Goal: Entertainment & Leisure: Consume media (video, audio)

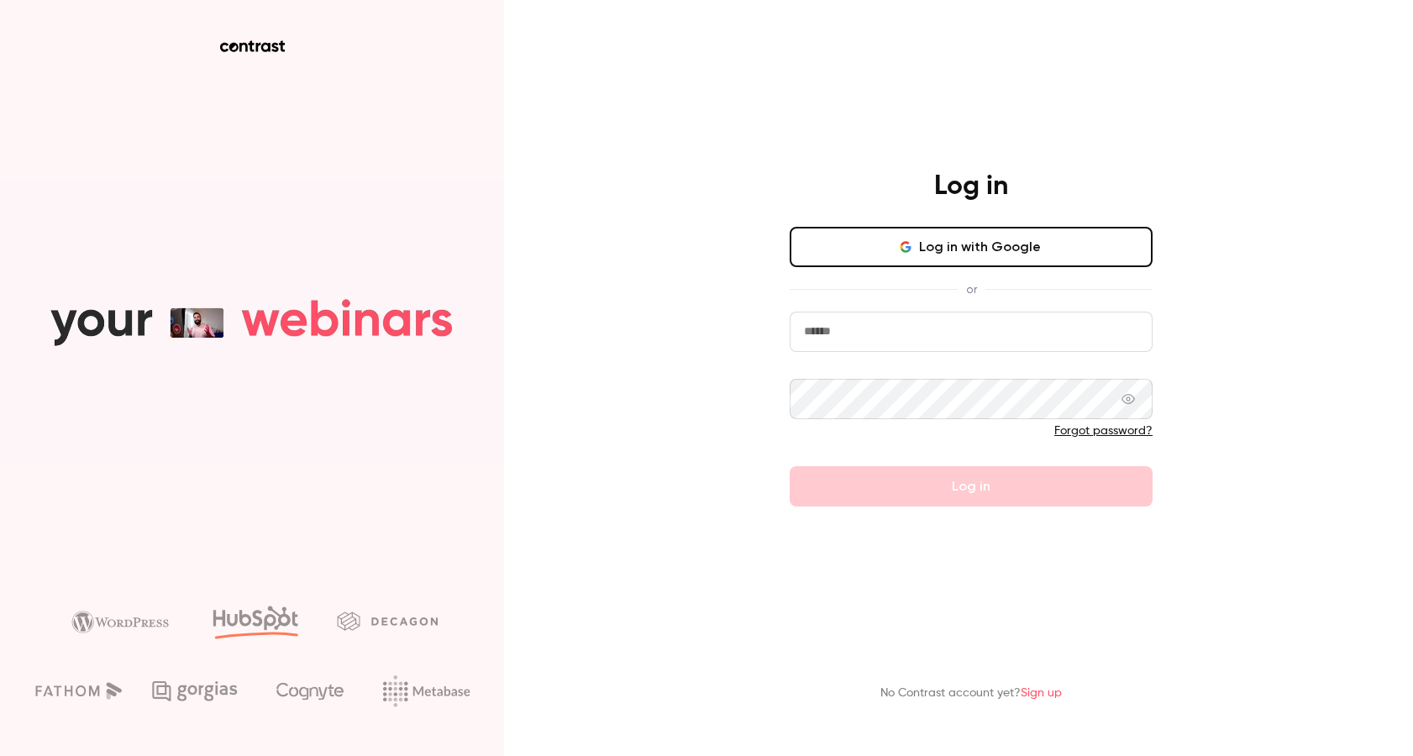
type input "**********"
click at [986, 492] on button "Log in" at bounding box center [971, 486] width 363 height 40
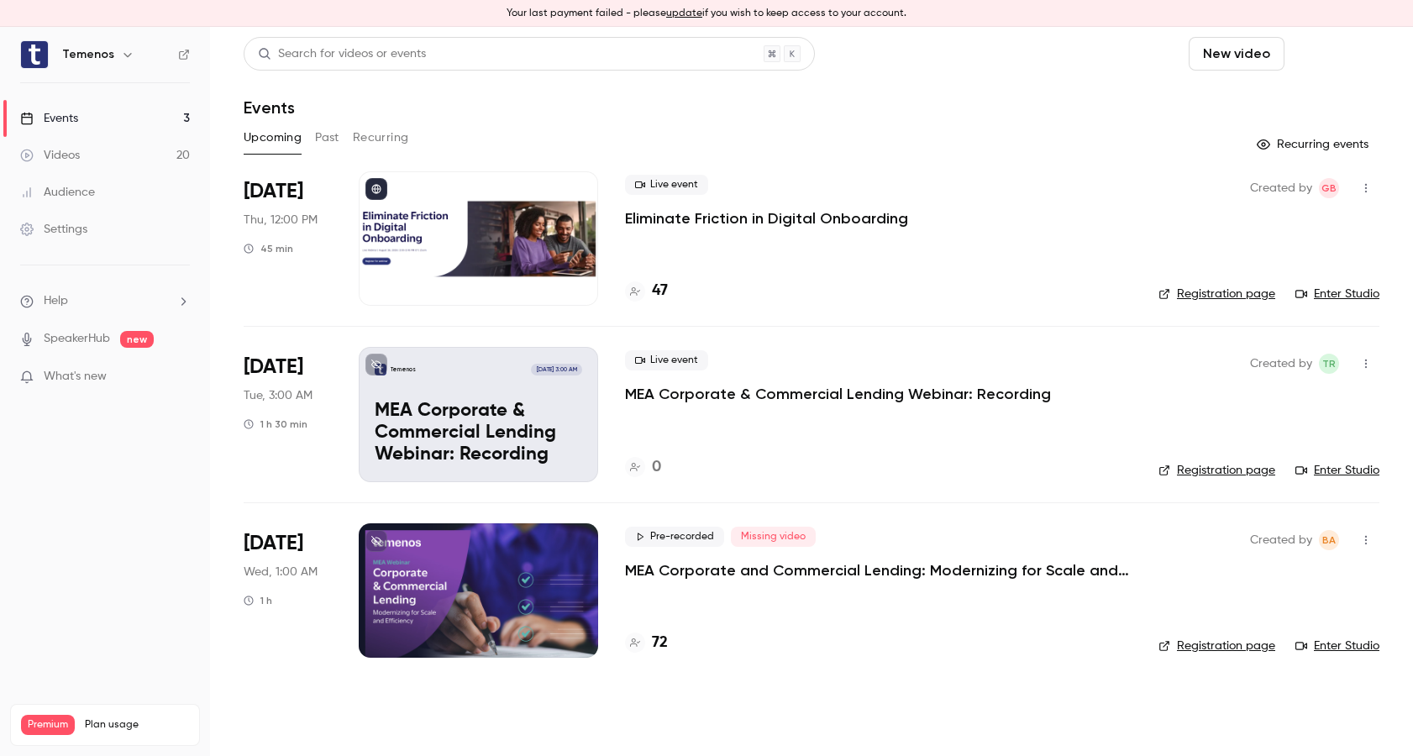
click at [1292, 54] on button "Schedule" at bounding box center [1336, 54] width 88 height 34
click at [1068, 103] on div "One time event" at bounding box center [1102, 100] width 128 height 17
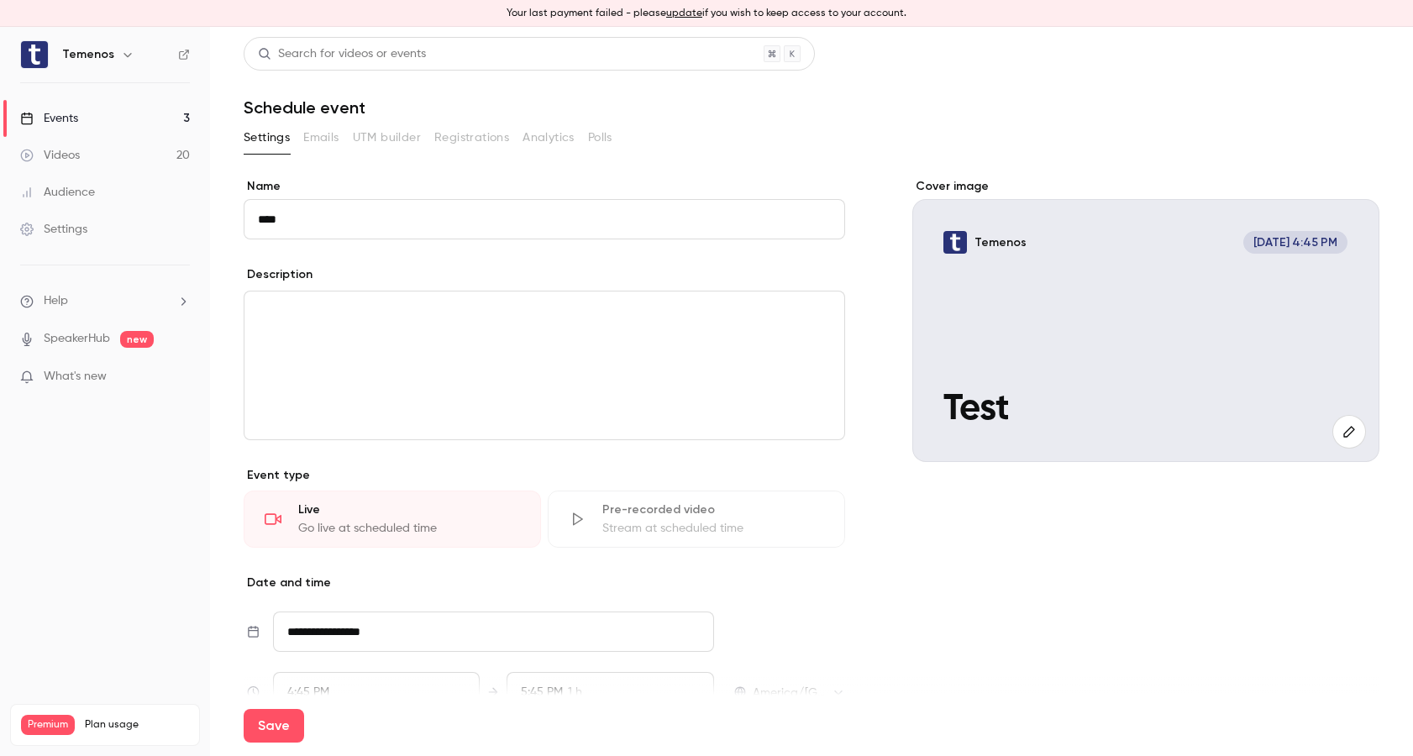
type input "****"
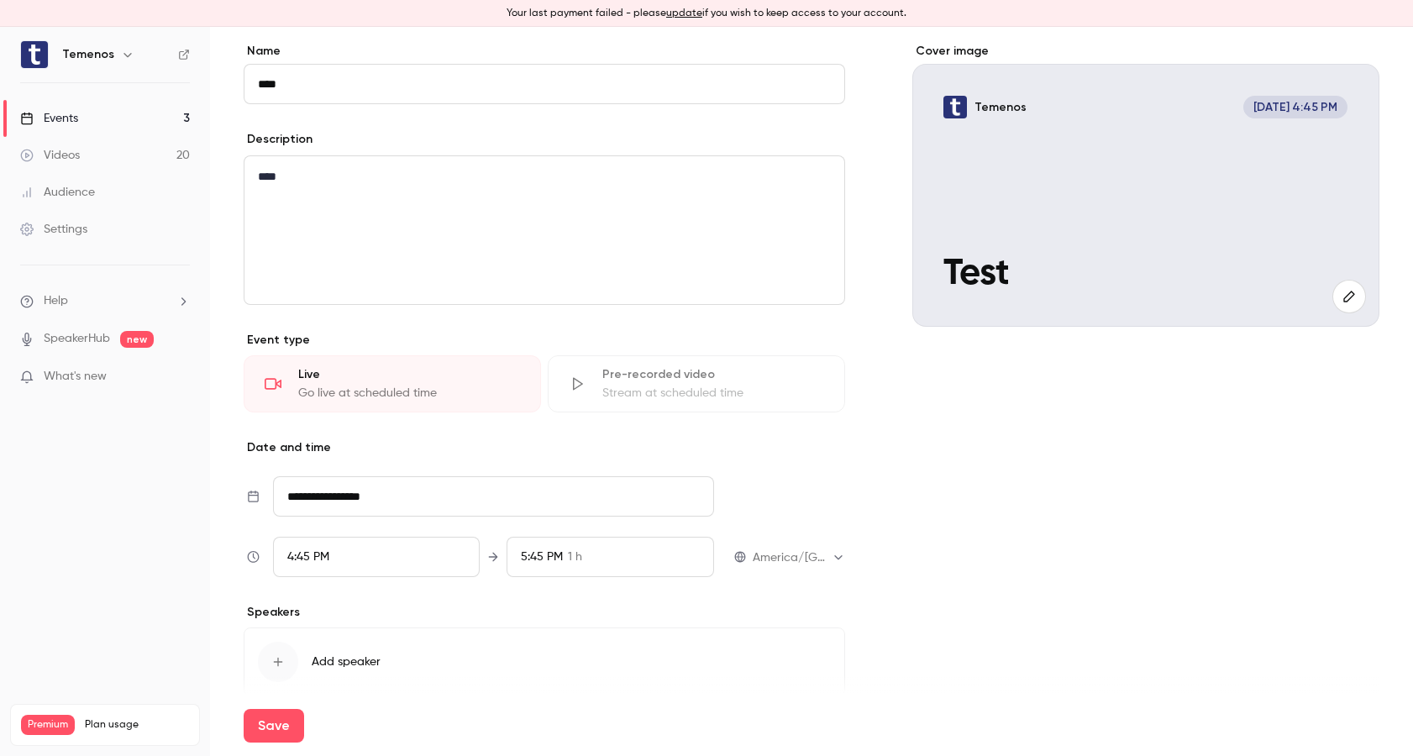
scroll to position [139, 0]
click at [471, 497] on input "**********" at bounding box center [493, 493] width 440 height 40
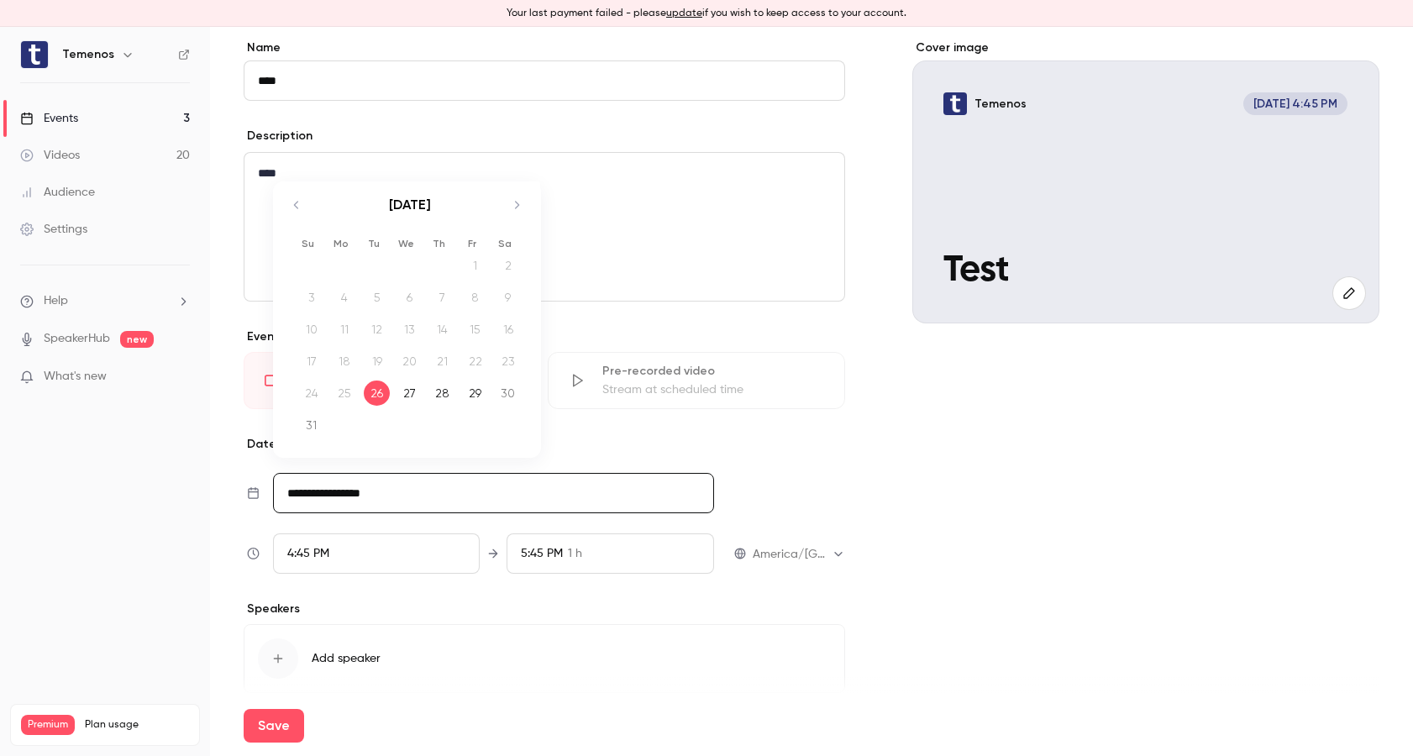
click at [404, 397] on div "27" at bounding box center [410, 393] width 26 height 25
type input "**********"
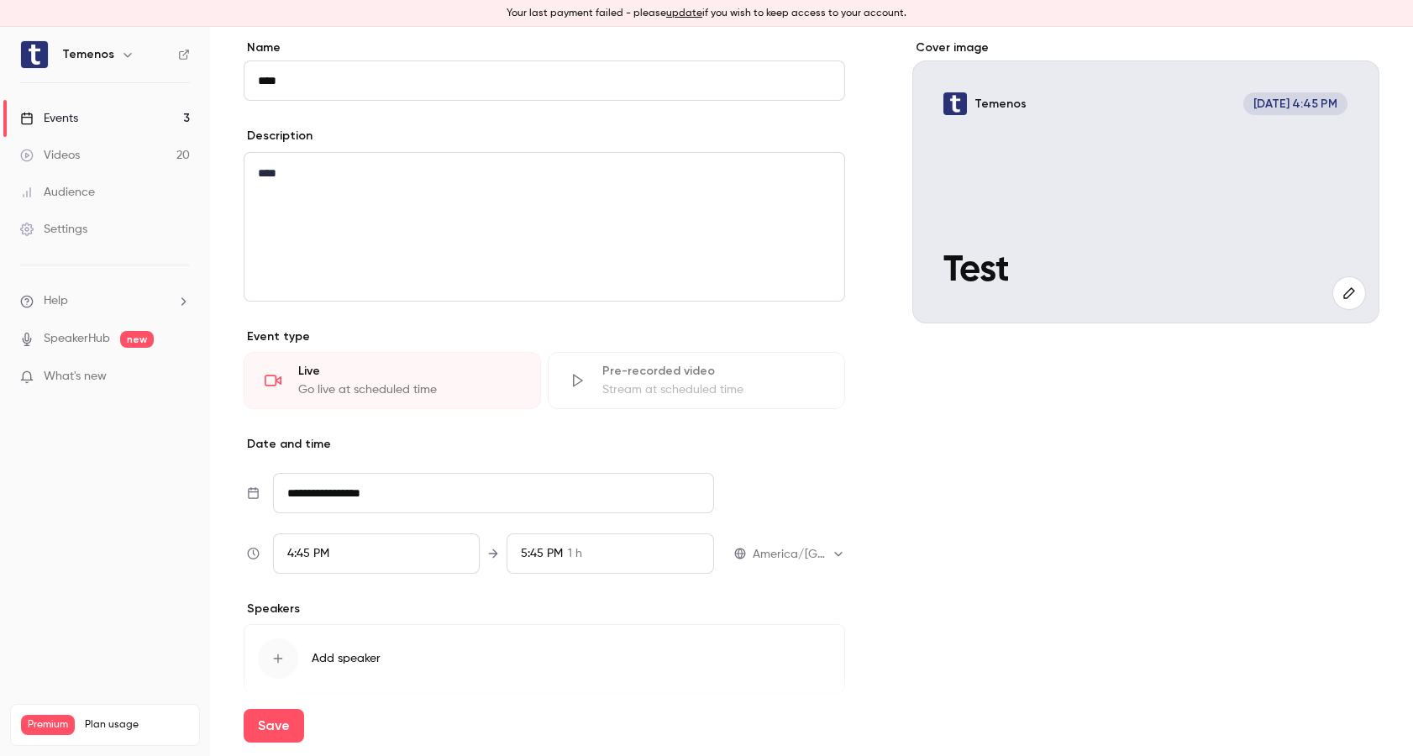
click at [754, 619] on div "Speakers Add speaker" at bounding box center [545, 647] width 602 height 92
click at [58, 227] on div "Settings" at bounding box center [53, 229] width 67 height 17
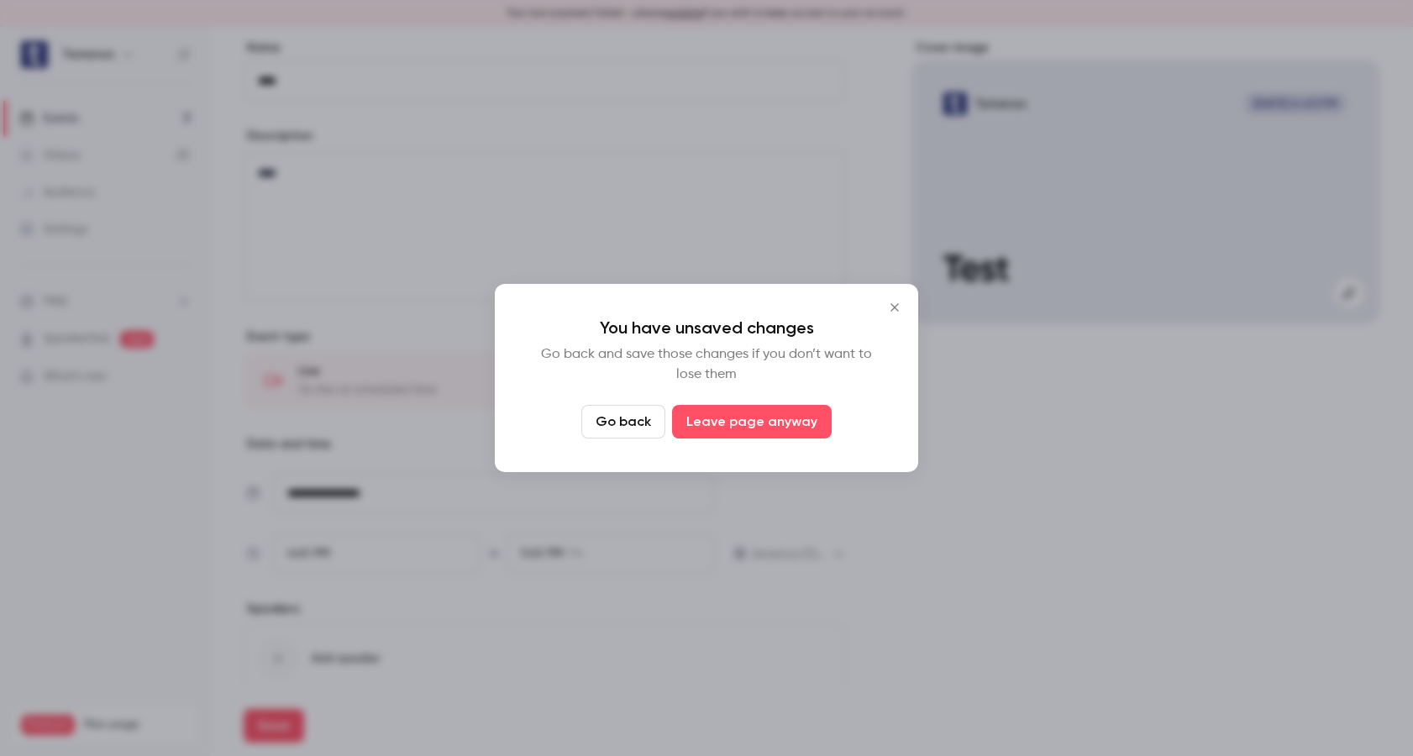
click at [618, 424] on button "Go back" at bounding box center [624, 422] width 84 height 34
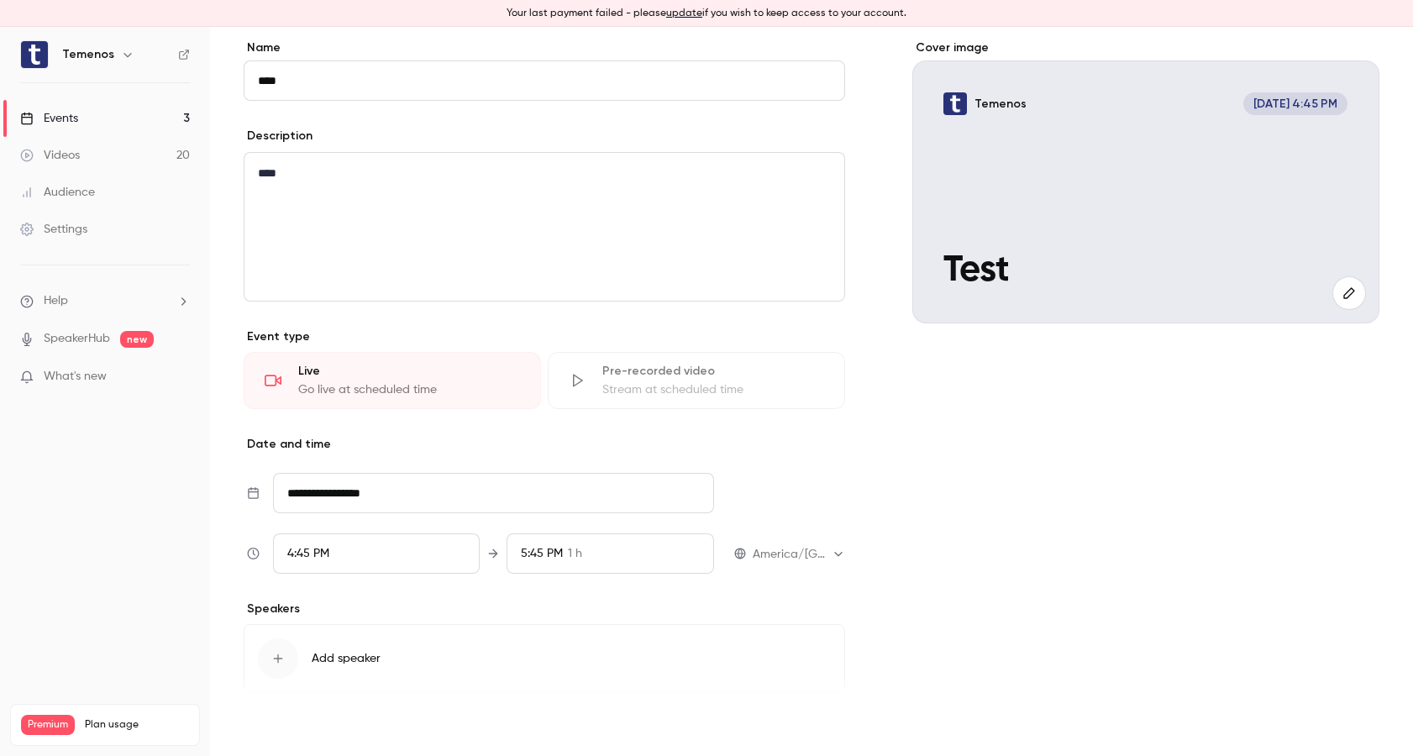
click at [274, 726] on button "Save" at bounding box center [274, 726] width 61 height 34
type input "**********"
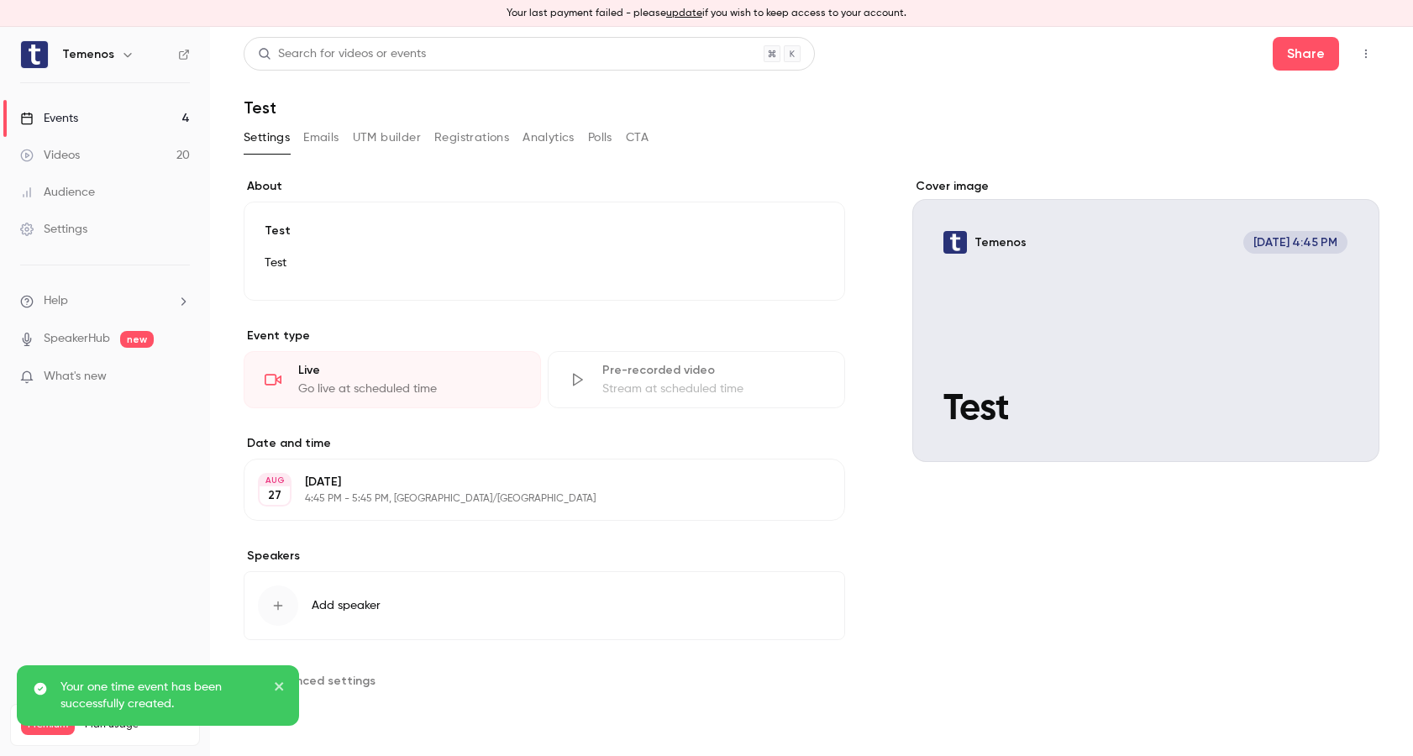
click at [58, 227] on div "Settings" at bounding box center [53, 229] width 67 height 17
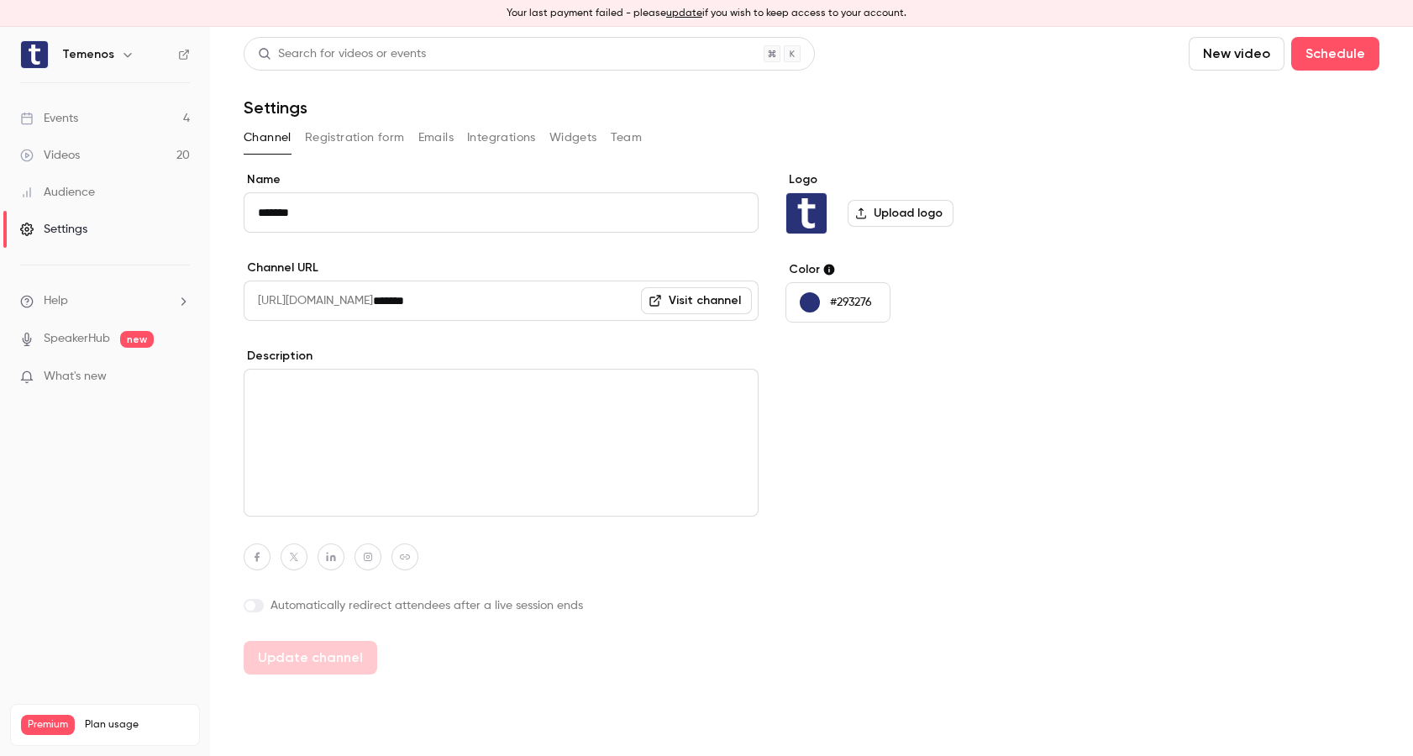
click at [64, 113] on div "Events" at bounding box center [49, 118] width 58 height 17
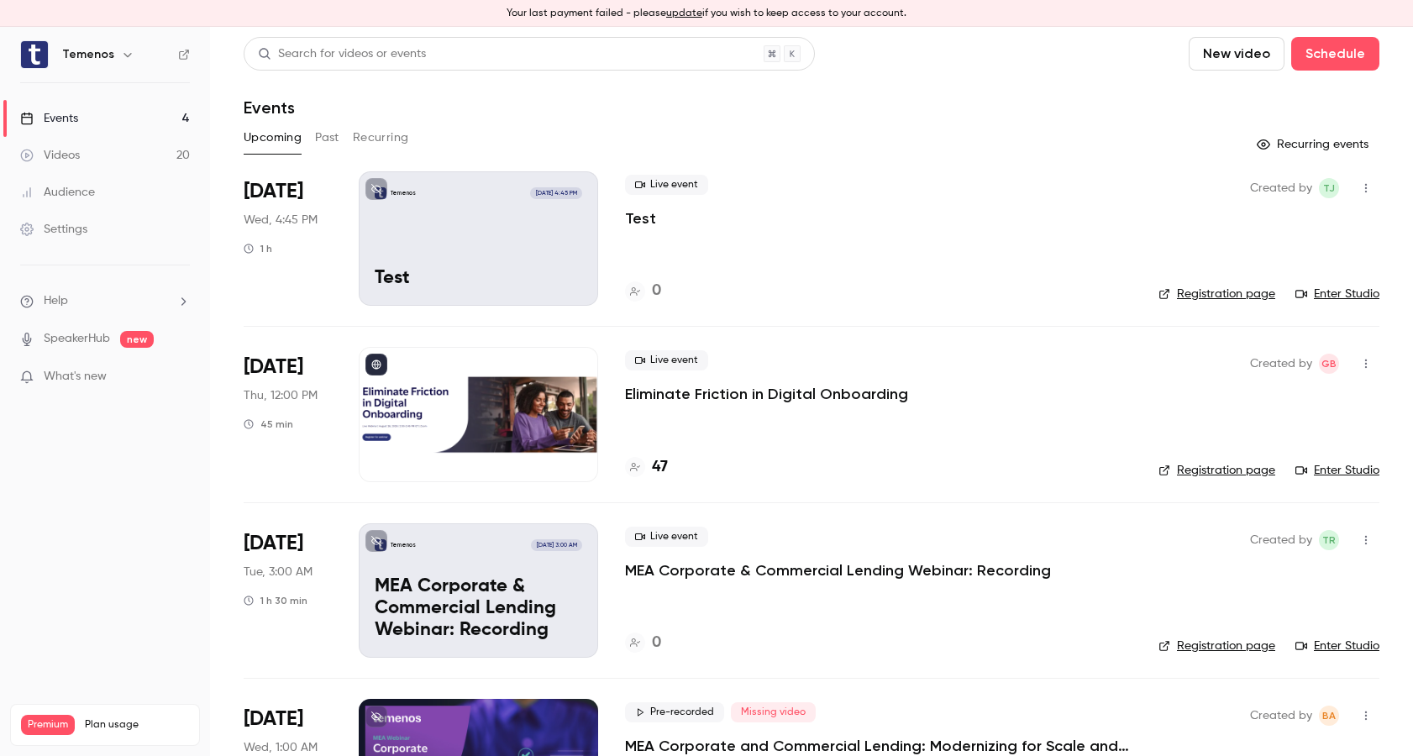
click at [1378, 183] on button "button" at bounding box center [1366, 188] width 27 height 27
click at [1160, 175] on div at bounding box center [706, 378] width 1413 height 756
click at [1348, 296] on link "Enter Studio" at bounding box center [1338, 294] width 84 height 17
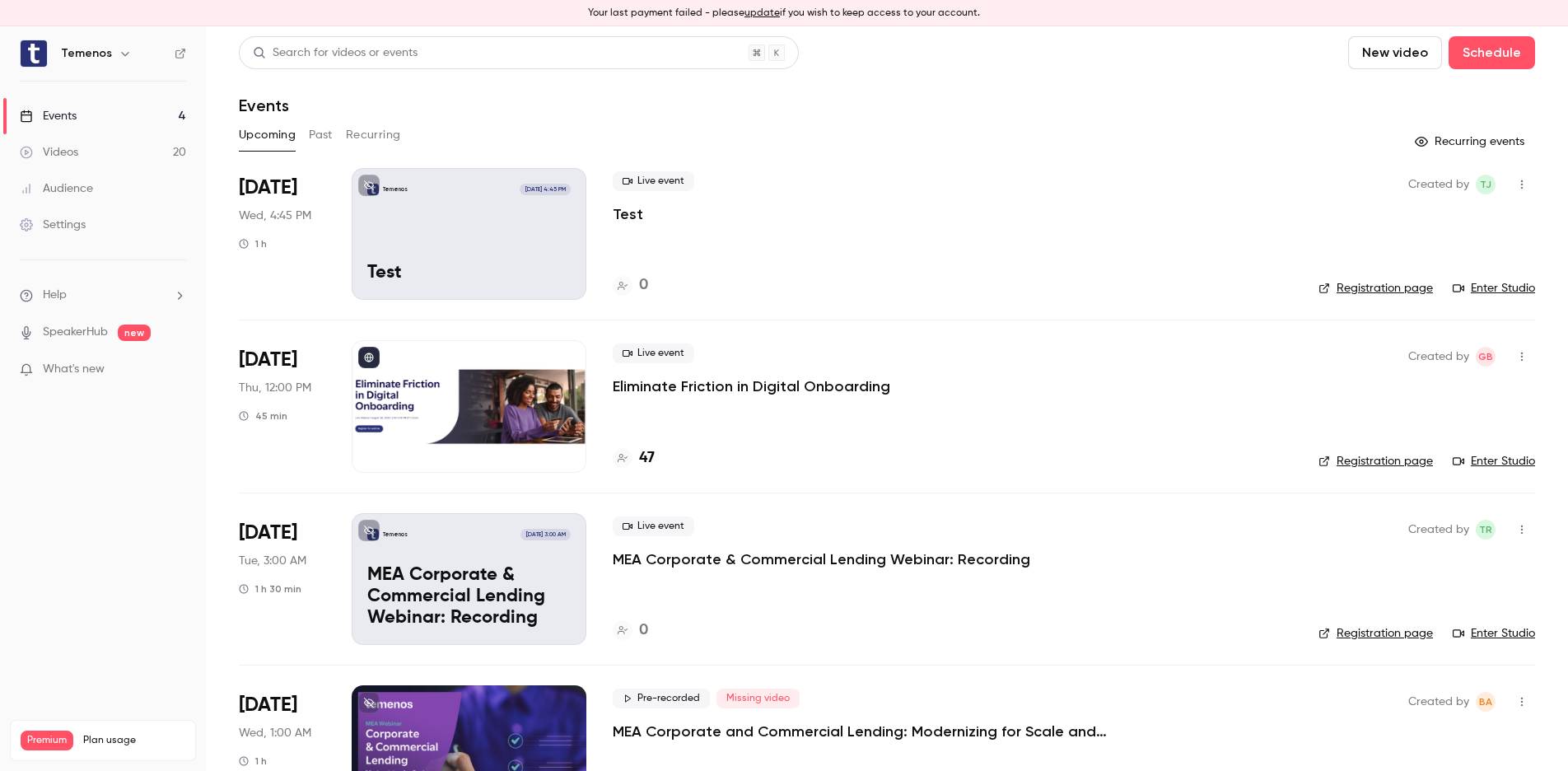
click at [1385, 185] on icon "button" at bounding box center [1521, 184] width 13 height 12
click at [942, 244] on div at bounding box center [784, 385] width 1568 height 771
click at [462, 231] on div "Temenos [DATE] 4:45 PM Test" at bounding box center [468, 233] width 234 height 131
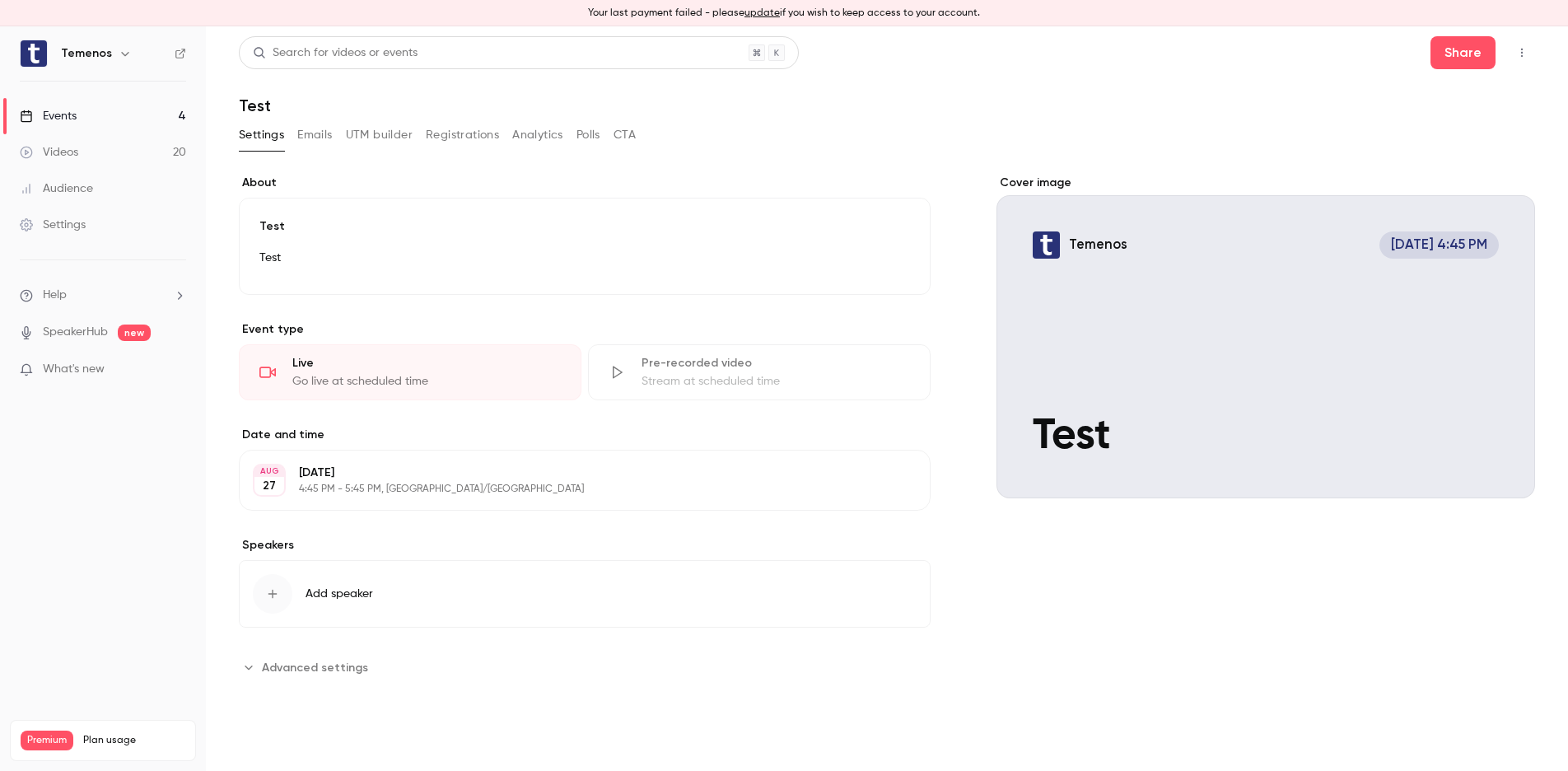
drag, startPoint x: 309, startPoint y: 136, endPoint x: 323, endPoint y: 136, distance: 14.0
click at [312, 136] on button "Emails" at bounding box center [314, 134] width 34 height 26
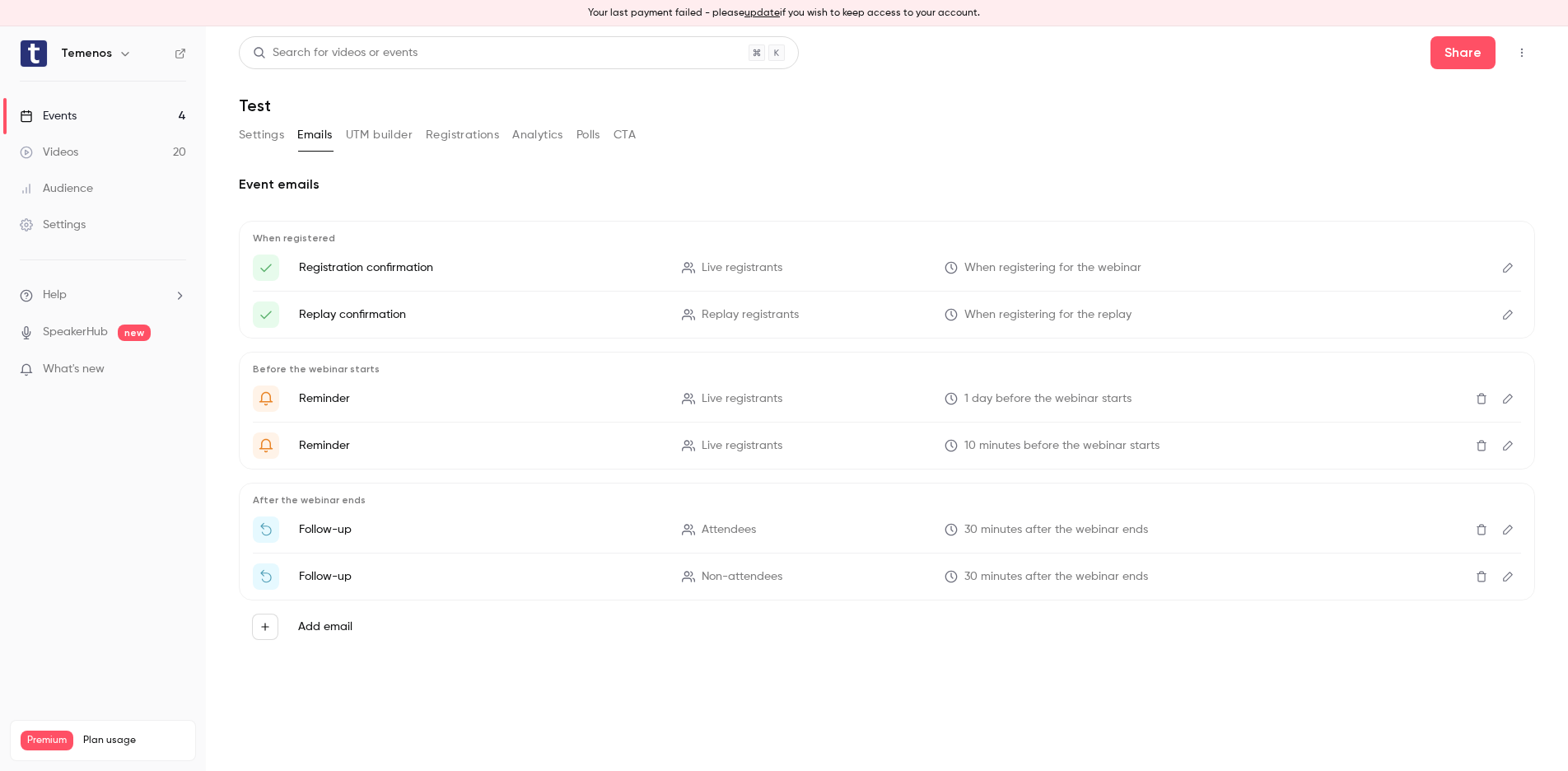
drag, startPoint x: 368, startPoint y: 132, endPoint x: 434, endPoint y: 128, distance: 66.1
click at [369, 132] on button "UTM builder" at bounding box center [379, 134] width 67 height 26
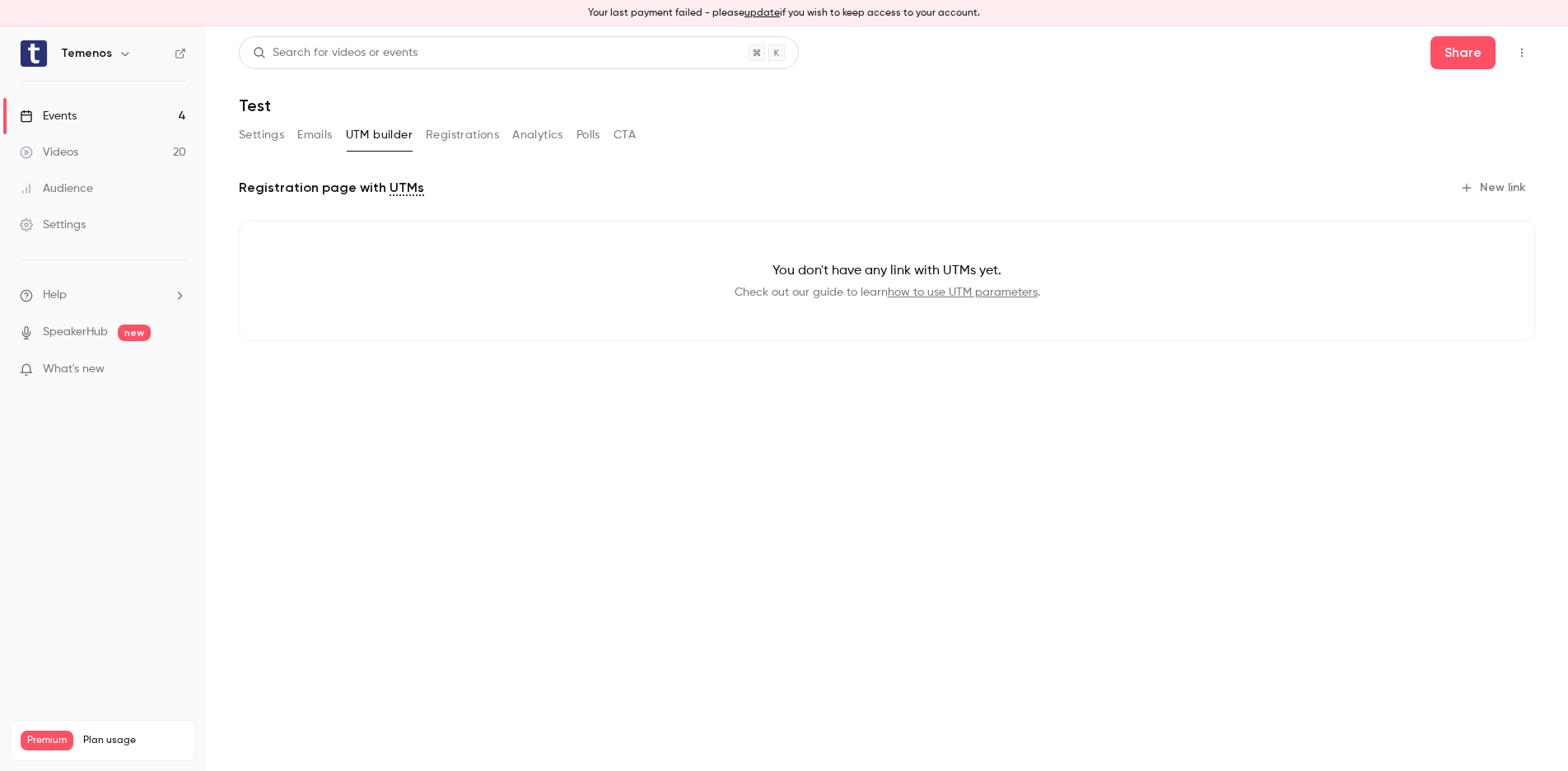
click at [456, 136] on button "Registrations" at bounding box center [462, 134] width 74 height 26
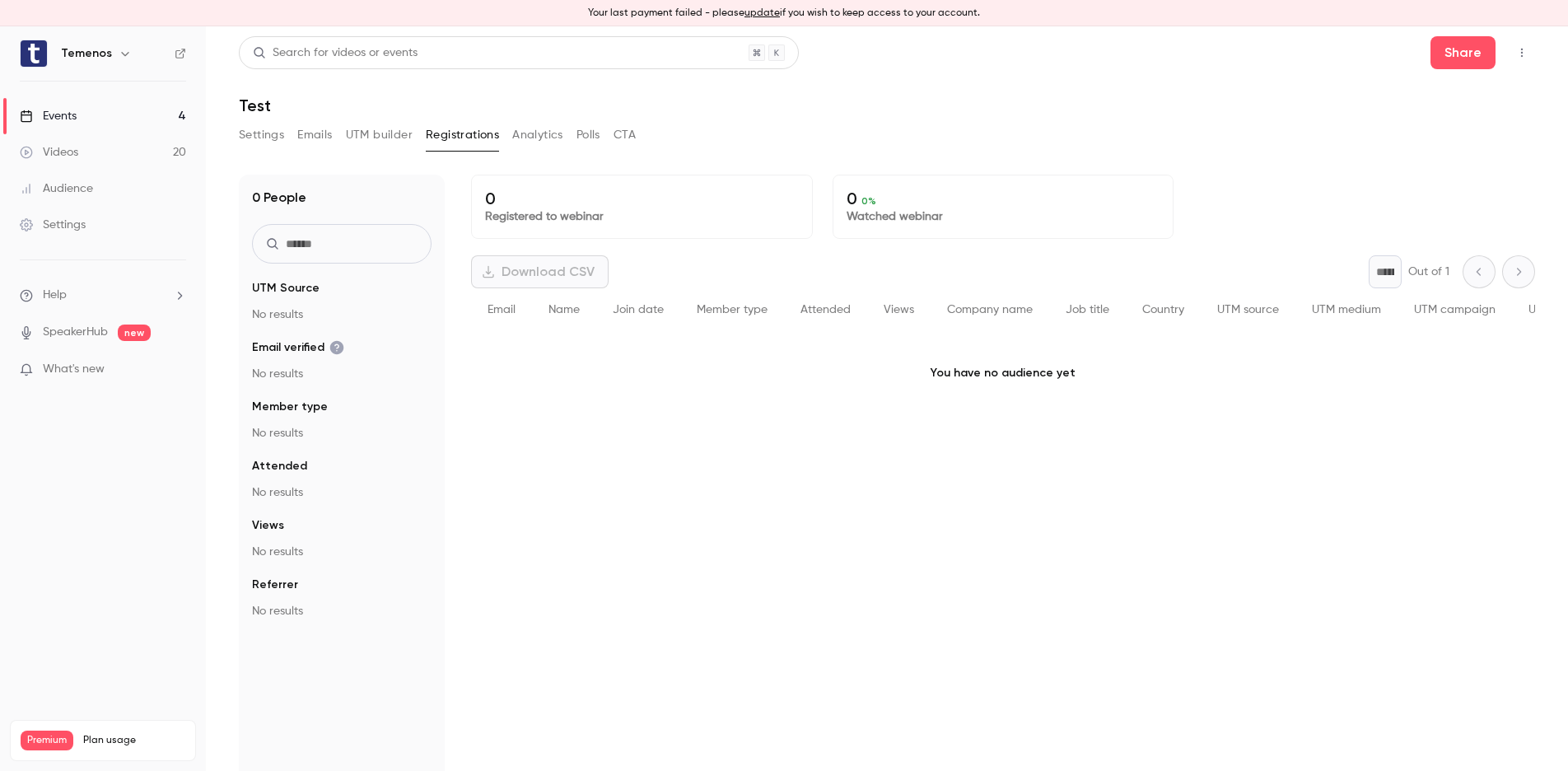
drag, startPoint x: 536, startPoint y: 134, endPoint x: 559, endPoint y: 136, distance: 23.1
click at [536, 135] on button "Analytics" at bounding box center [538, 134] width 51 height 26
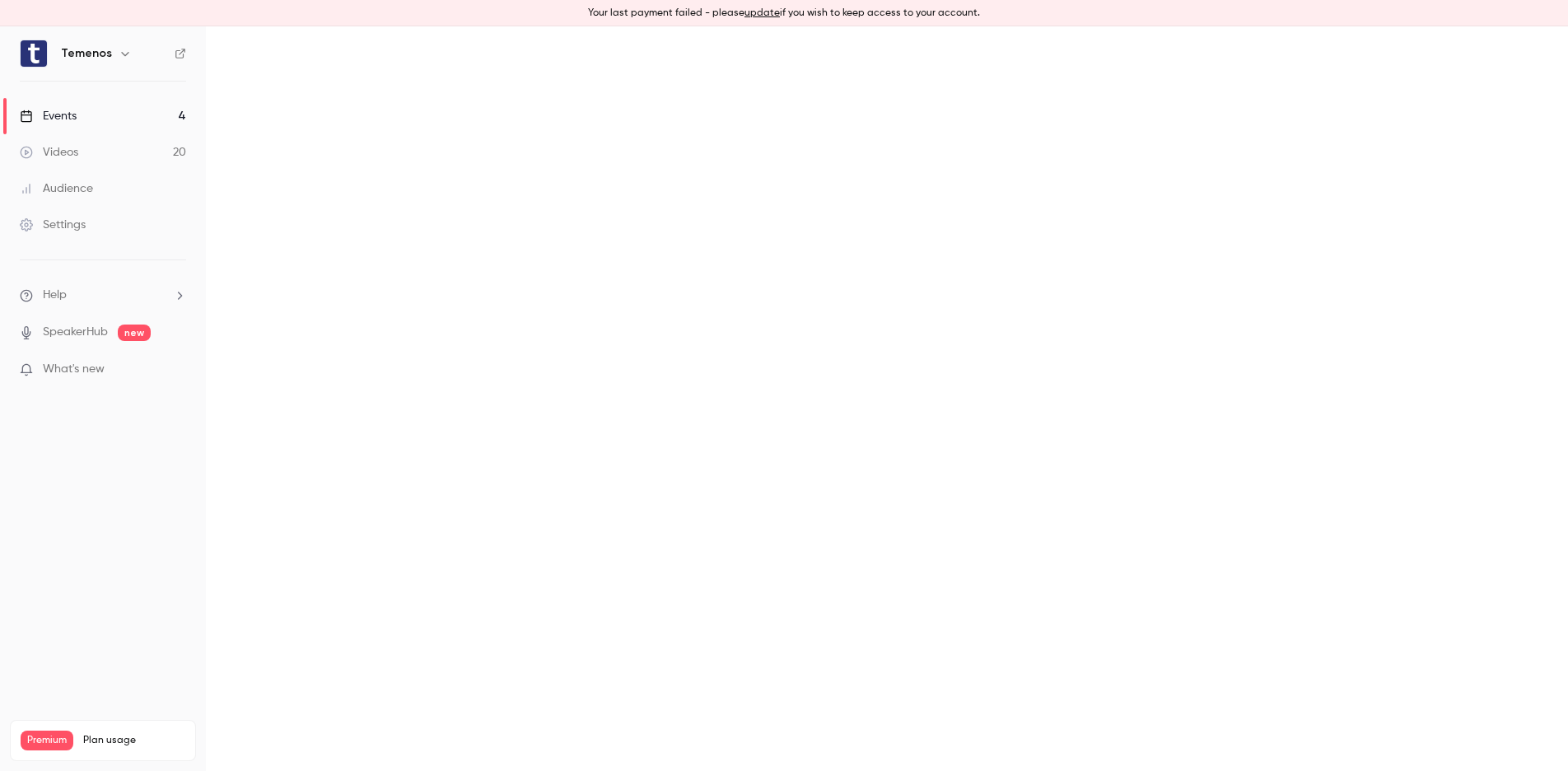
drag, startPoint x: 588, startPoint y: 132, endPoint x: 620, endPoint y: 131, distance: 32.0
click at [589, 132] on main "Search for videos or events Share Test Settings Emails UTM builder Registration…" at bounding box center [887, 399] width 1362 height 745
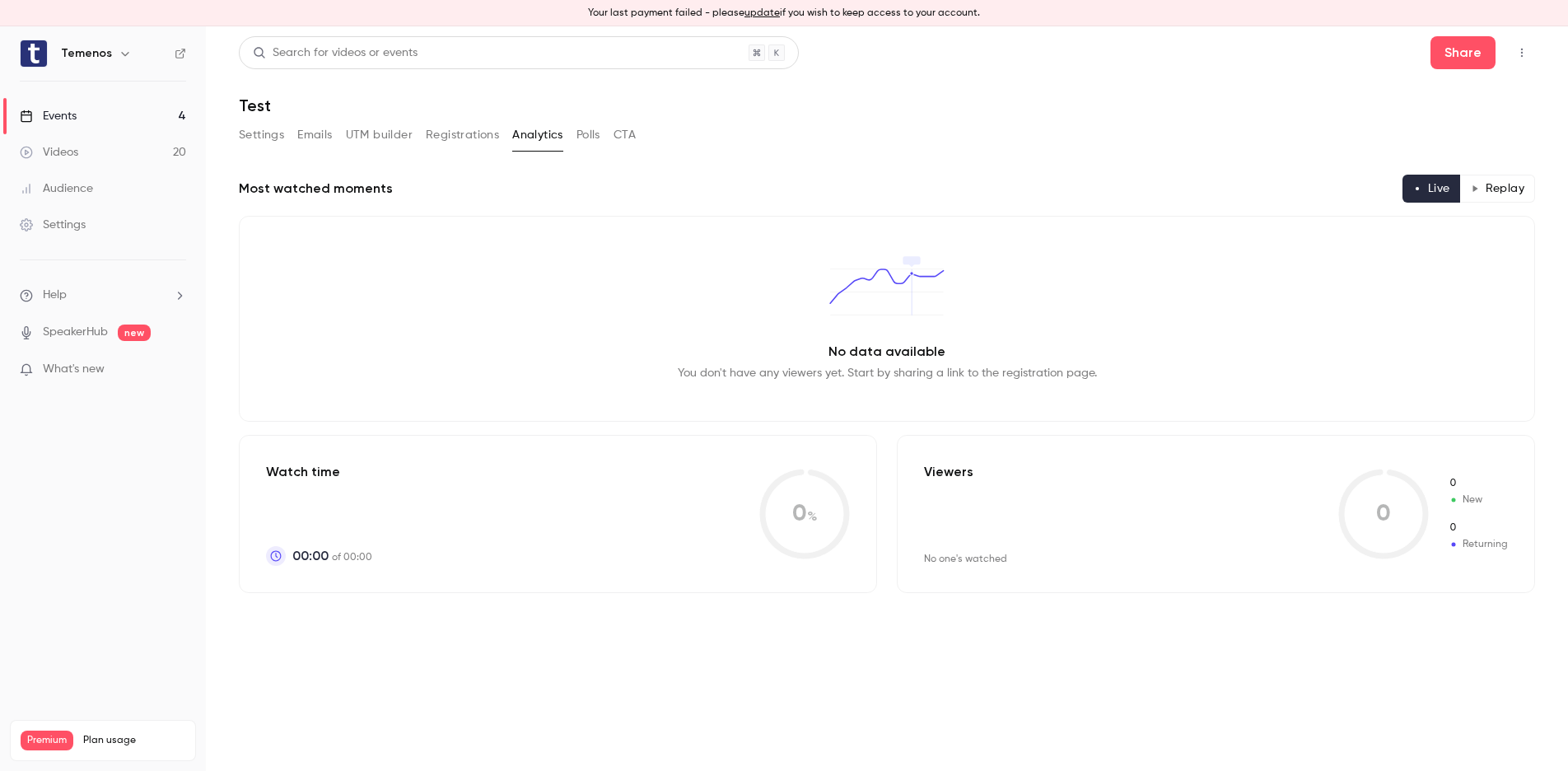
click at [630, 131] on button "CTA" at bounding box center [624, 134] width 23 height 26
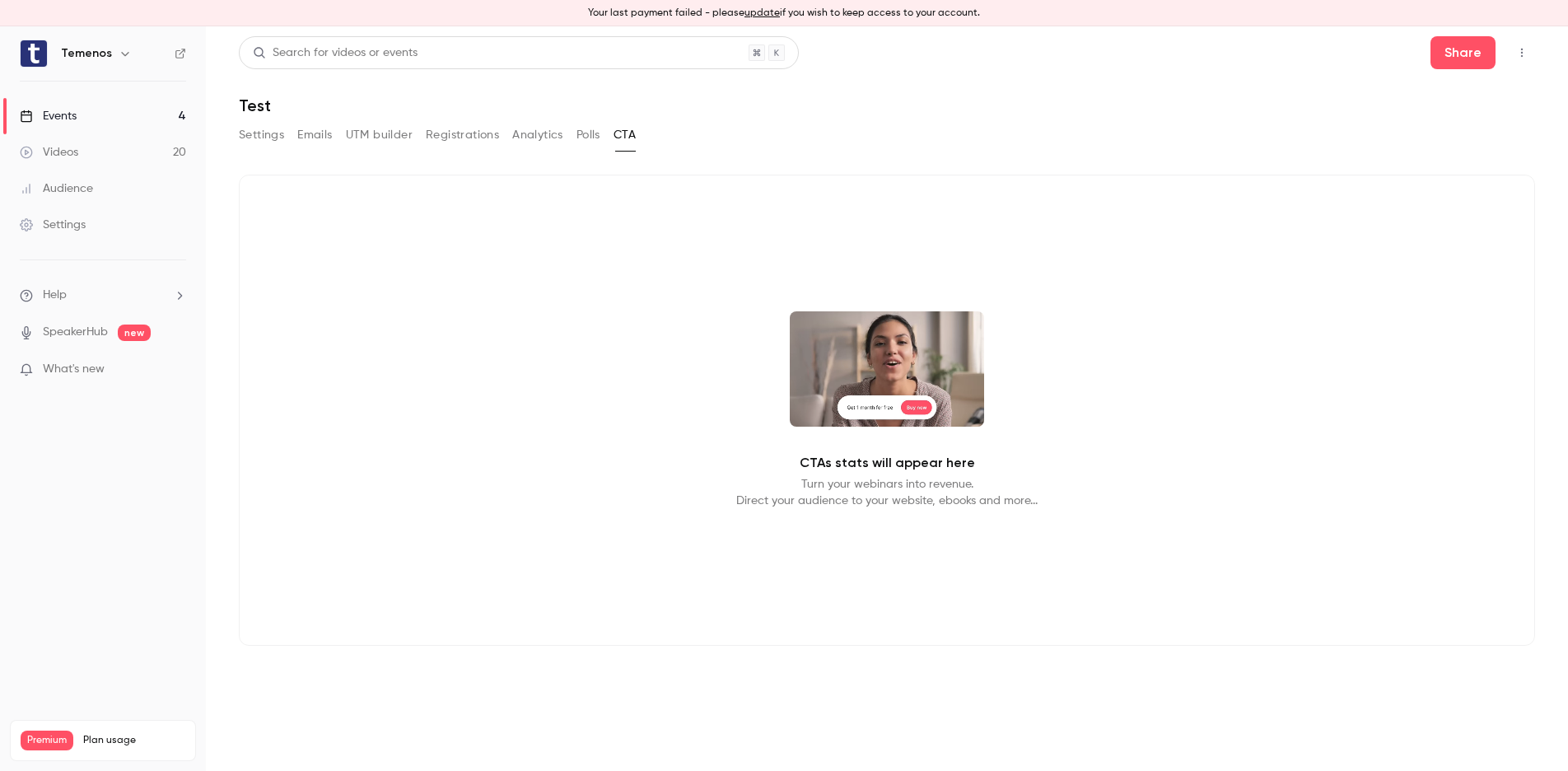
click at [260, 141] on button "Settings" at bounding box center [262, 134] width 45 height 26
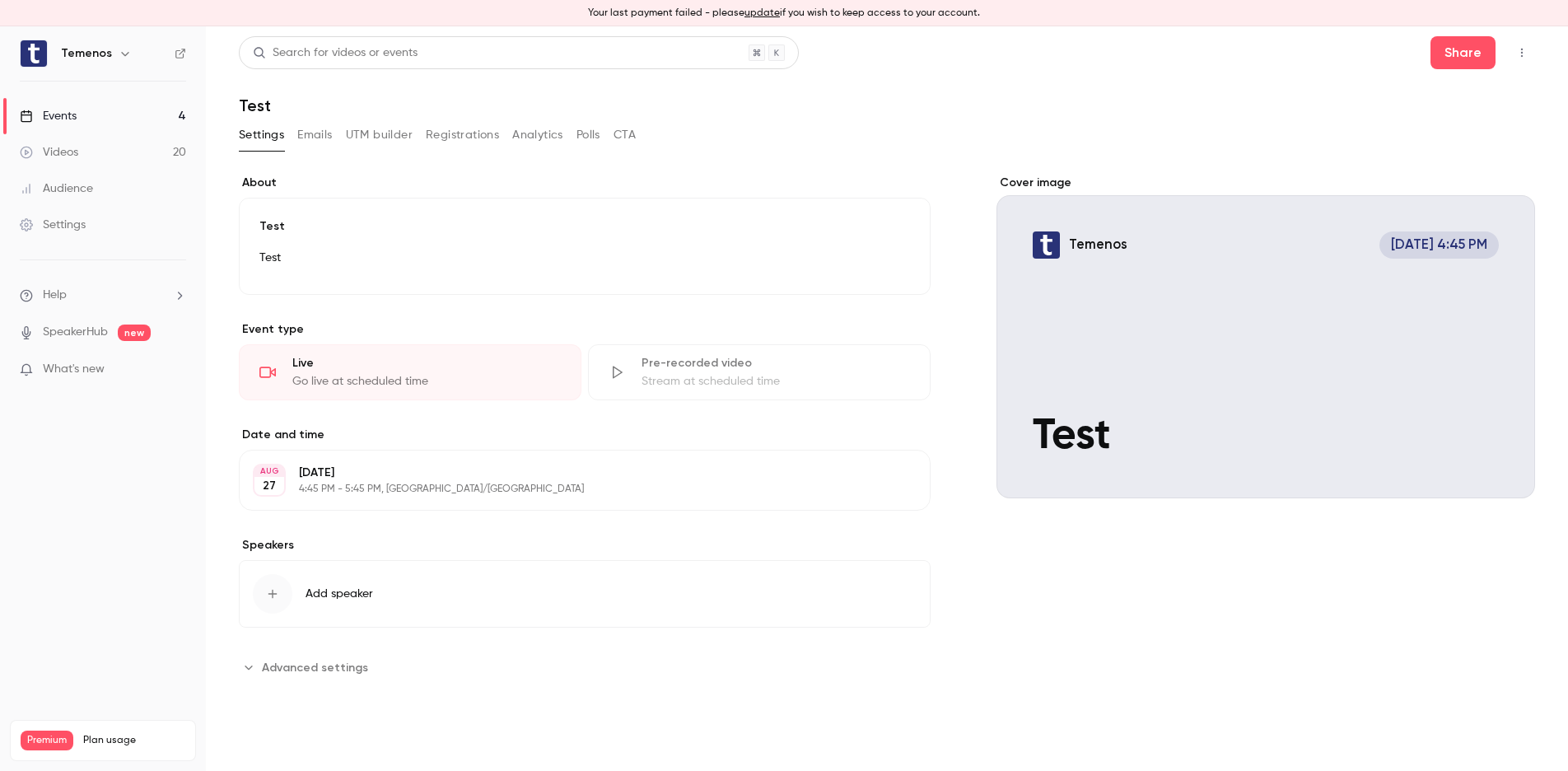
click at [265, 136] on button "Settings" at bounding box center [262, 134] width 45 height 26
click at [1385, 52] on button "Share" at bounding box center [1463, 53] width 65 height 33
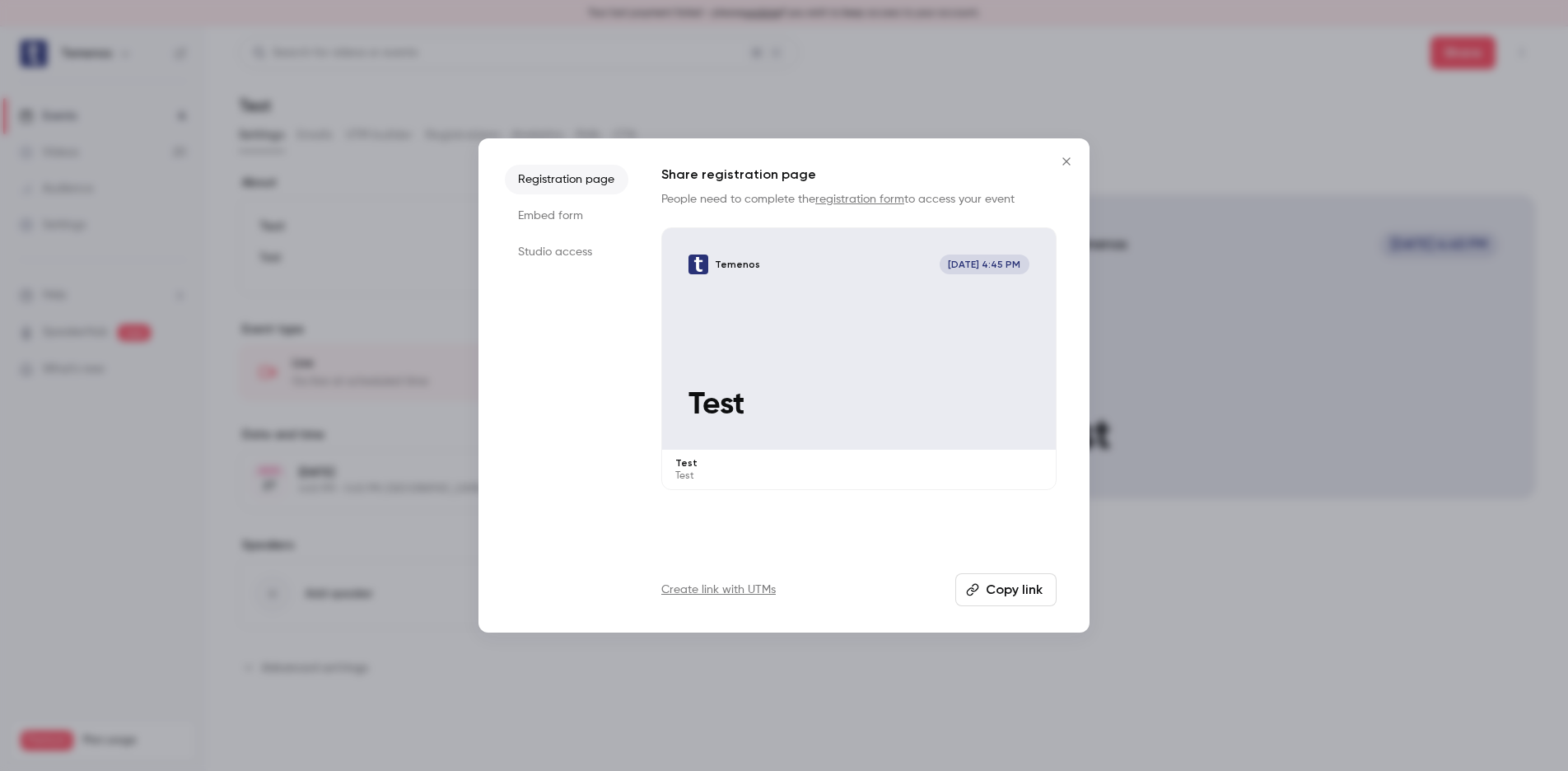
click at [1023, 587] on button "Copy link" at bounding box center [1005, 590] width 101 height 33
click at [1014, 591] on button "Copy link" at bounding box center [1005, 590] width 101 height 33
click at [1009, 590] on button "Copied!" at bounding box center [1009, 590] width 95 height 33
click at [1062, 161] on icon "Close" at bounding box center [1066, 161] width 20 height 13
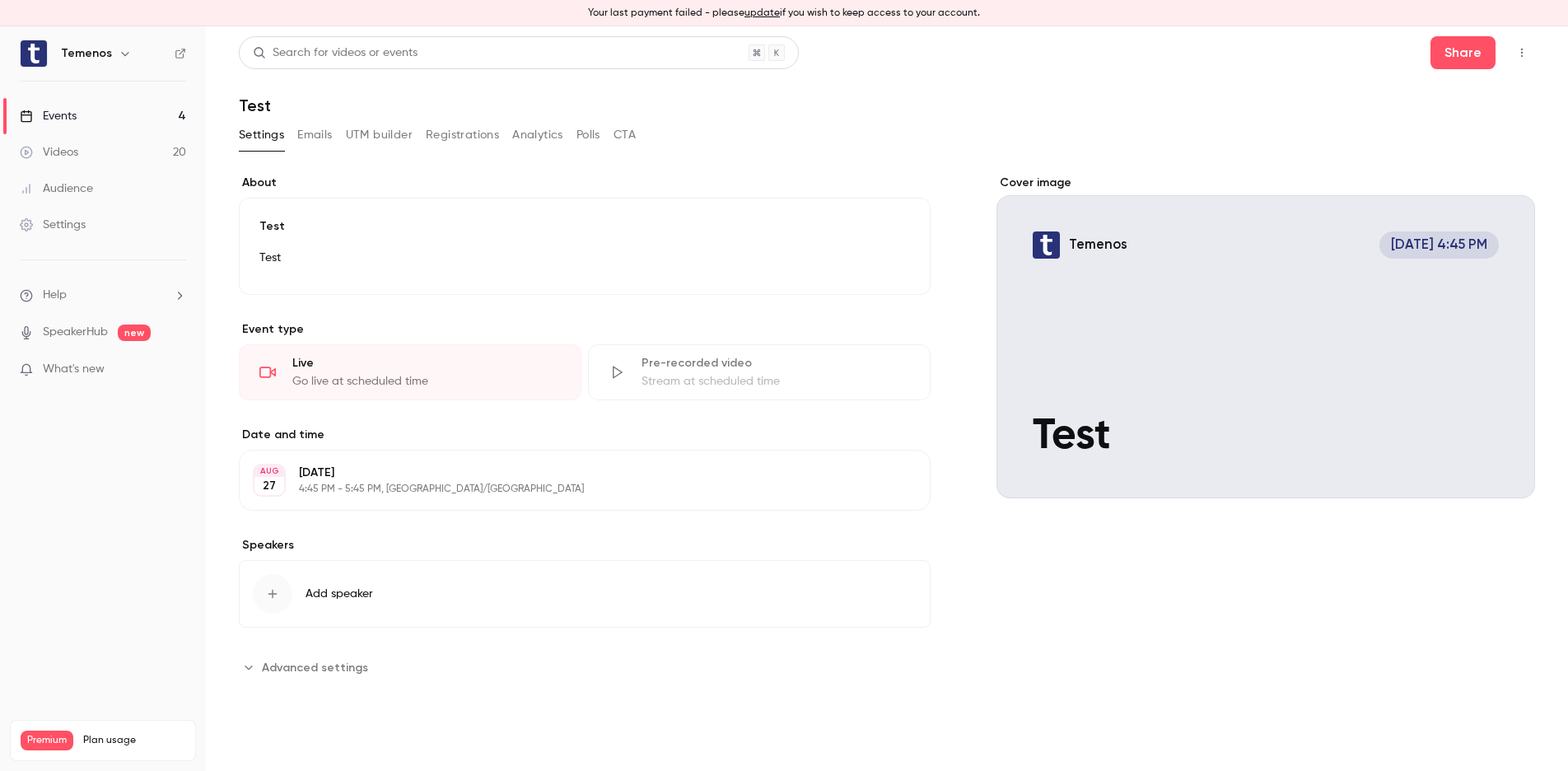
click at [71, 224] on div "Settings" at bounding box center [52, 224] width 66 height 17
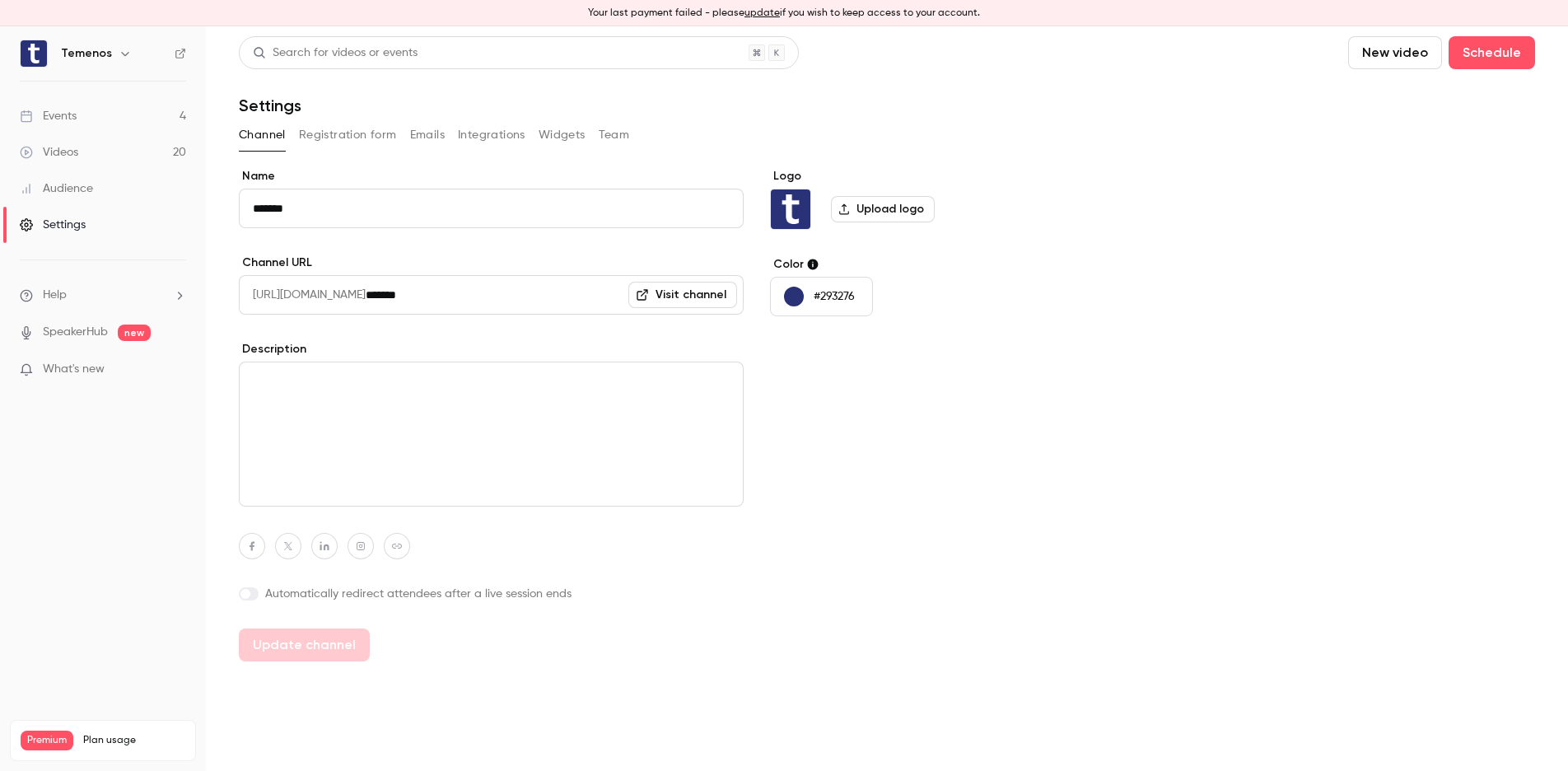
click at [60, 124] on link "Events 4" at bounding box center [103, 116] width 206 height 36
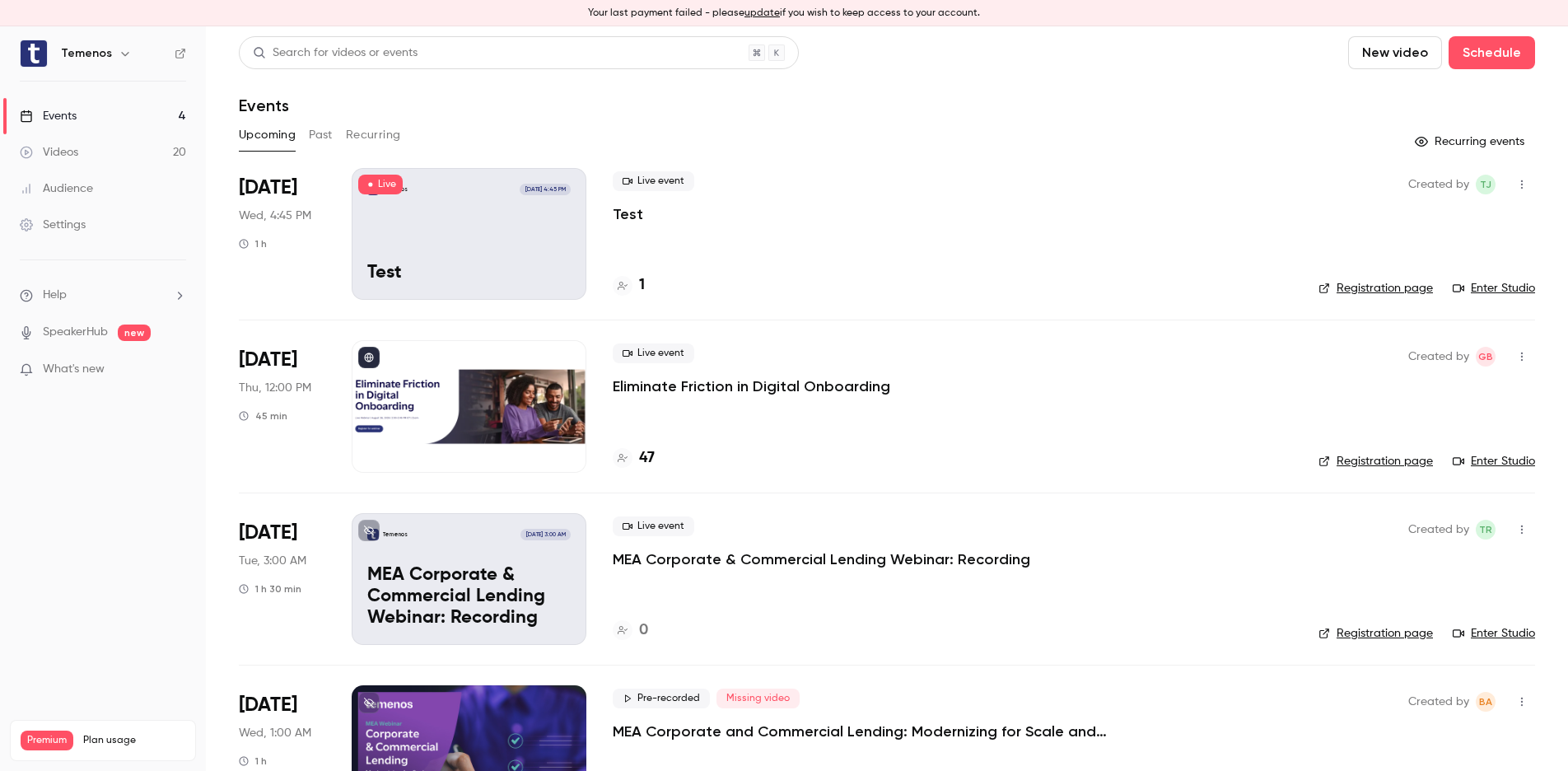
click at [1385, 184] on icon "button" at bounding box center [1521, 184] width 13 height 12
click at [1211, 240] on div at bounding box center [784, 385] width 1568 height 771
click at [486, 238] on div "Temenos [DATE] 4:45 PM Test" at bounding box center [468, 233] width 234 height 131
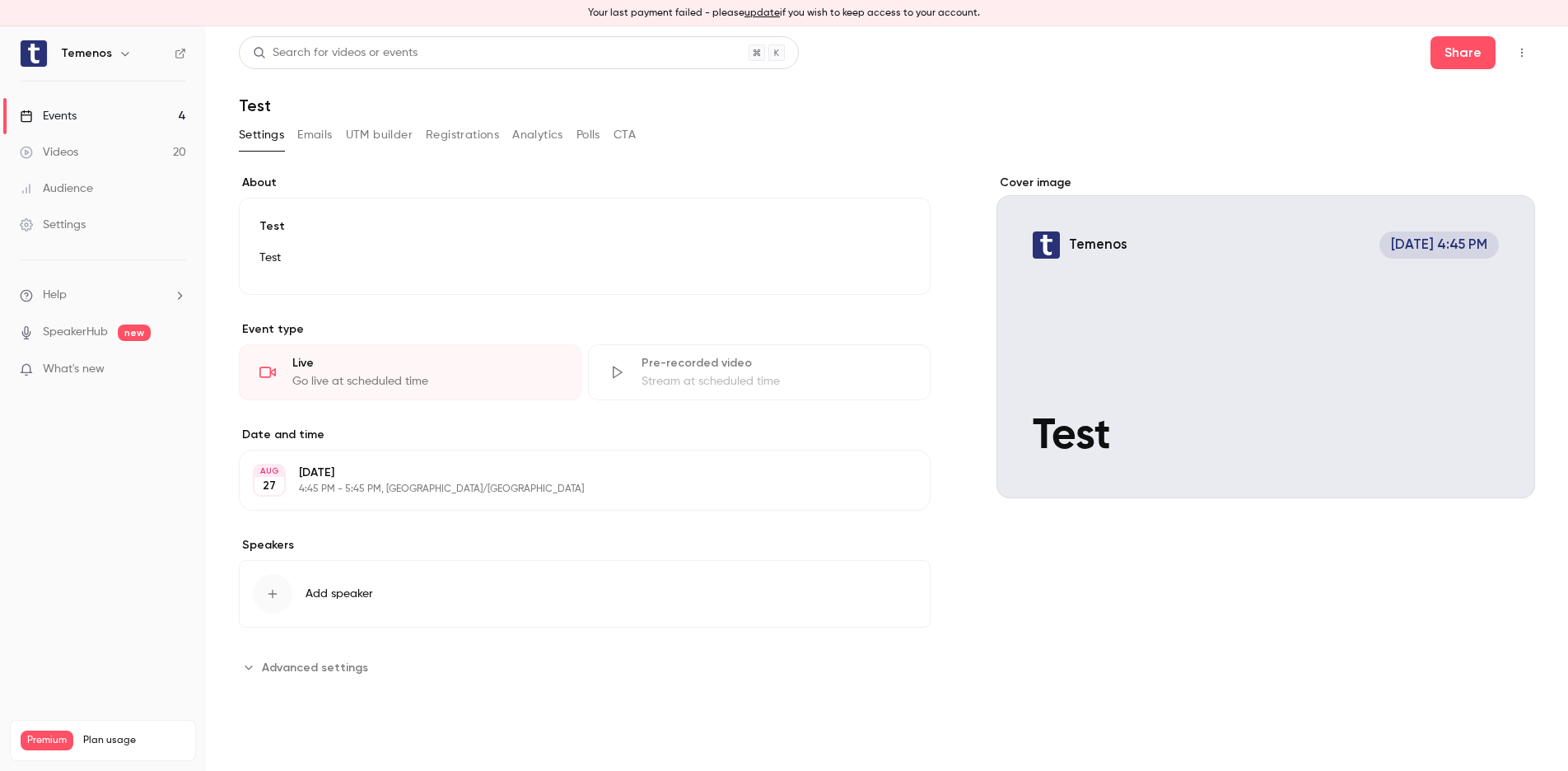
click at [313, 672] on span "Advanced settings" at bounding box center [315, 667] width 106 height 18
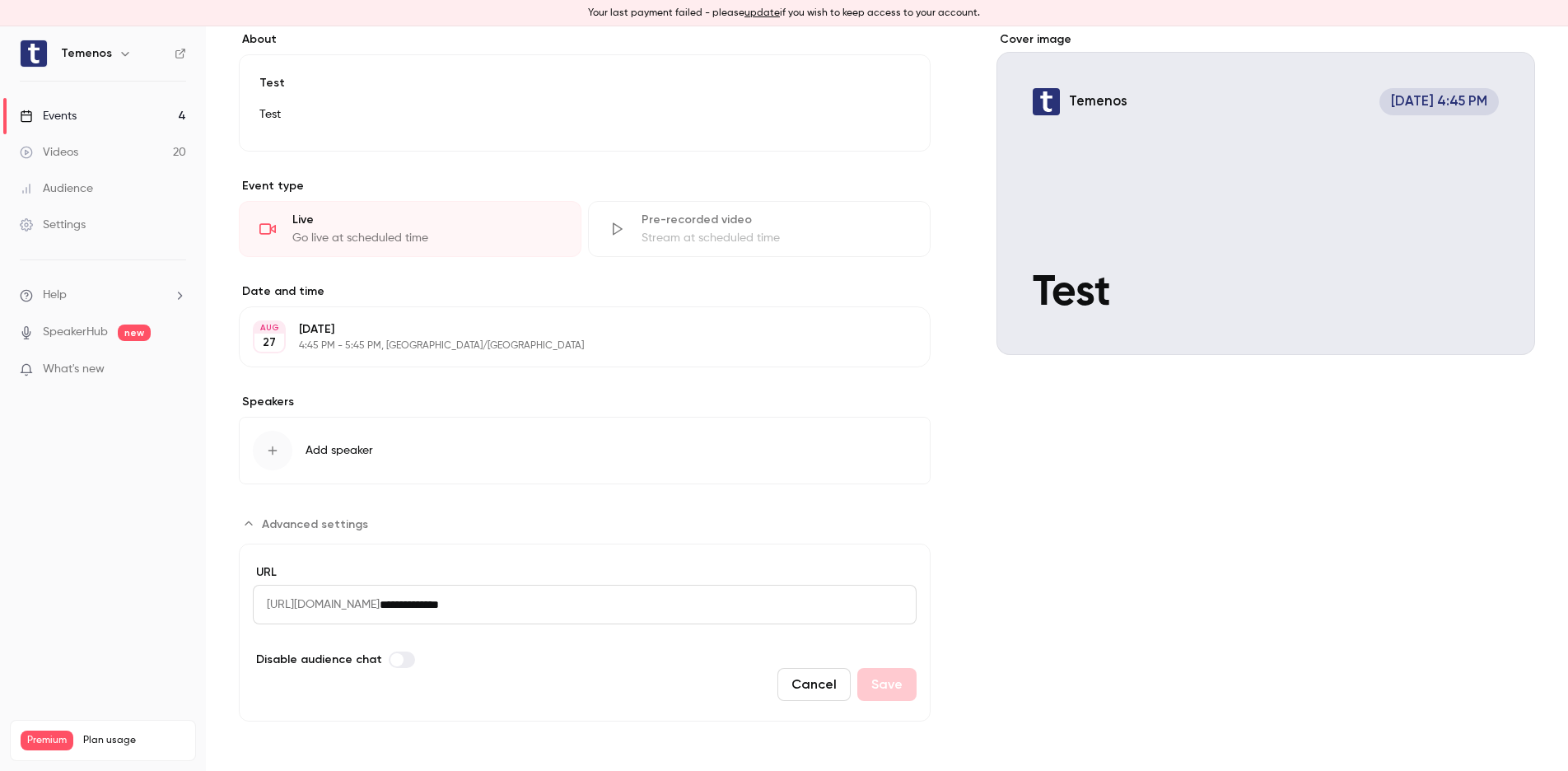
scroll to position [143, 0]
click at [74, 219] on div "Settings" at bounding box center [52, 224] width 66 height 17
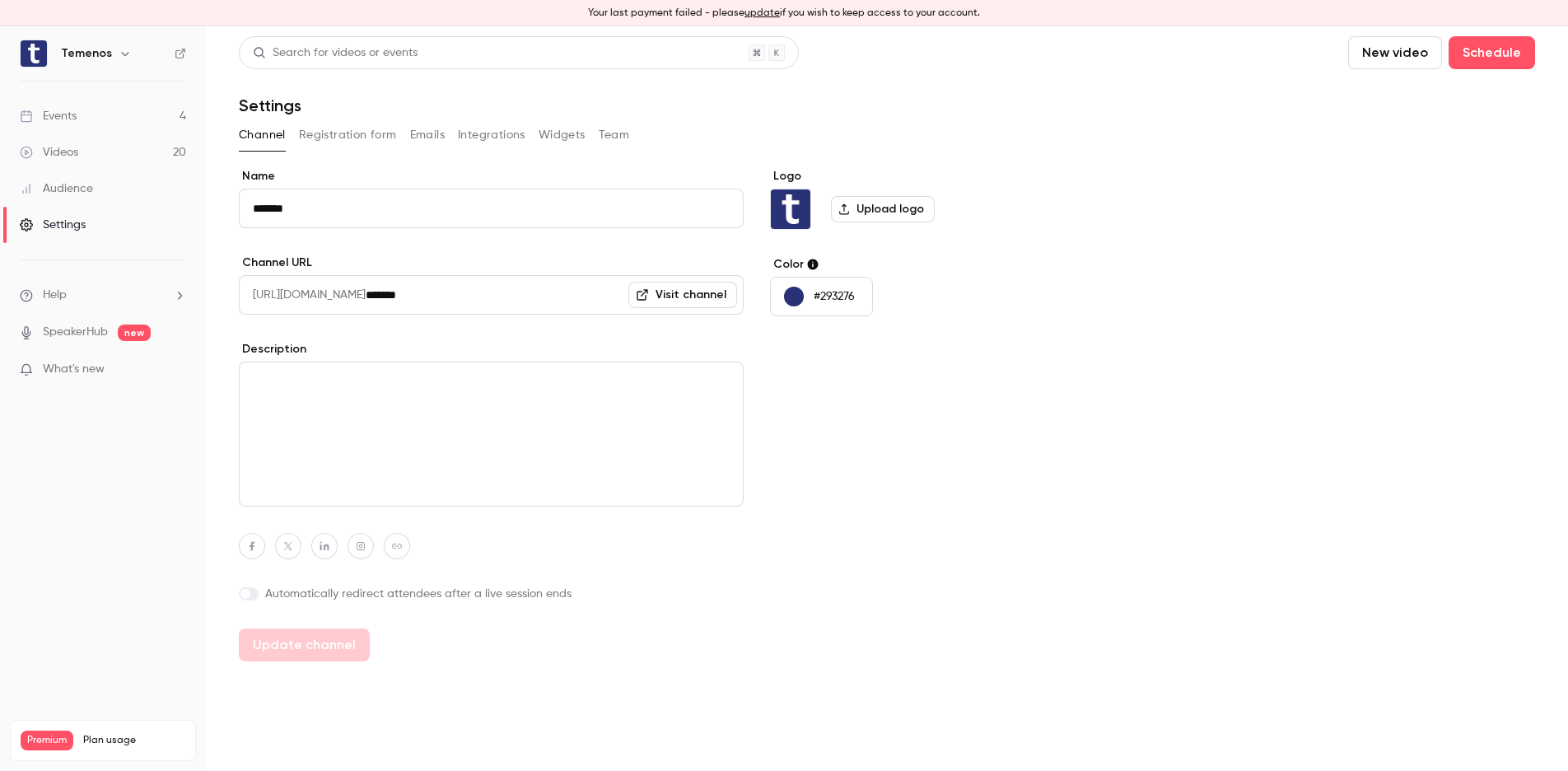
click at [362, 136] on button "Registration form" at bounding box center [348, 134] width 98 height 26
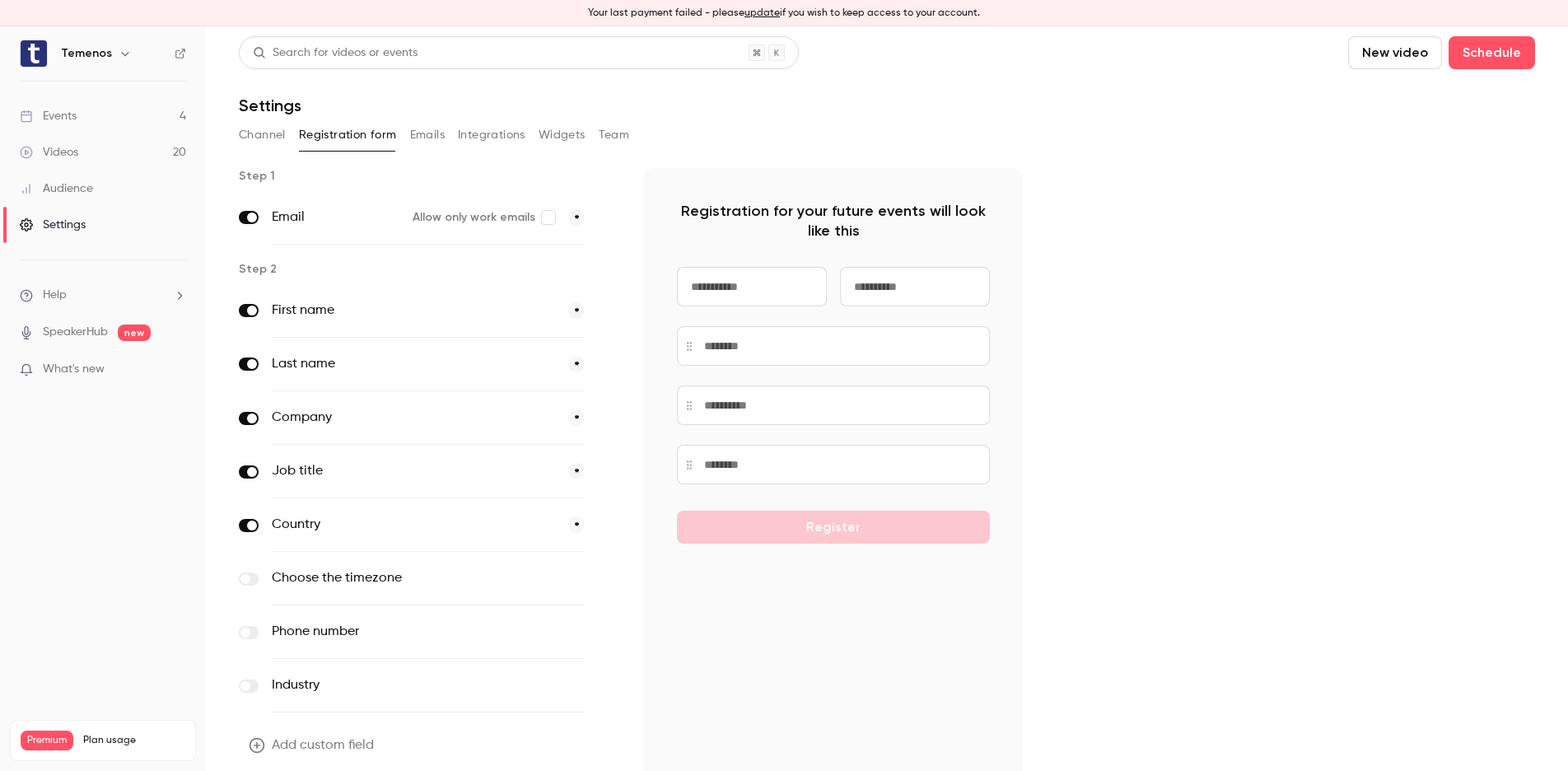
click at [550, 136] on button "Widgets" at bounding box center [563, 134] width 47 height 26
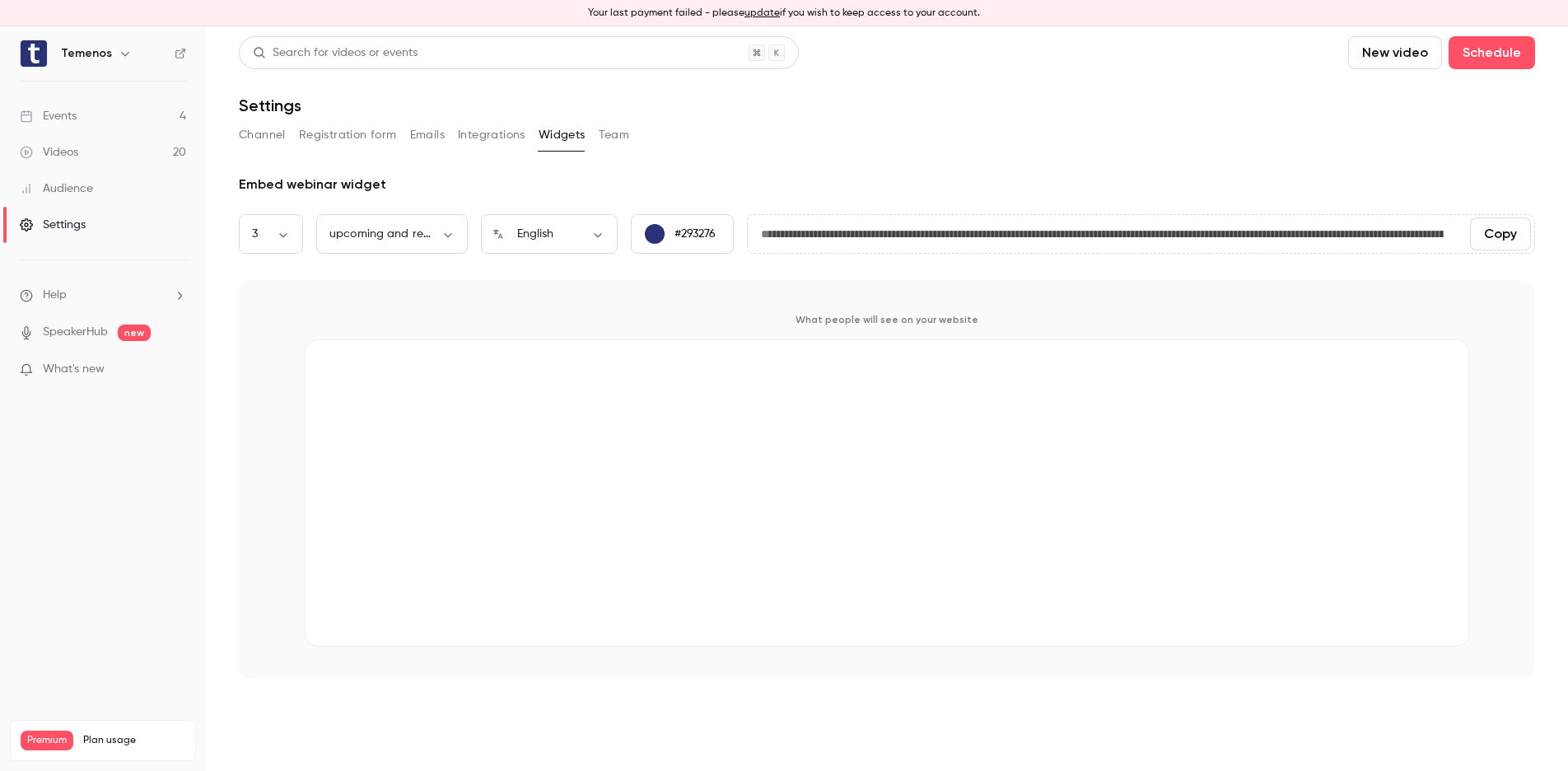
click at [376, 131] on button "Registration form" at bounding box center [348, 134] width 98 height 26
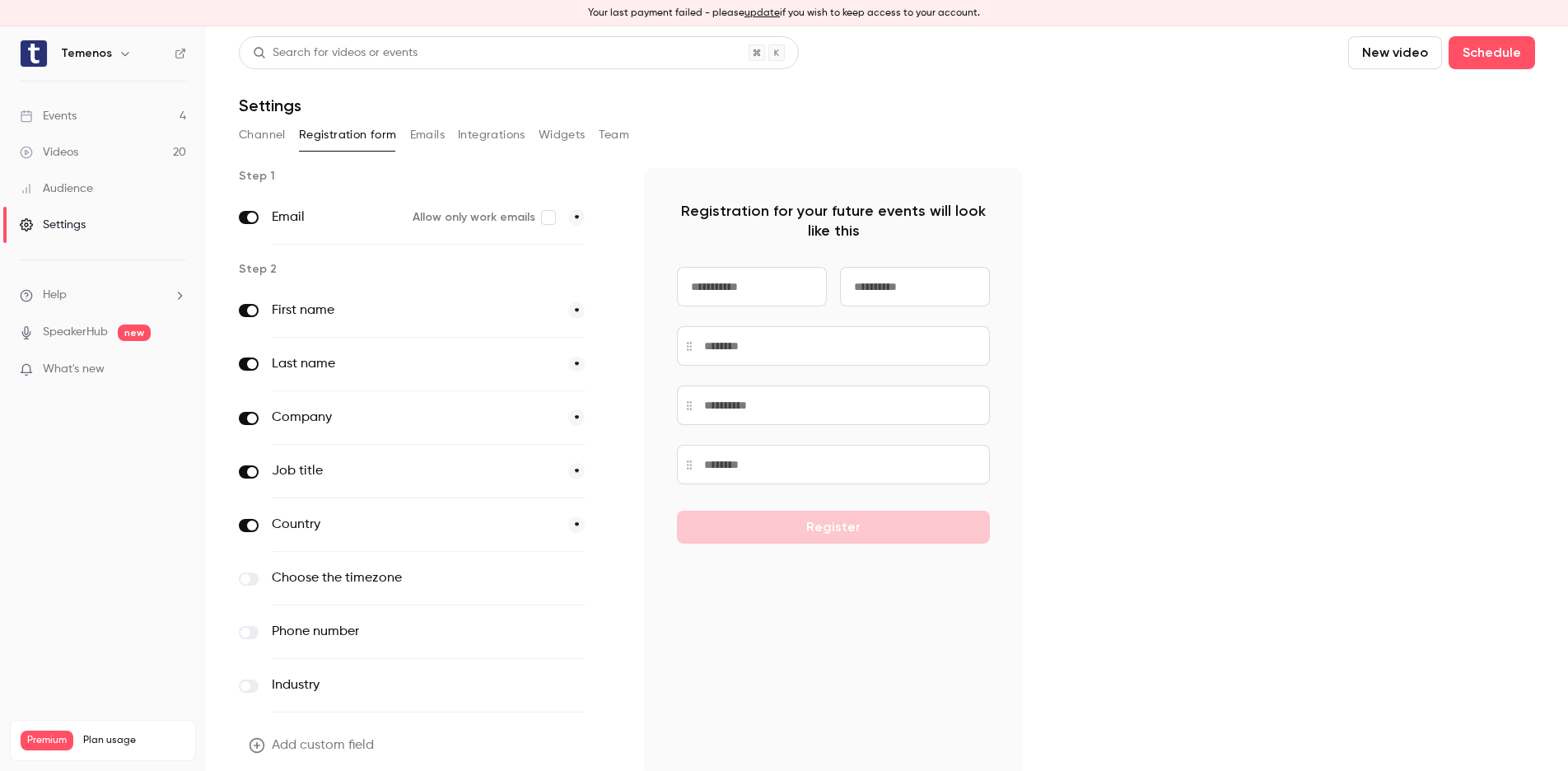
click at [624, 137] on button "Team" at bounding box center [614, 134] width 31 height 26
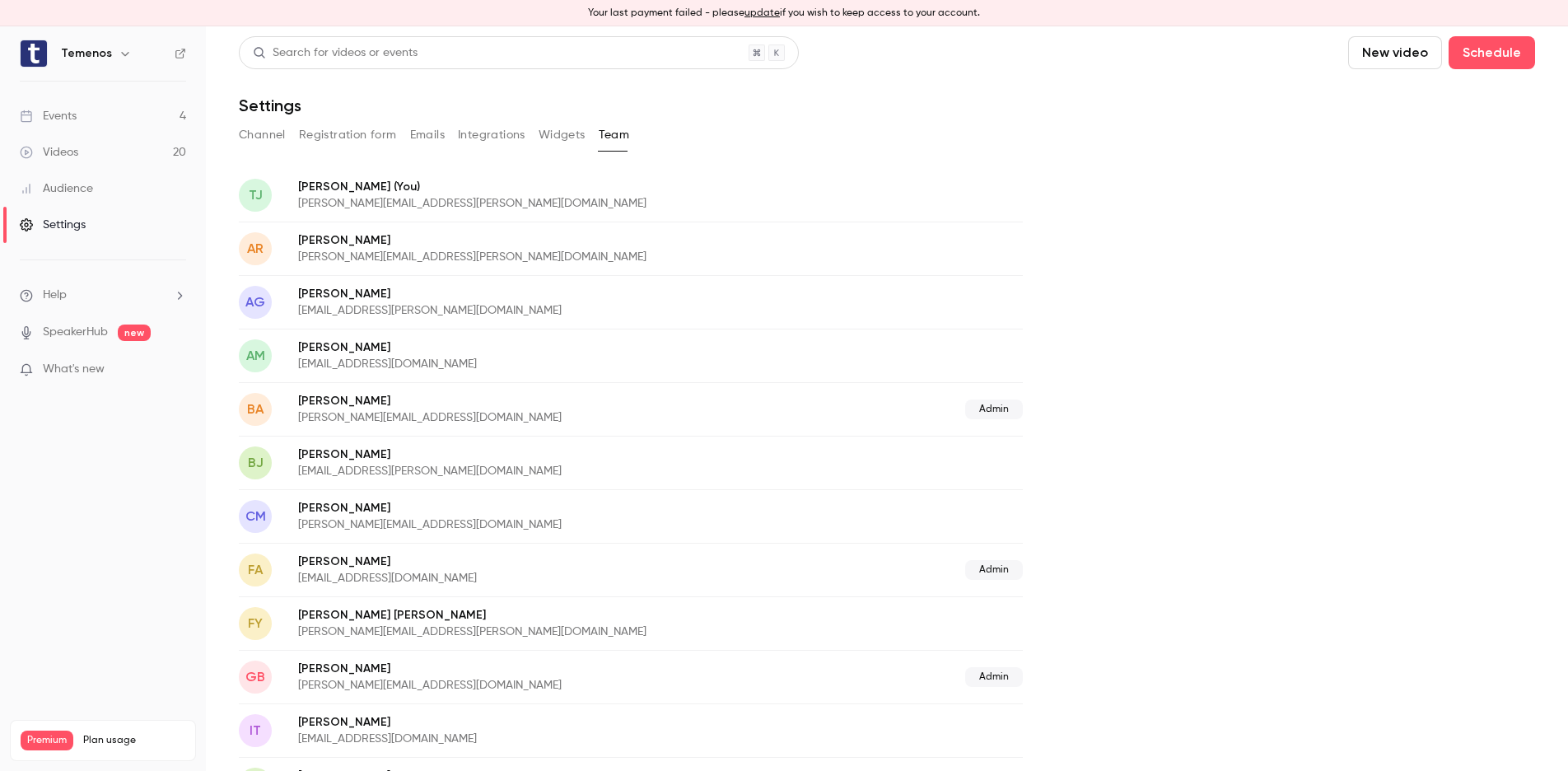
click at [262, 136] on button "Channel" at bounding box center [263, 134] width 47 height 26
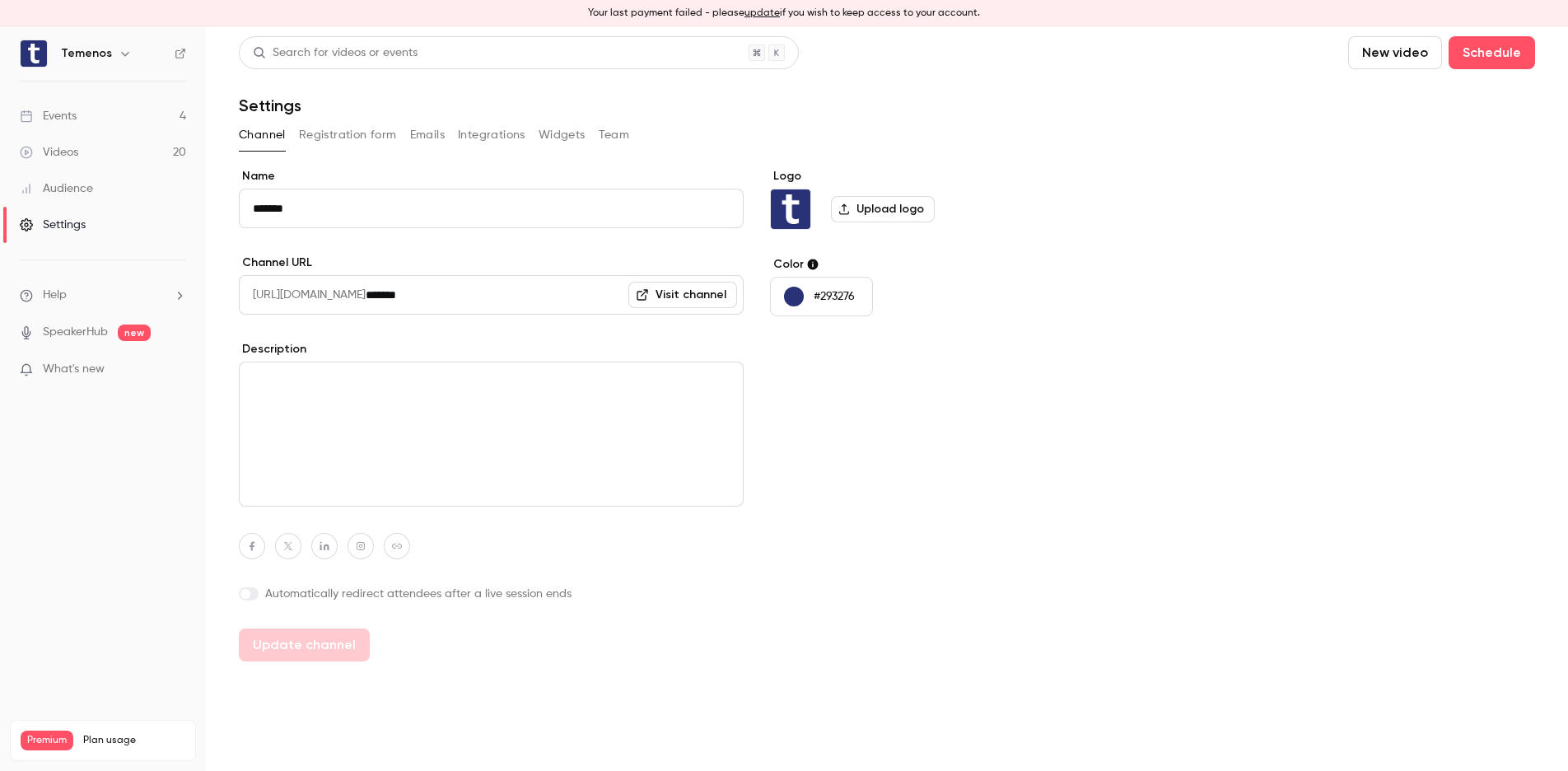
click at [43, 120] on div "Events" at bounding box center [48, 116] width 57 height 17
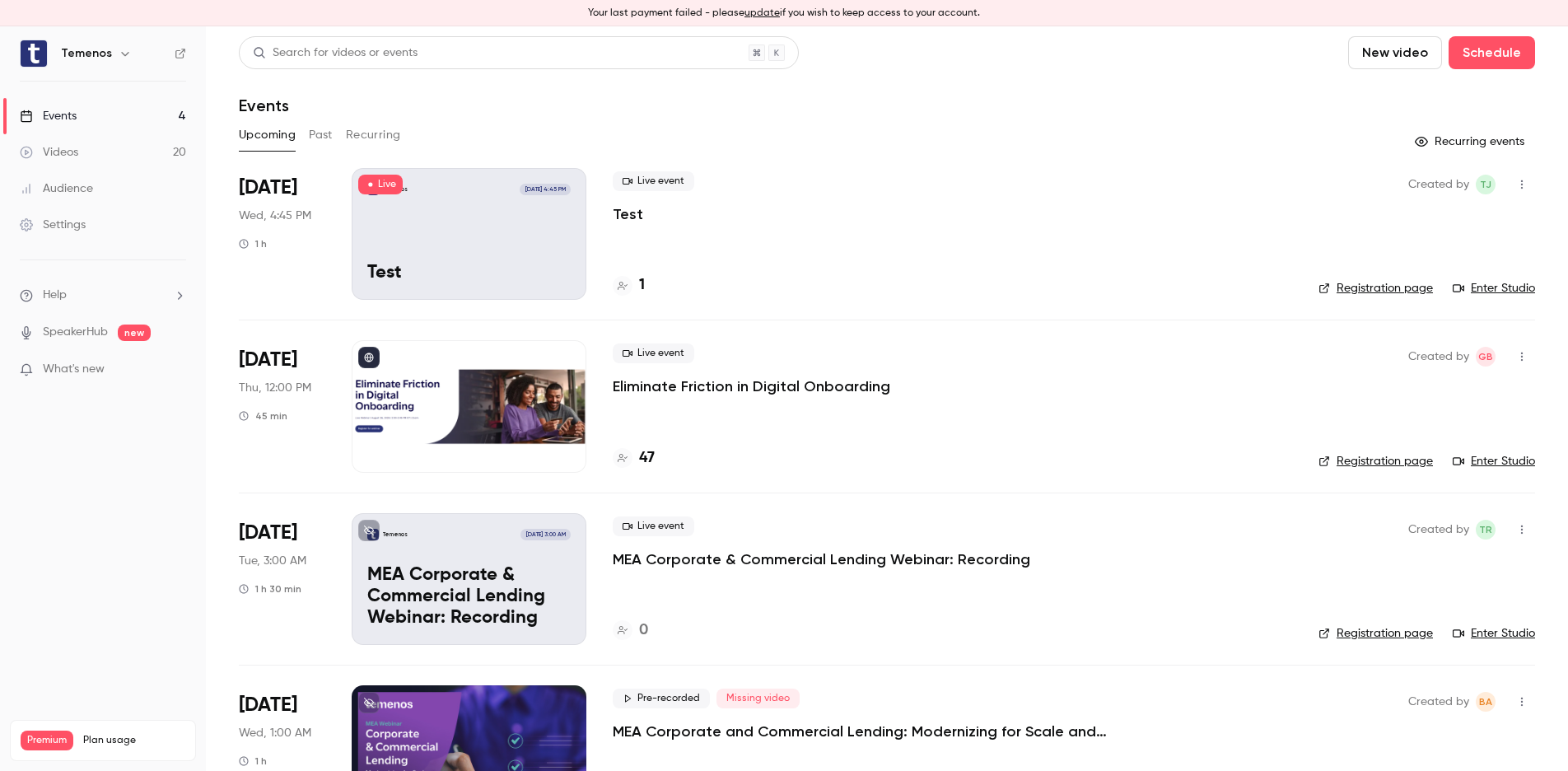
click at [1385, 182] on icon "button" at bounding box center [1521, 184] width 13 height 12
click at [977, 267] on div at bounding box center [784, 385] width 1568 height 771
click at [55, 223] on div "Settings" at bounding box center [52, 224] width 66 height 17
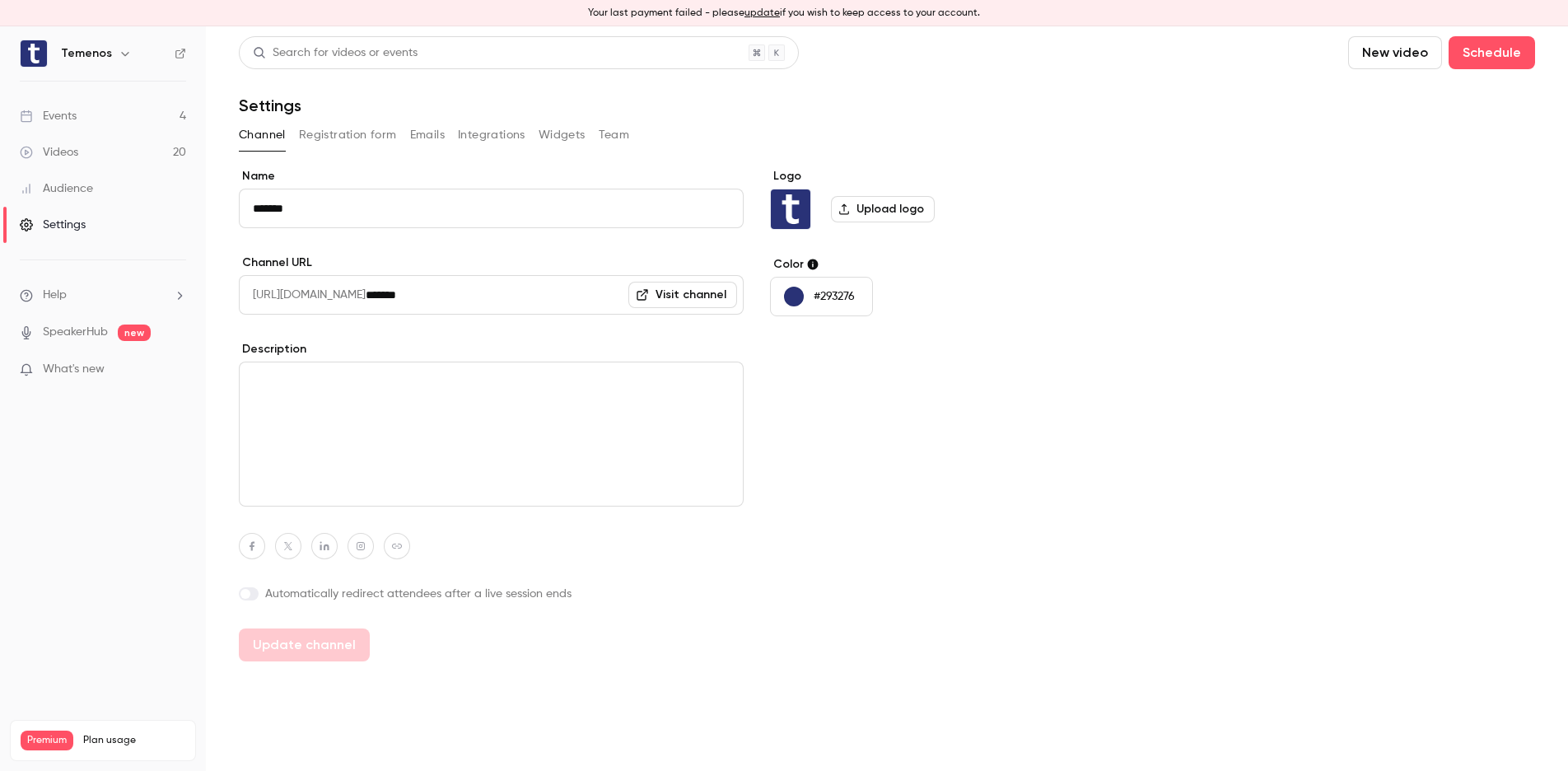
scroll to position [1, 0]
click at [328, 128] on button "Registration form" at bounding box center [348, 134] width 98 height 26
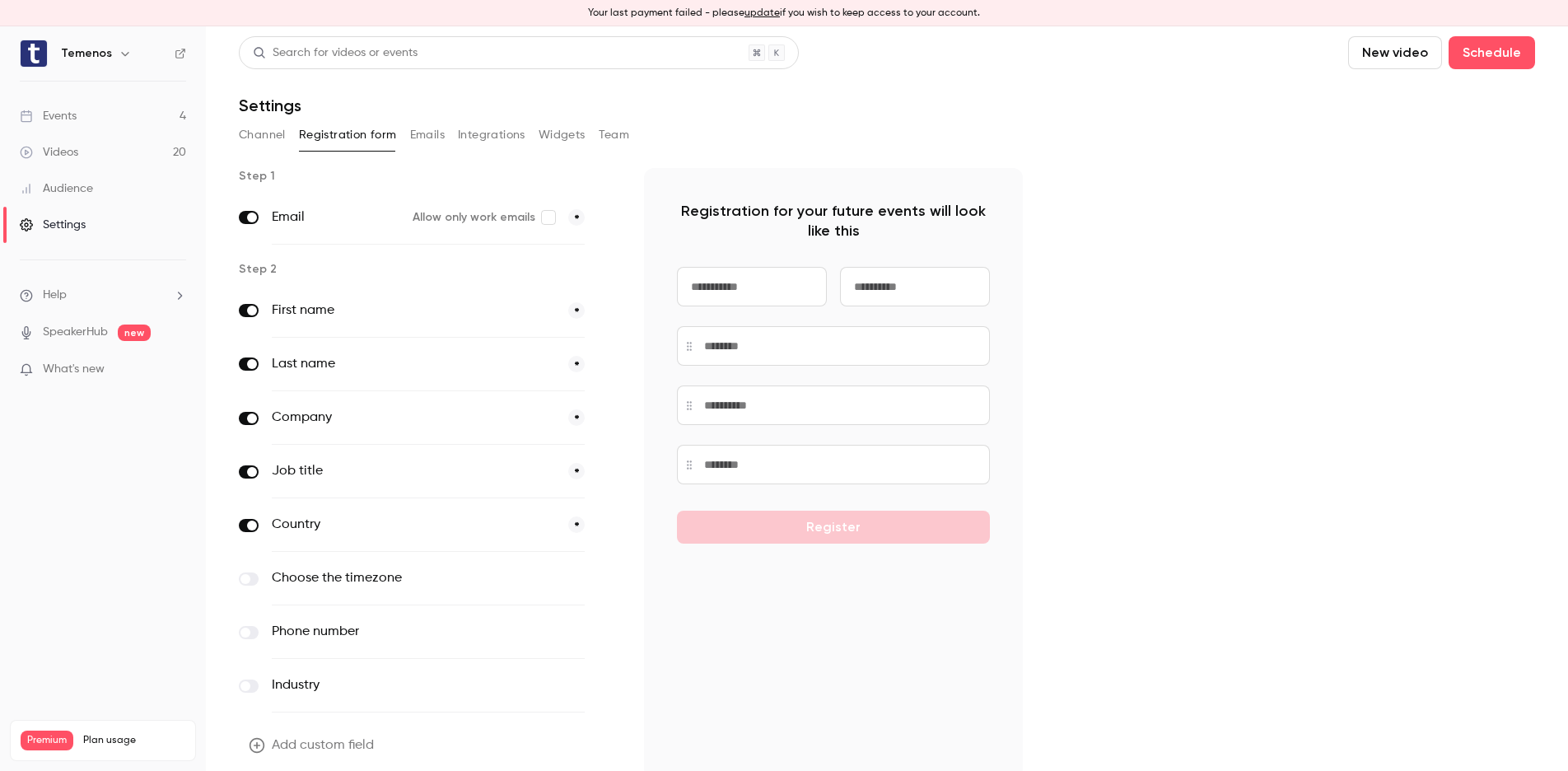
click at [496, 132] on button "Integrations" at bounding box center [491, 134] width 68 height 26
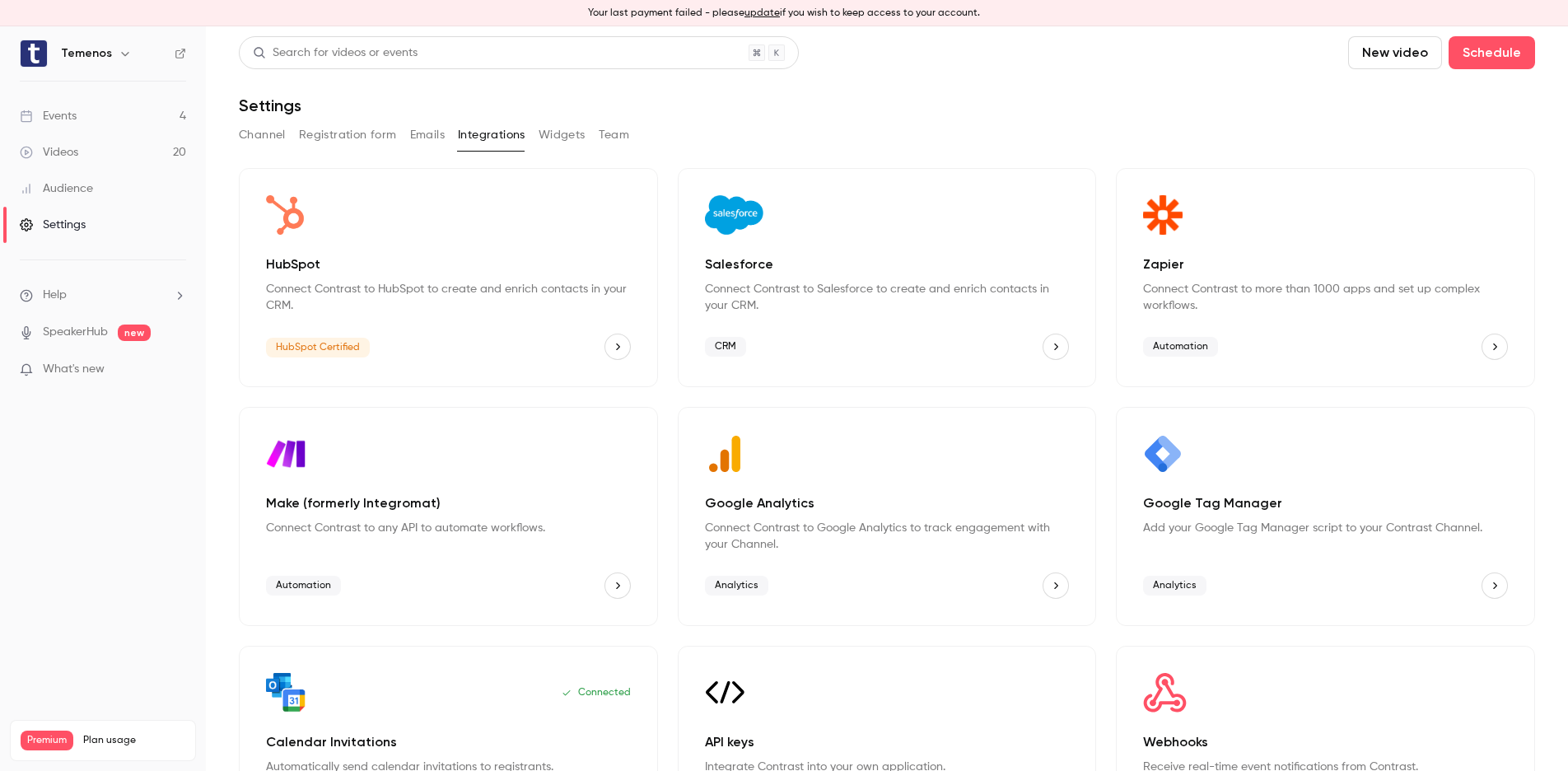
scroll to position [19, 0]
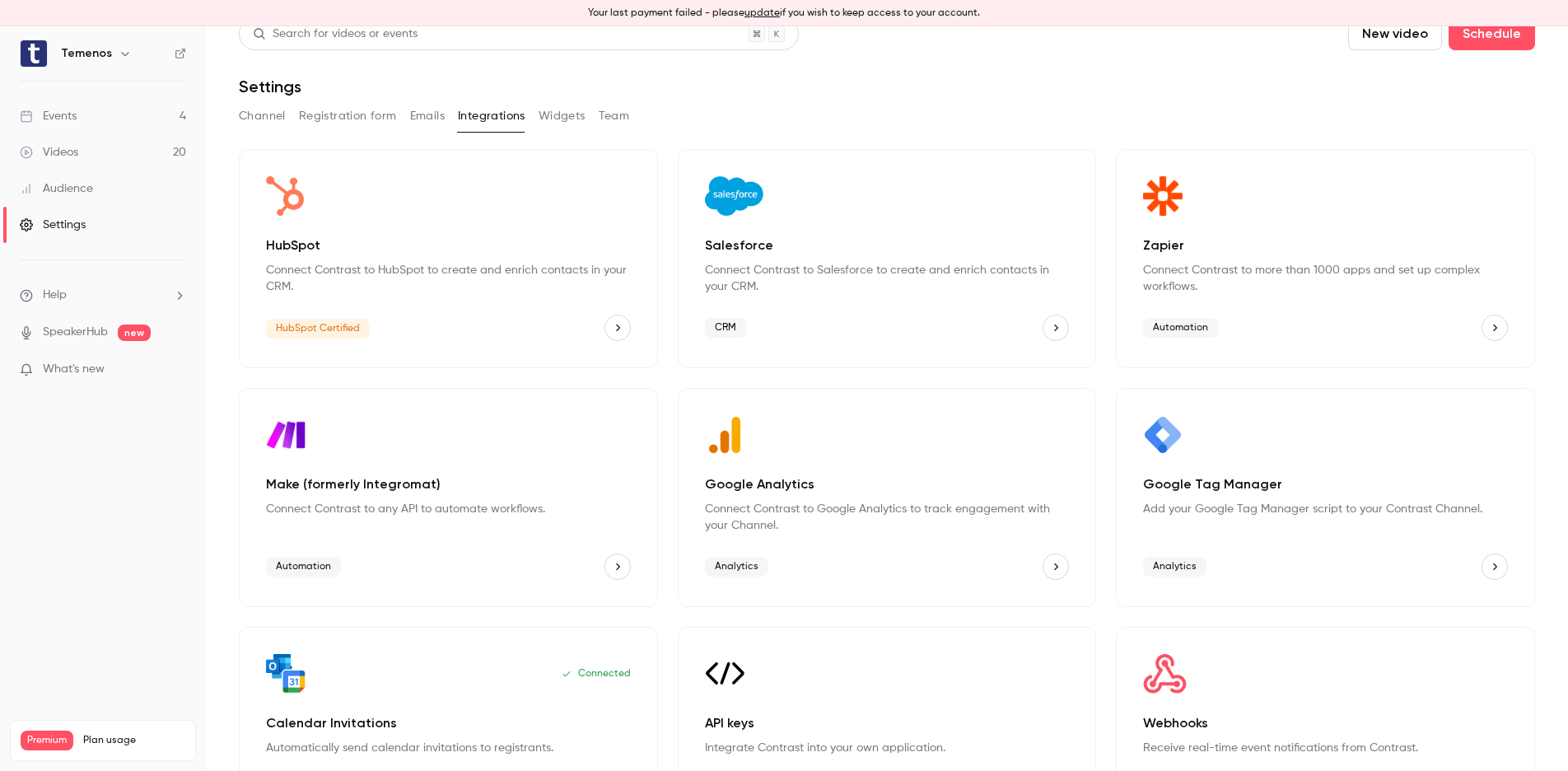
click at [610, 116] on button "Team" at bounding box center [614, 116] width 31 height 26
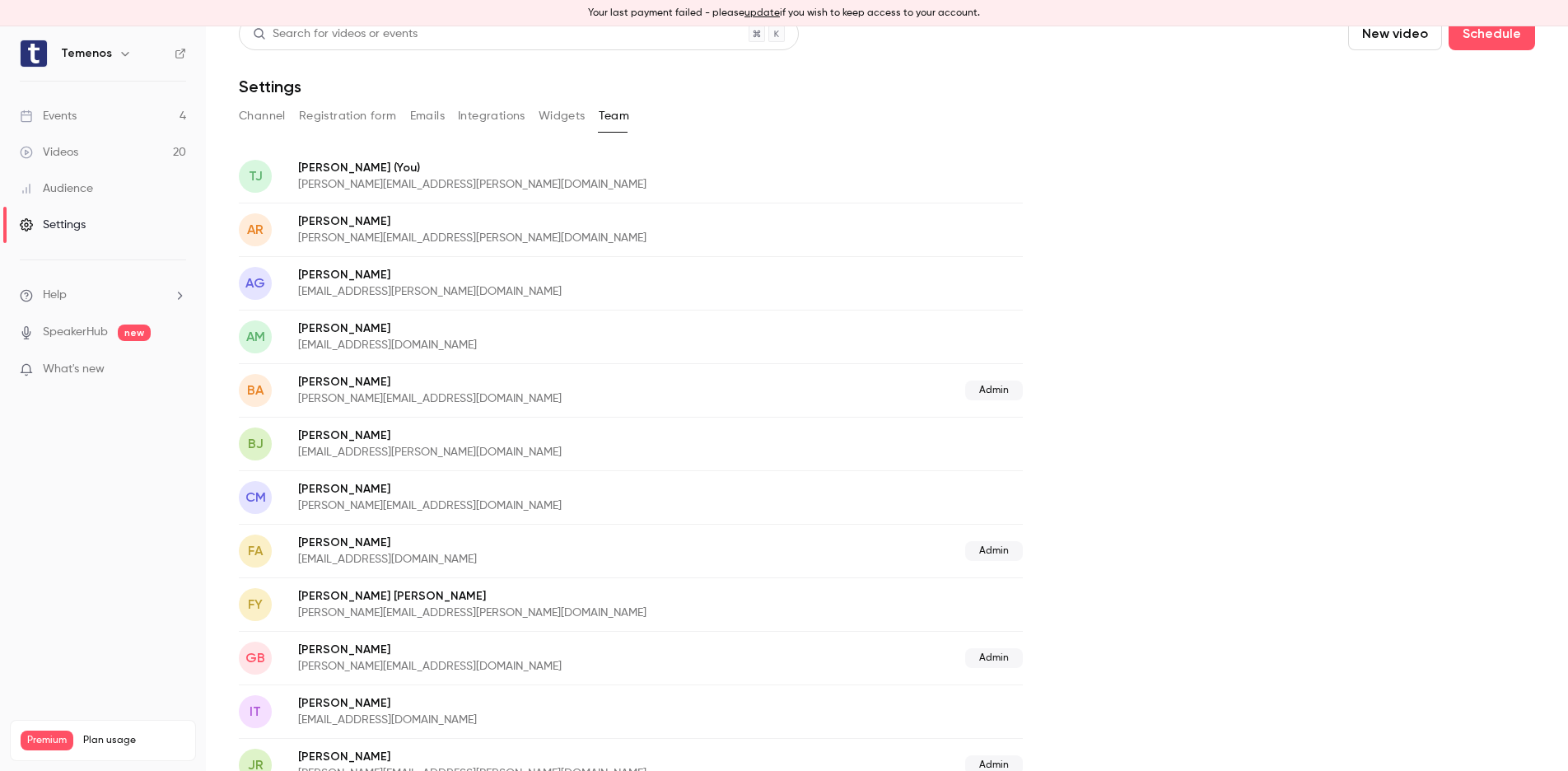
click at [566, 118] on button "Widgets" at bounding box center [563, 116] width 47 height 26
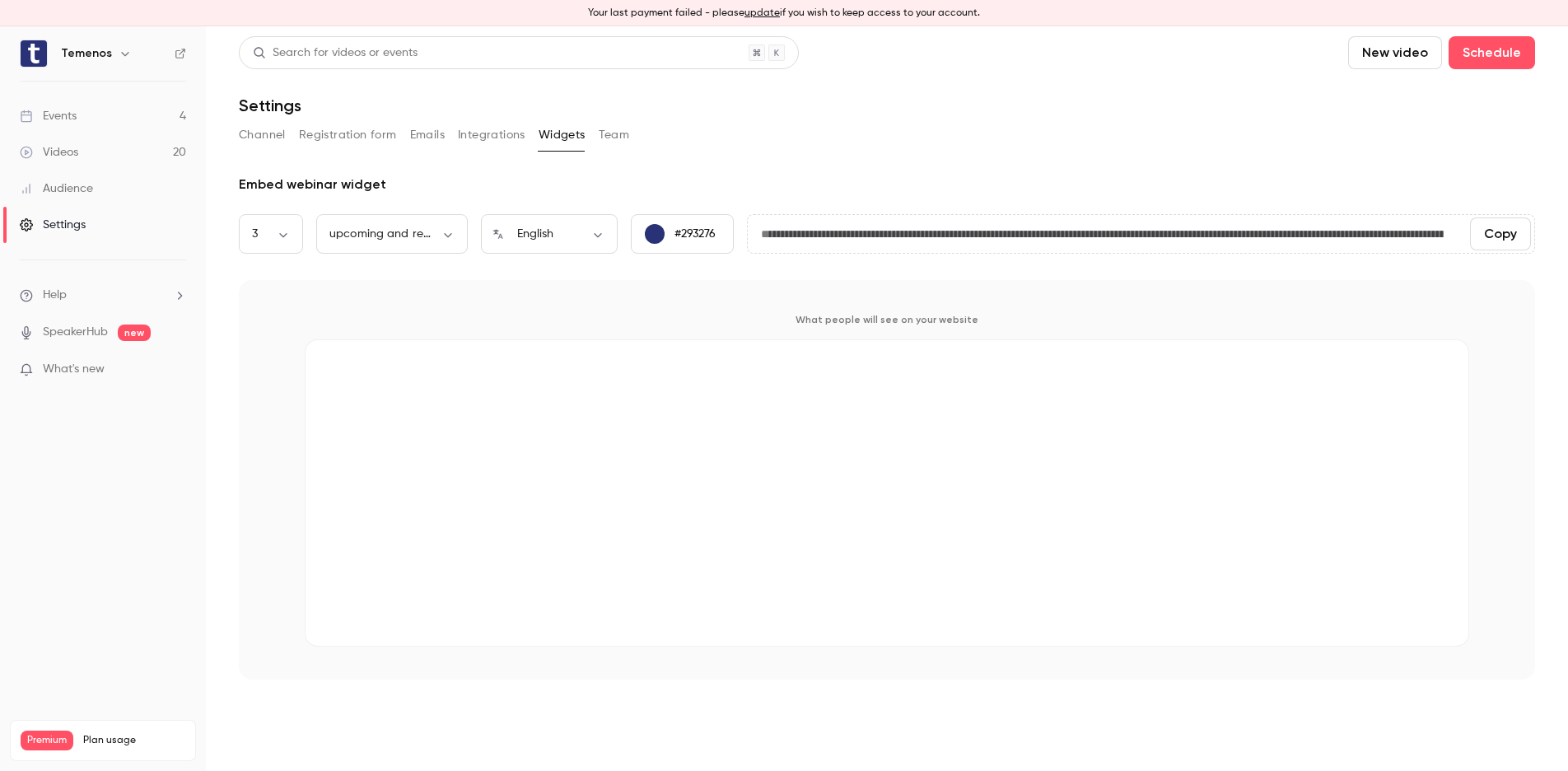
click at [70, 220] on div "Settings" at bounding box center [52, 224] width 66 height 17
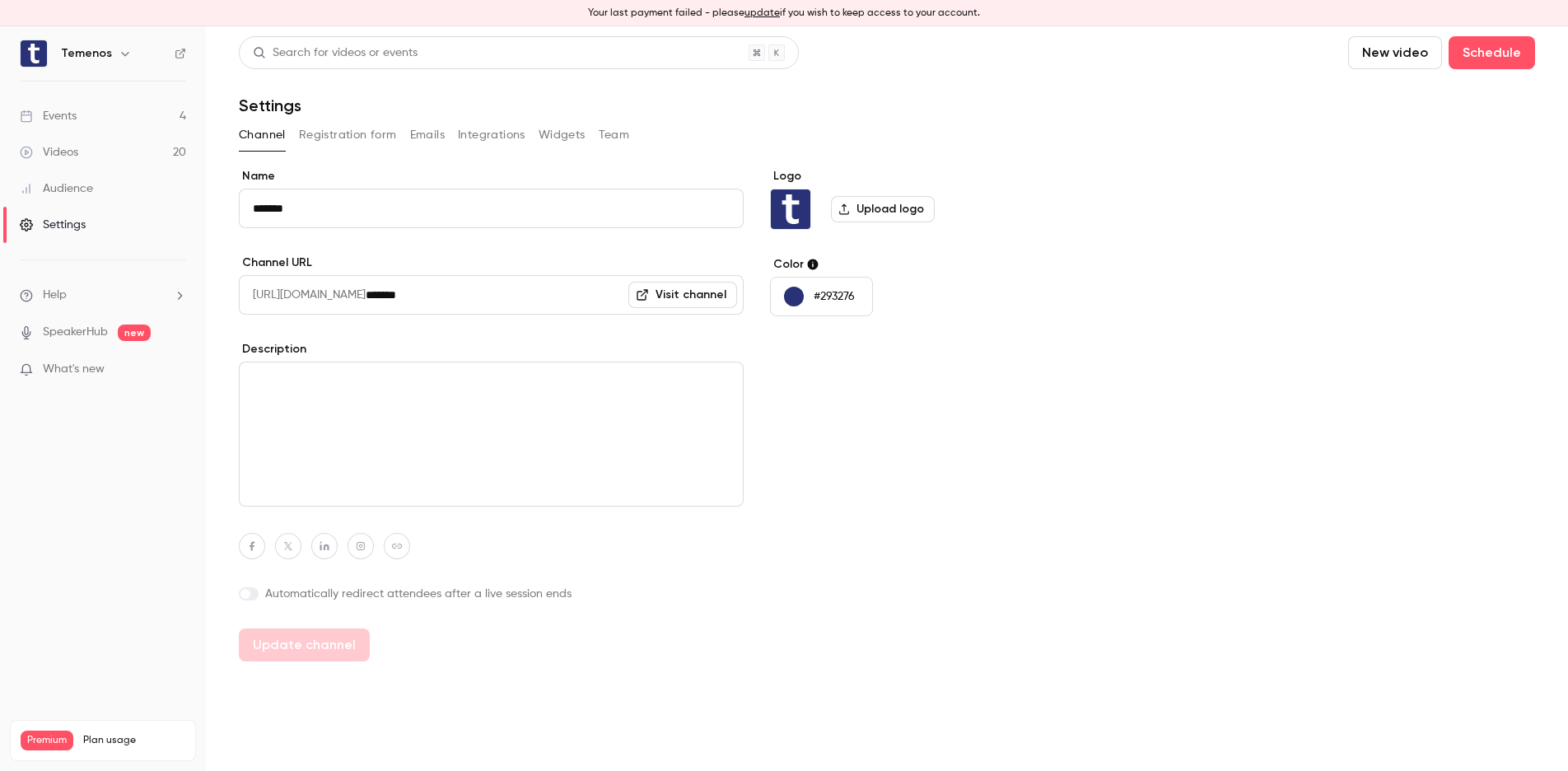
click at [70, 186] on div "Audience" at bounding box center [56, 188] width 74 height 17
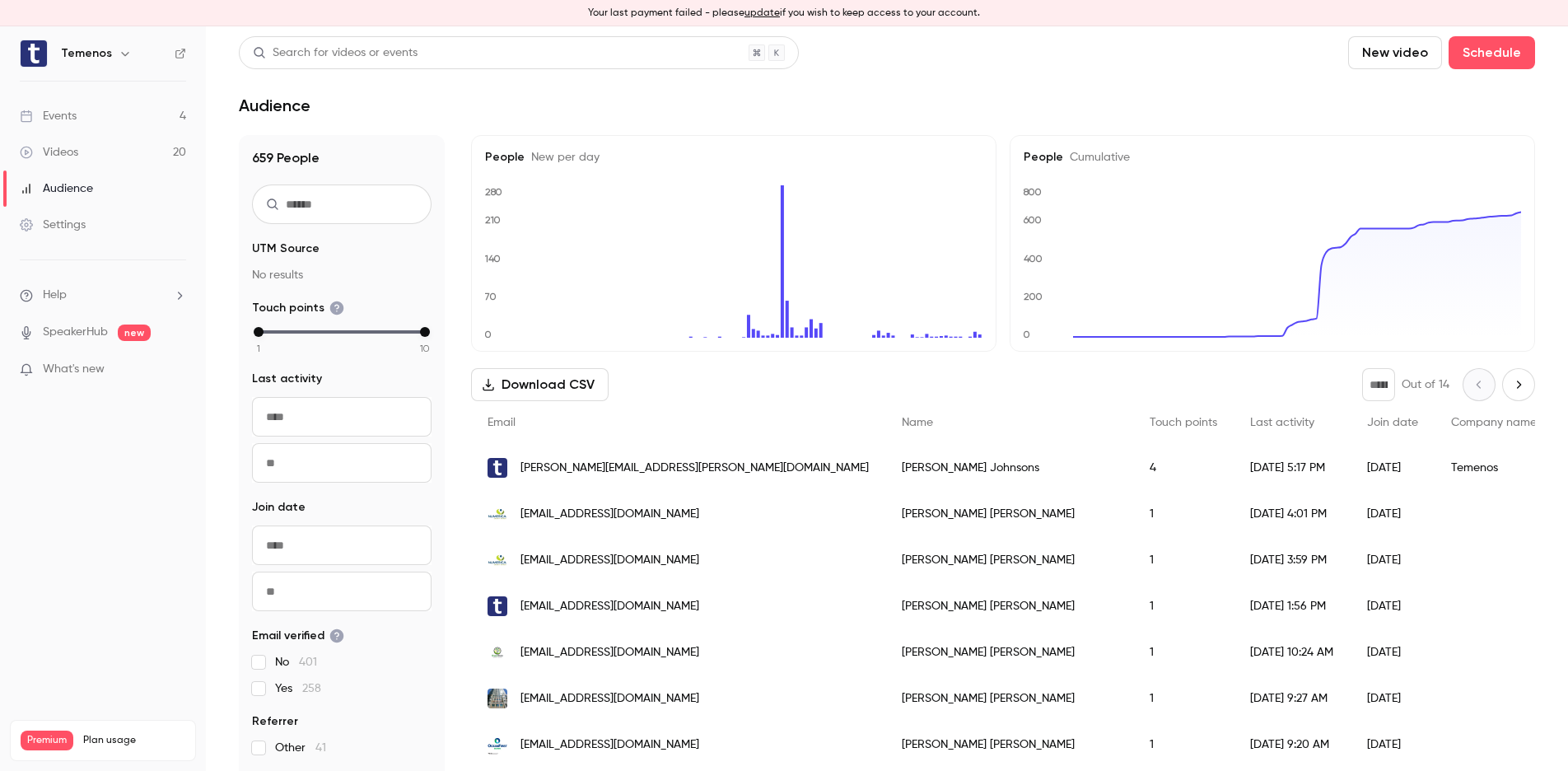
click at [66, 227] on div "Settings" at bounding box center [52, 224] width 66 height 17
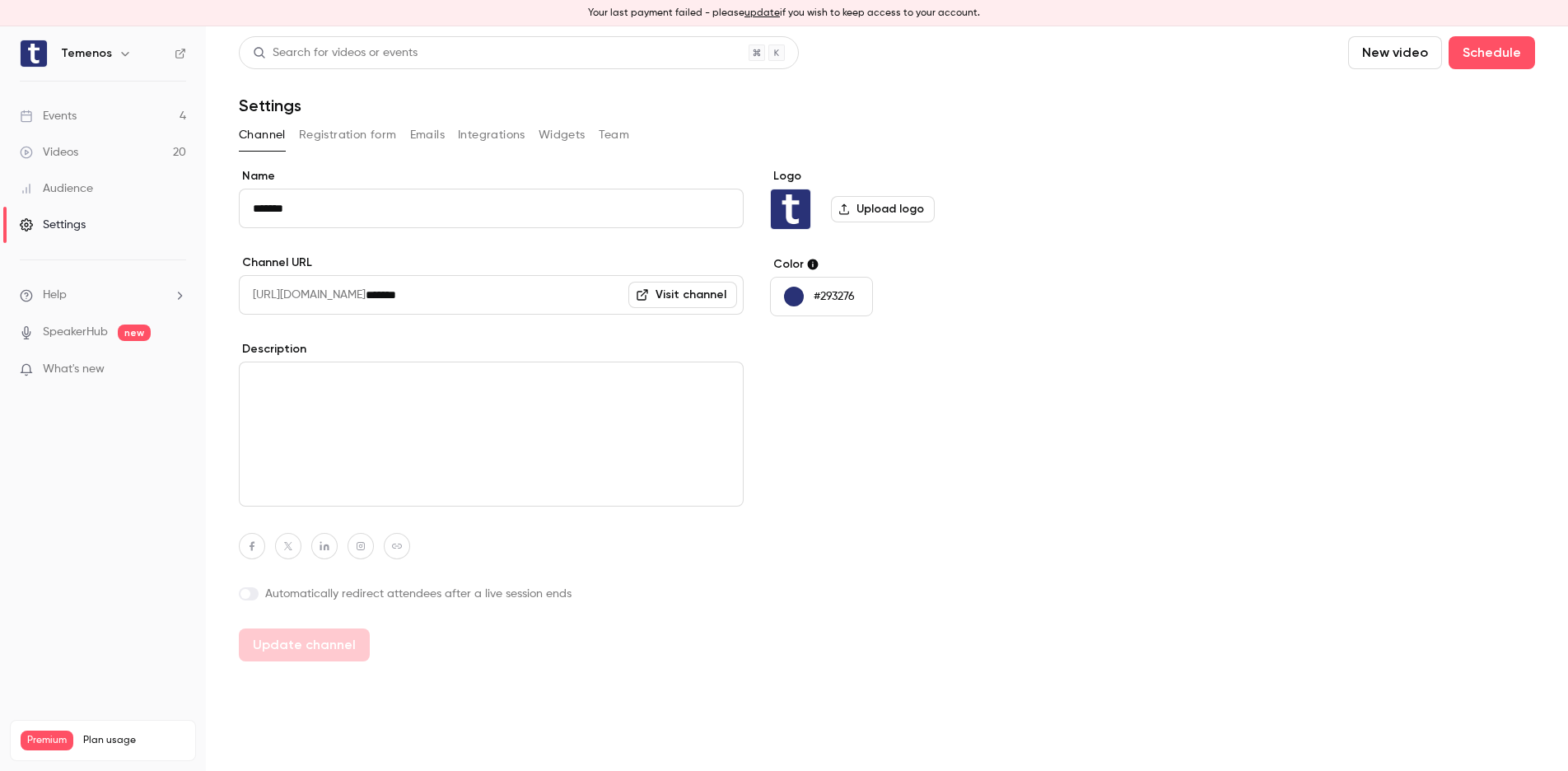
click at [51, 219] on div "Settings" at bounding box center [52, 224] width 66 height 17
click at [65, 326] on link "SpeakerHub" at bounding box center [75, 332] width 65 height 18
click at [64, 225] on div "Settings" at bounding box center [52, 224] width 66 height 17
click at [39, 220] on div "Settings" at bounding box center [52, 224] width 66 height 17
click at [343, 131] on button "Registration form" at bounding box center [348, 134] width 98 height 26
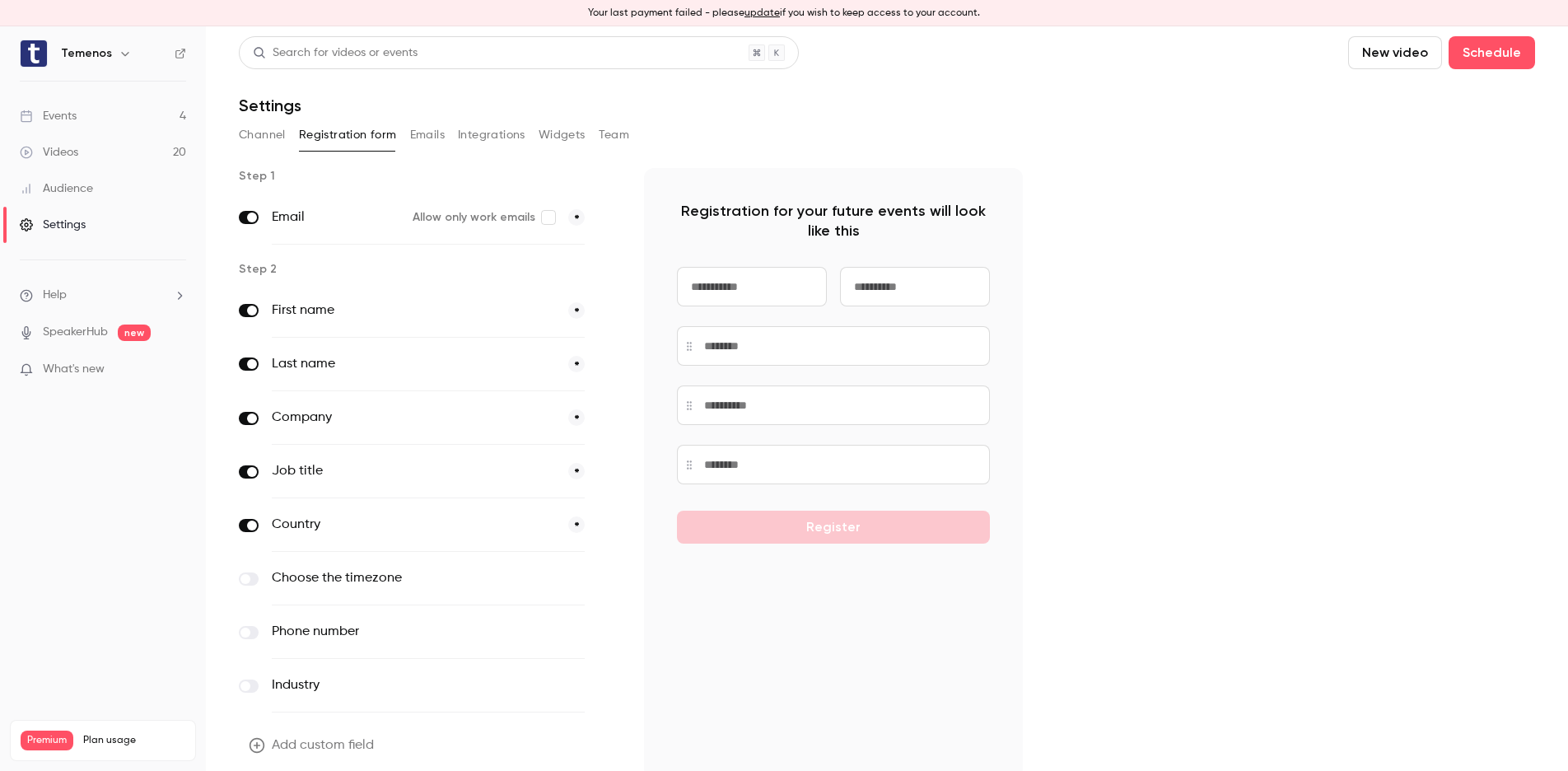
click at [425, 133] on button "Emails" at bounding box center [426, 134] width 34 height 26
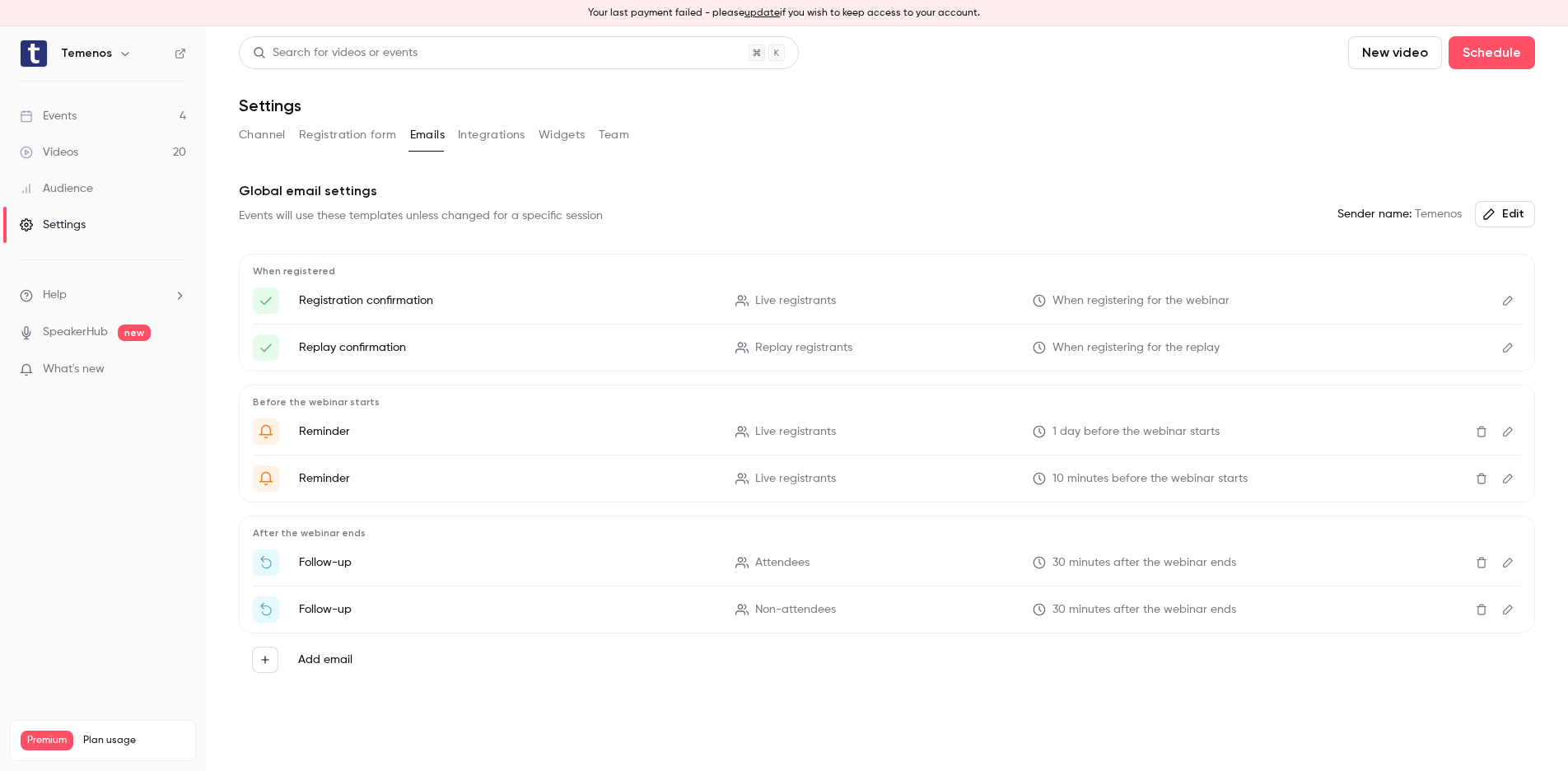
click at [482, 131] on button "Integrations" at bounding box center [491, 134] width 68 height 26
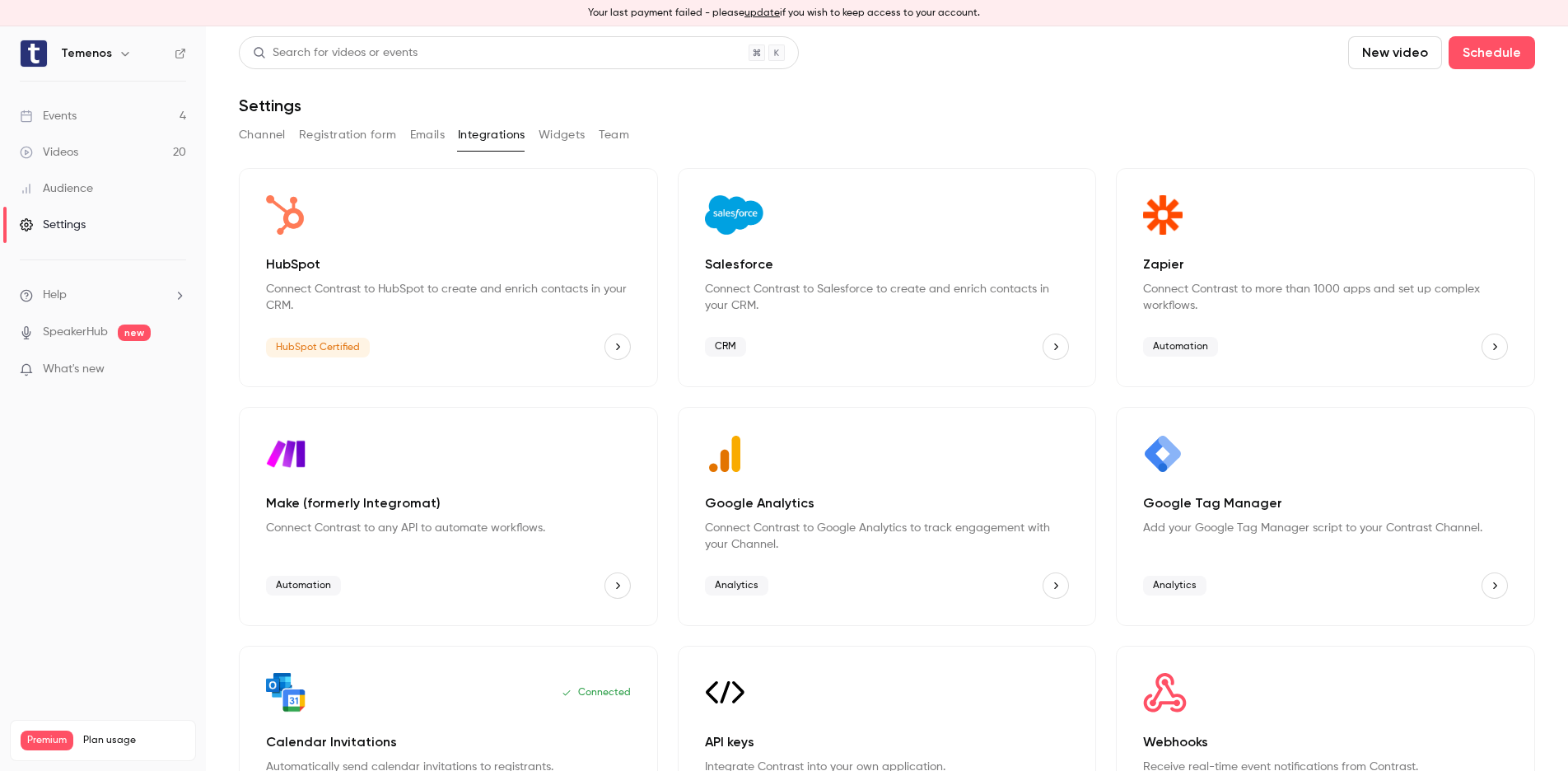
click at [560, 128] on button "Widgets" at bounding box center [563, 134] width 47 height 26
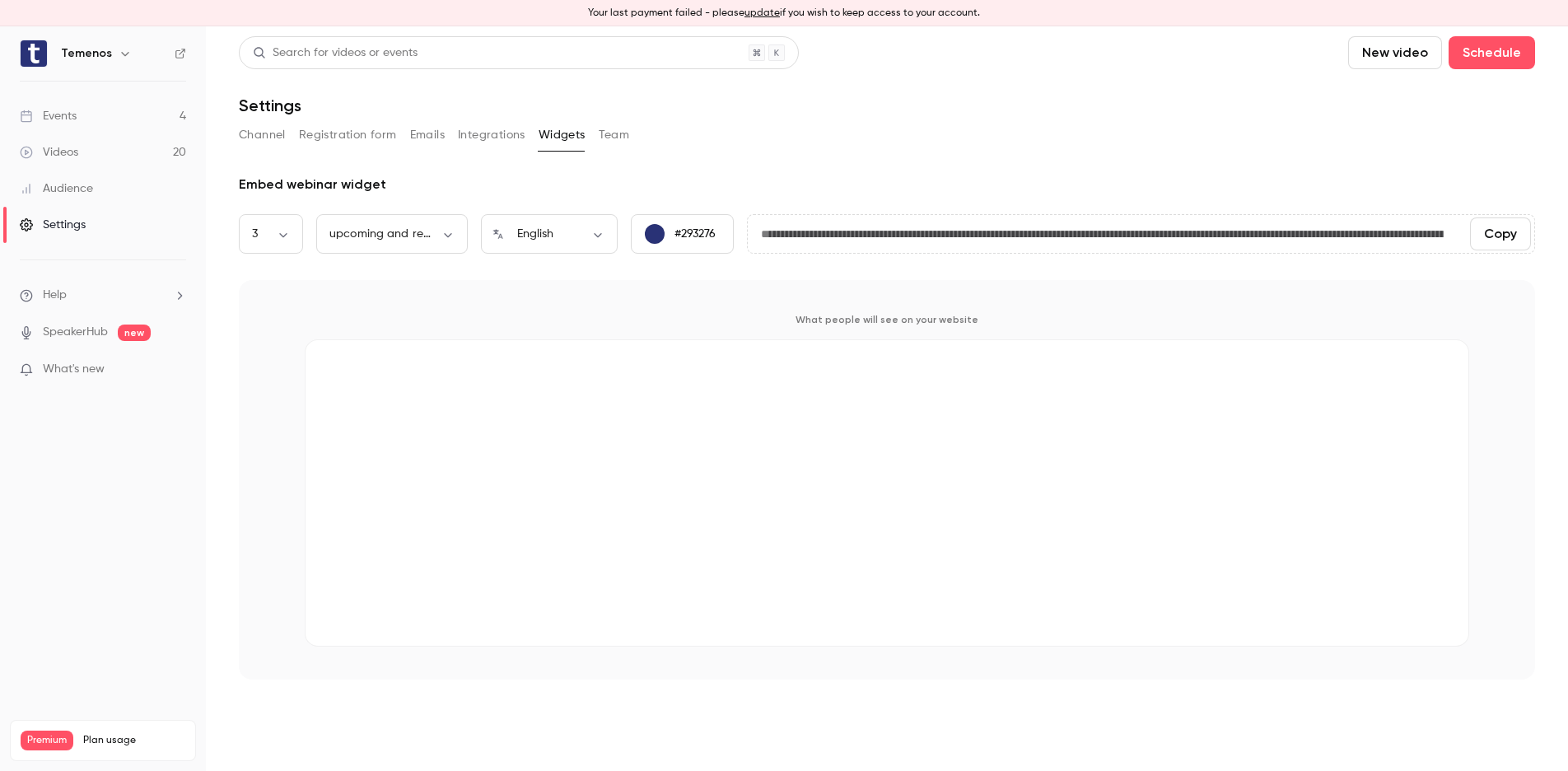
scroll to position [0, 1]
click at [59, 188] on div "Audience" at bounding box center [56, 188] width 74 height 17
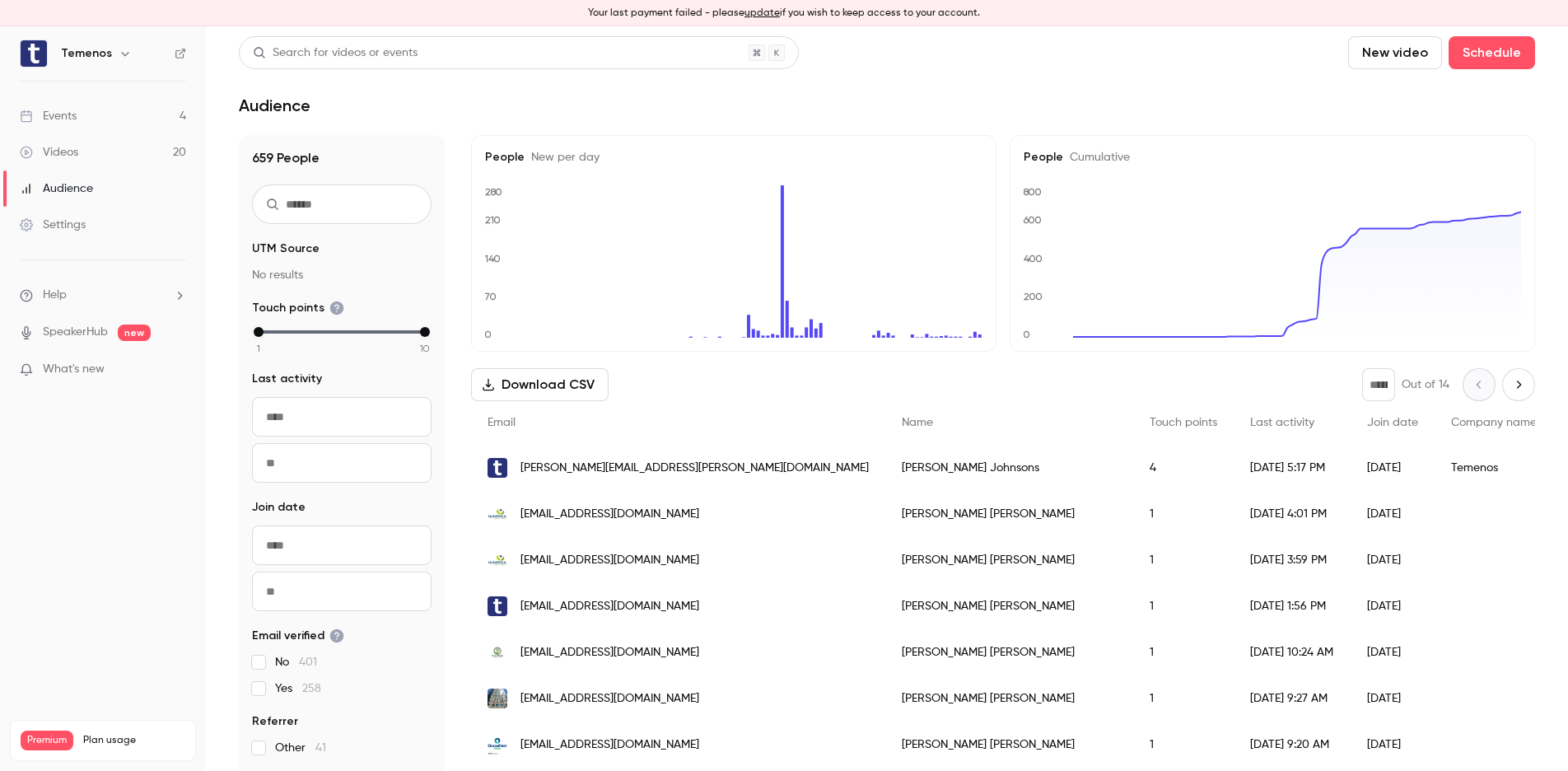
click at [56, 224] on div "Settings" at bounding box center [52, 224] width 66 height 17
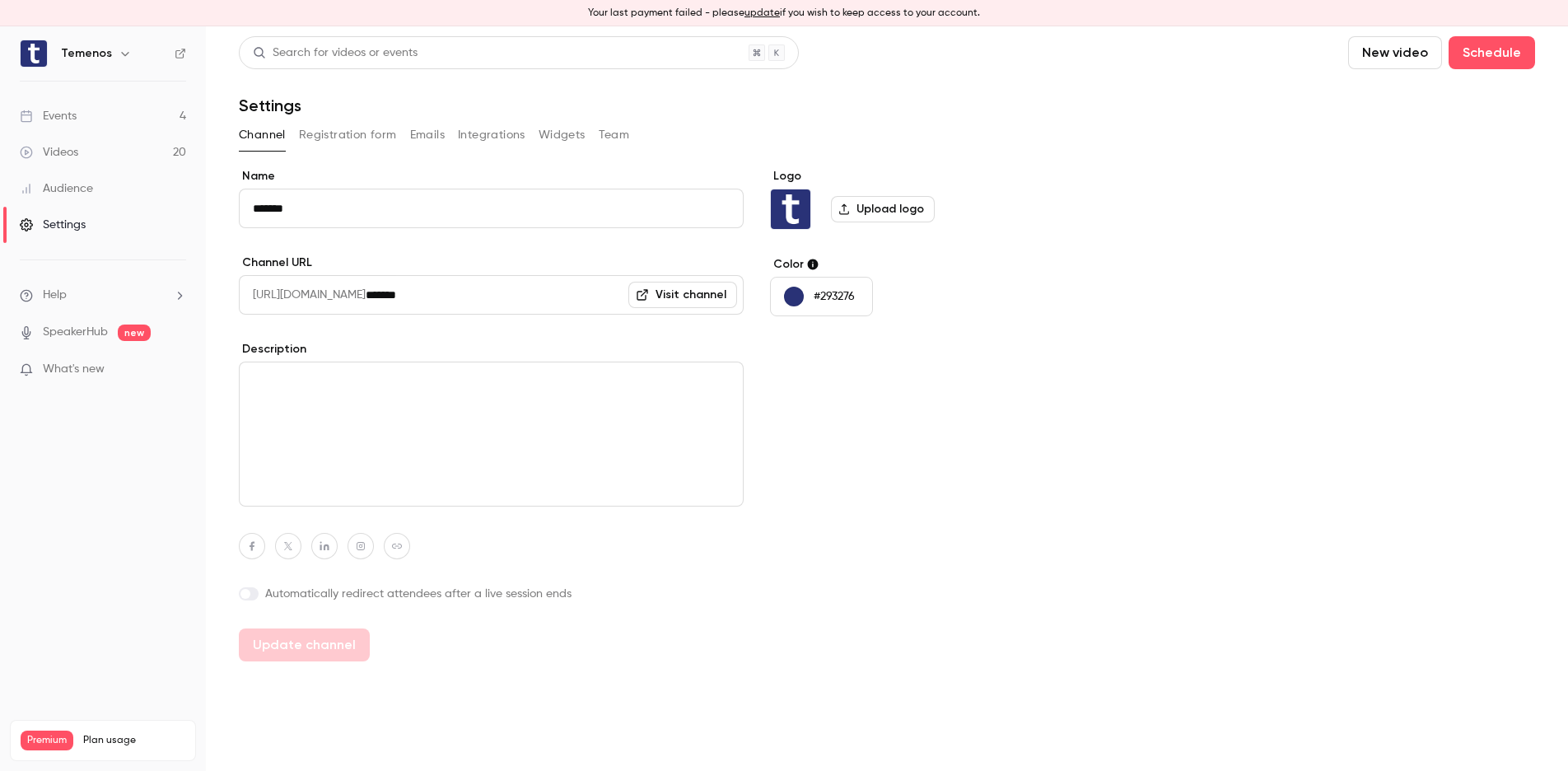
click at [111, 290] on li "Help" at bounding box center [103, 295] width 167 height 18
drag, startPoint x: 89, startPoint y: 278, endPoint x: 81, endPoint y: 257, distance: 22.5
click at [89, 278] on div at bounding box center [784, 385] width 1568 height 771
click at [122, 54] on icon "button" at bounding box center [124, 53] width 13 height 13
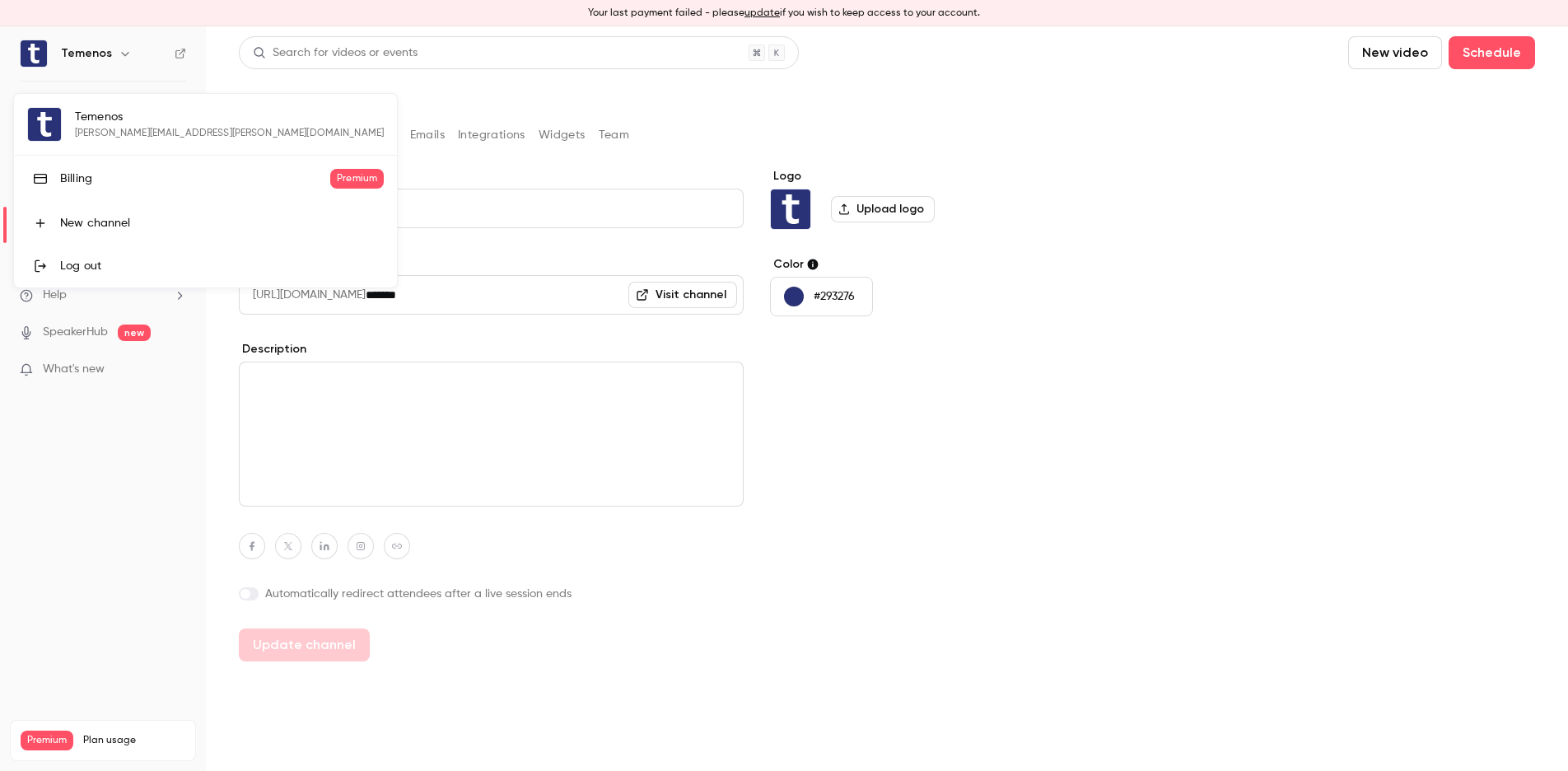
click at [122, 54] on div at bounding box center [784, 385] width 1568 height 771
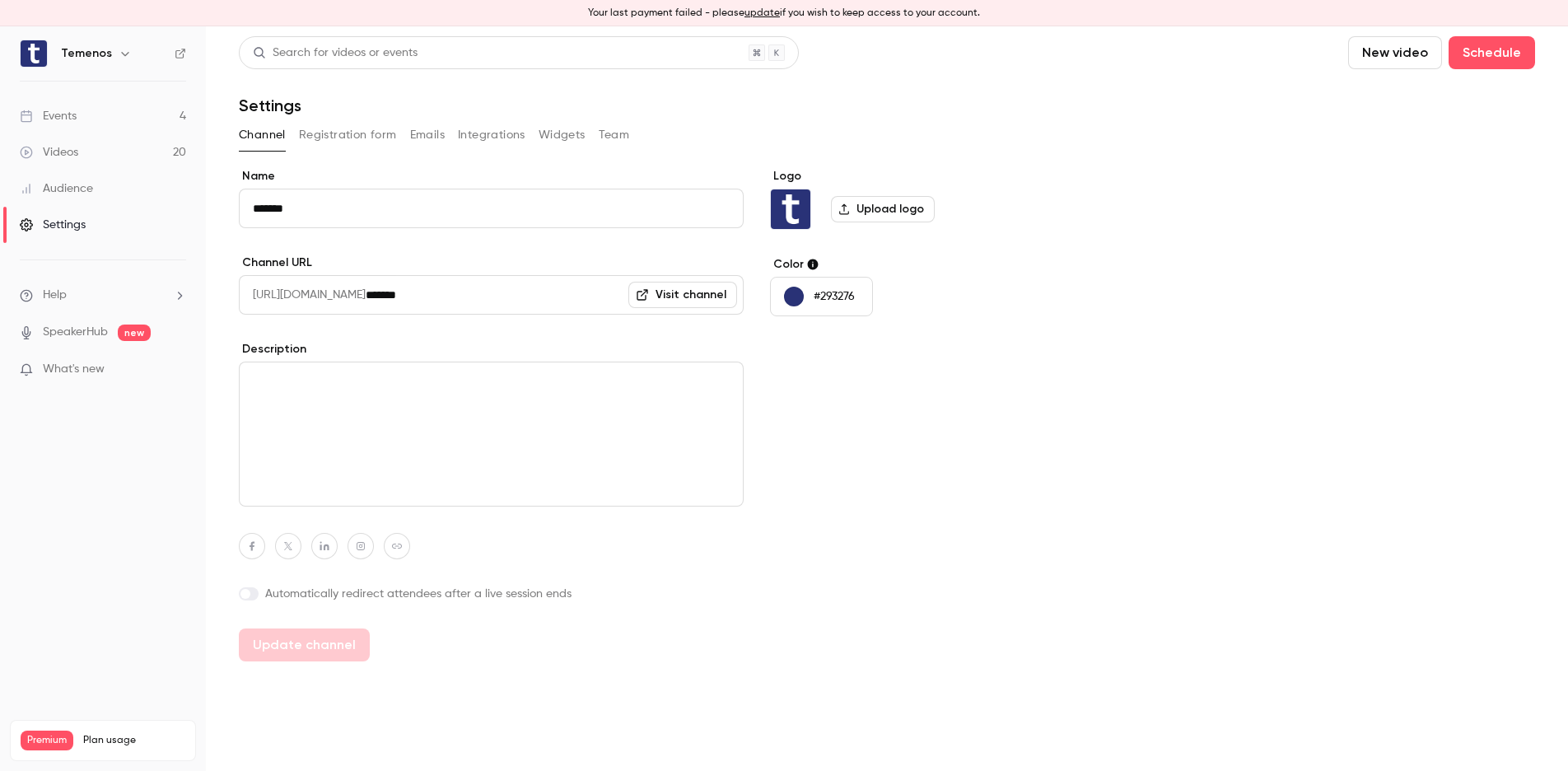
click at [36, 54] on img at bounding box center [33, 53] width 26 height 26
click at [119, 54] on icon "button" at bounding box center [124, 53] width 13 height 13
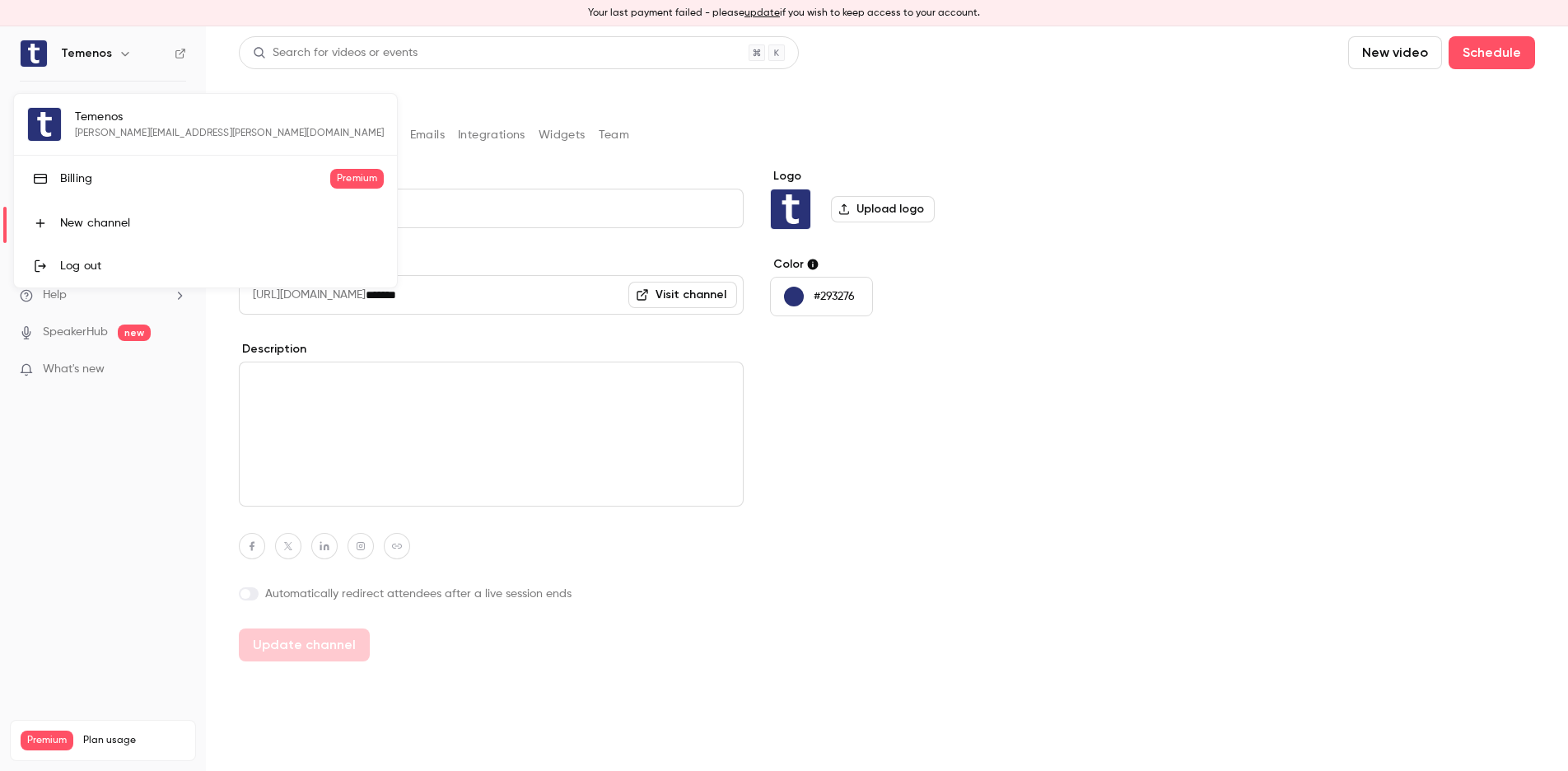
click at [90, 482] on div at bounding box center [784, 385] width 1568 height 771
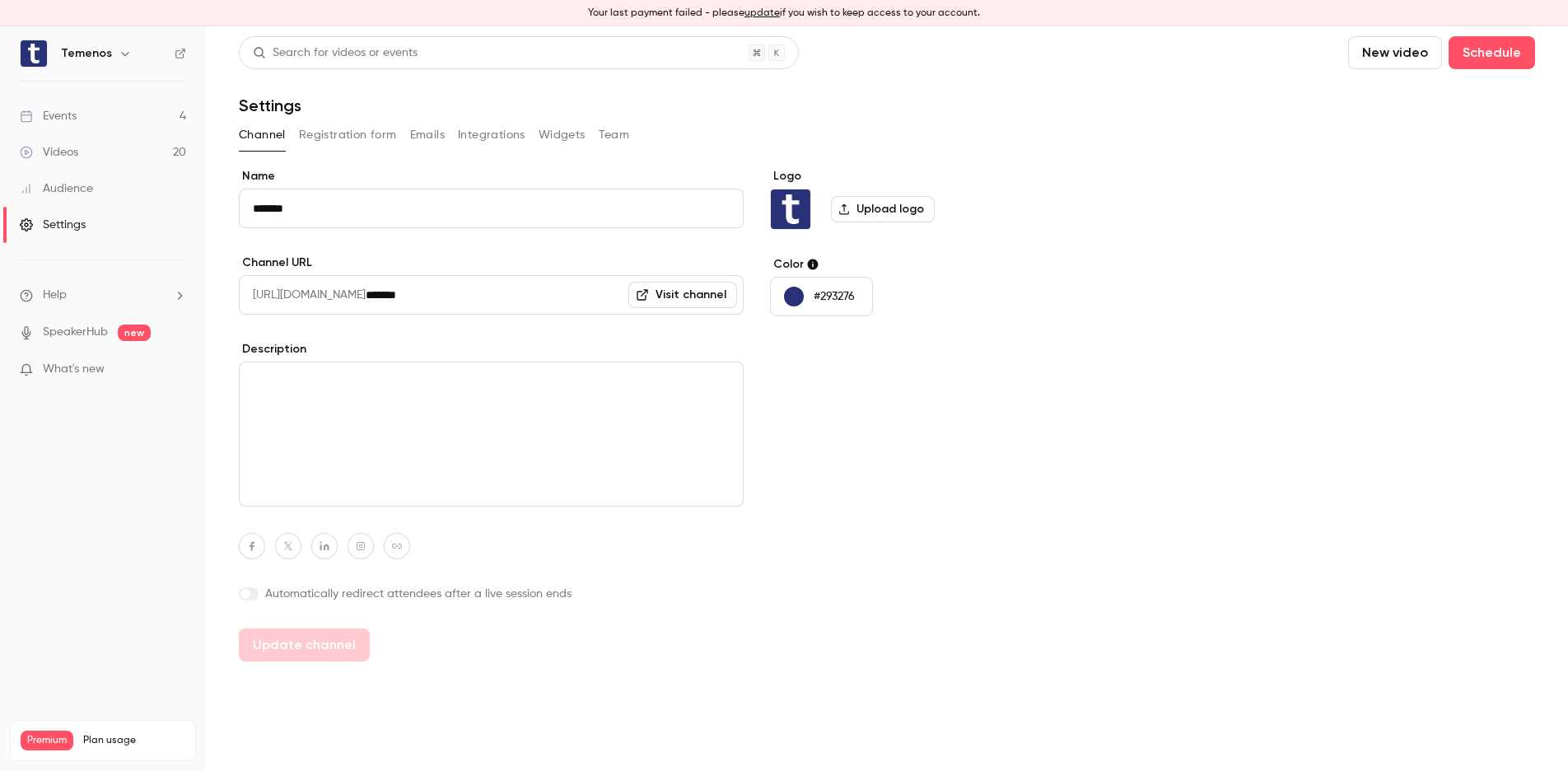
drag, startPoint x: 480, startPoint y: 129, endPoint x: 514, endPoint y: 130, distance: 34.0
click at [480, 130] on button "Integrations" at bounding box center [491, 134] width 68 height 26
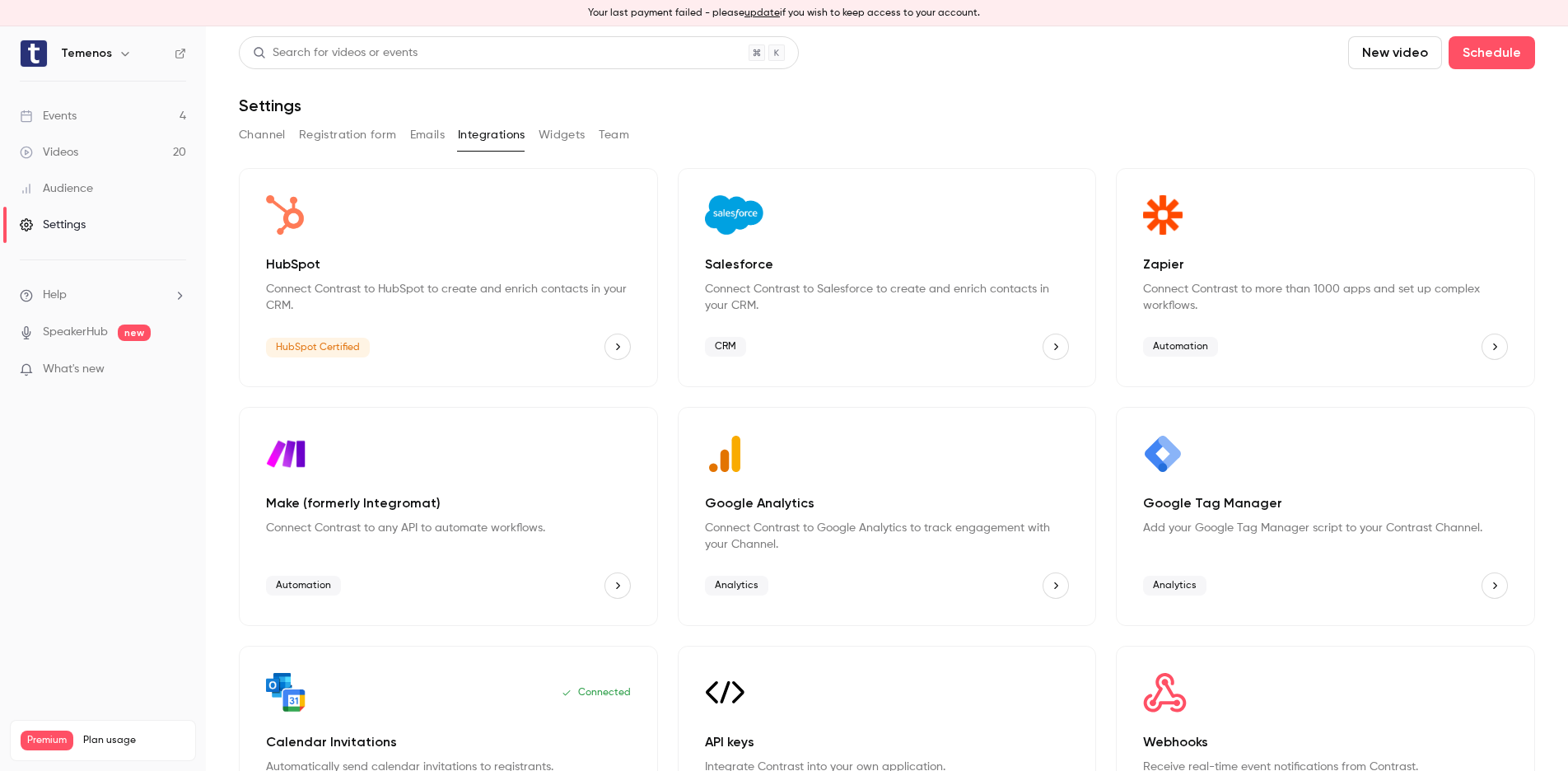
click at [550, 131] on button "Widgets" at bounding box center [563, 134] width 47 height 26
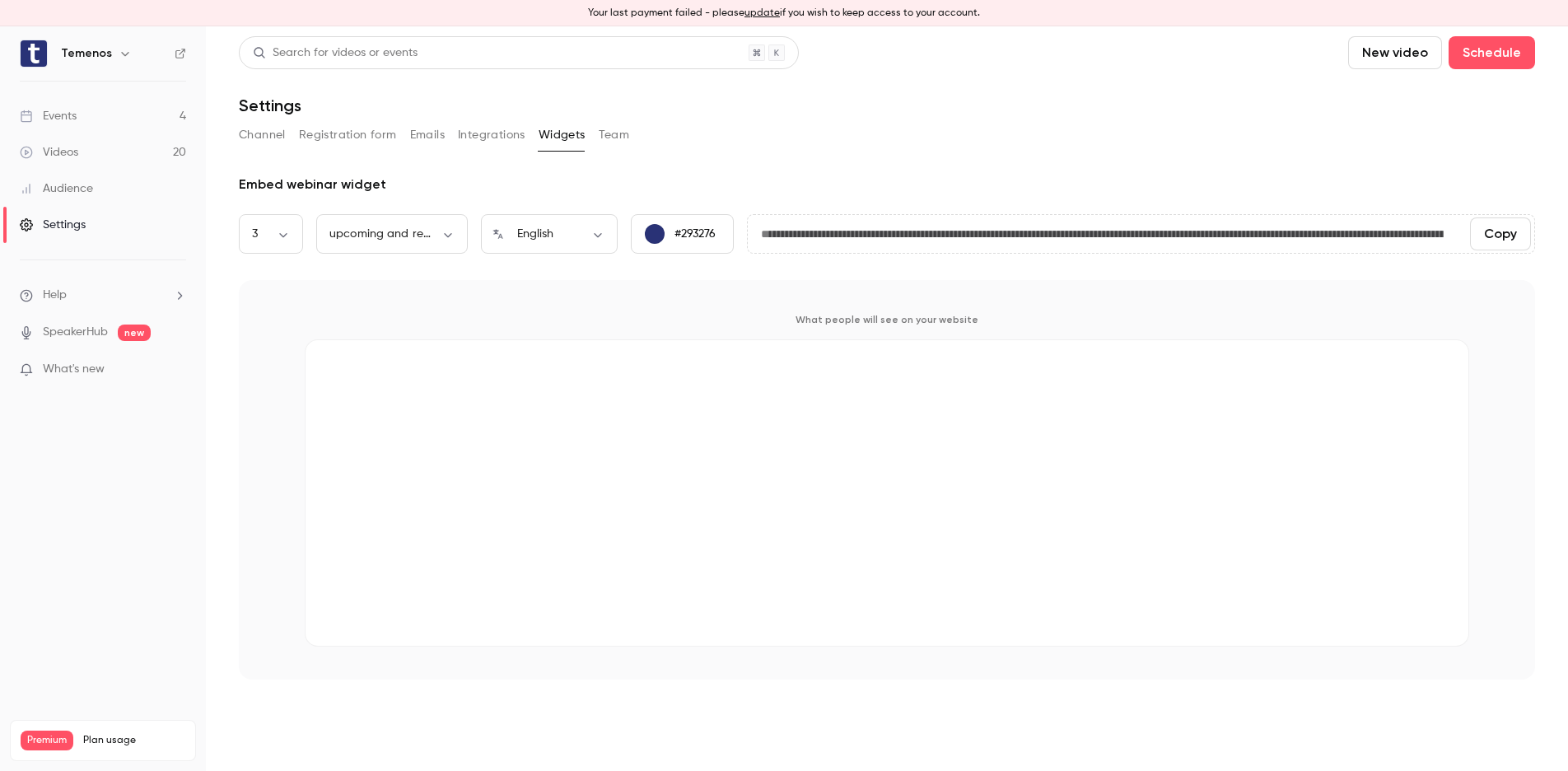
click at [608, 131] on button "Team" at bounding box center [614, 134] width 31 height 26
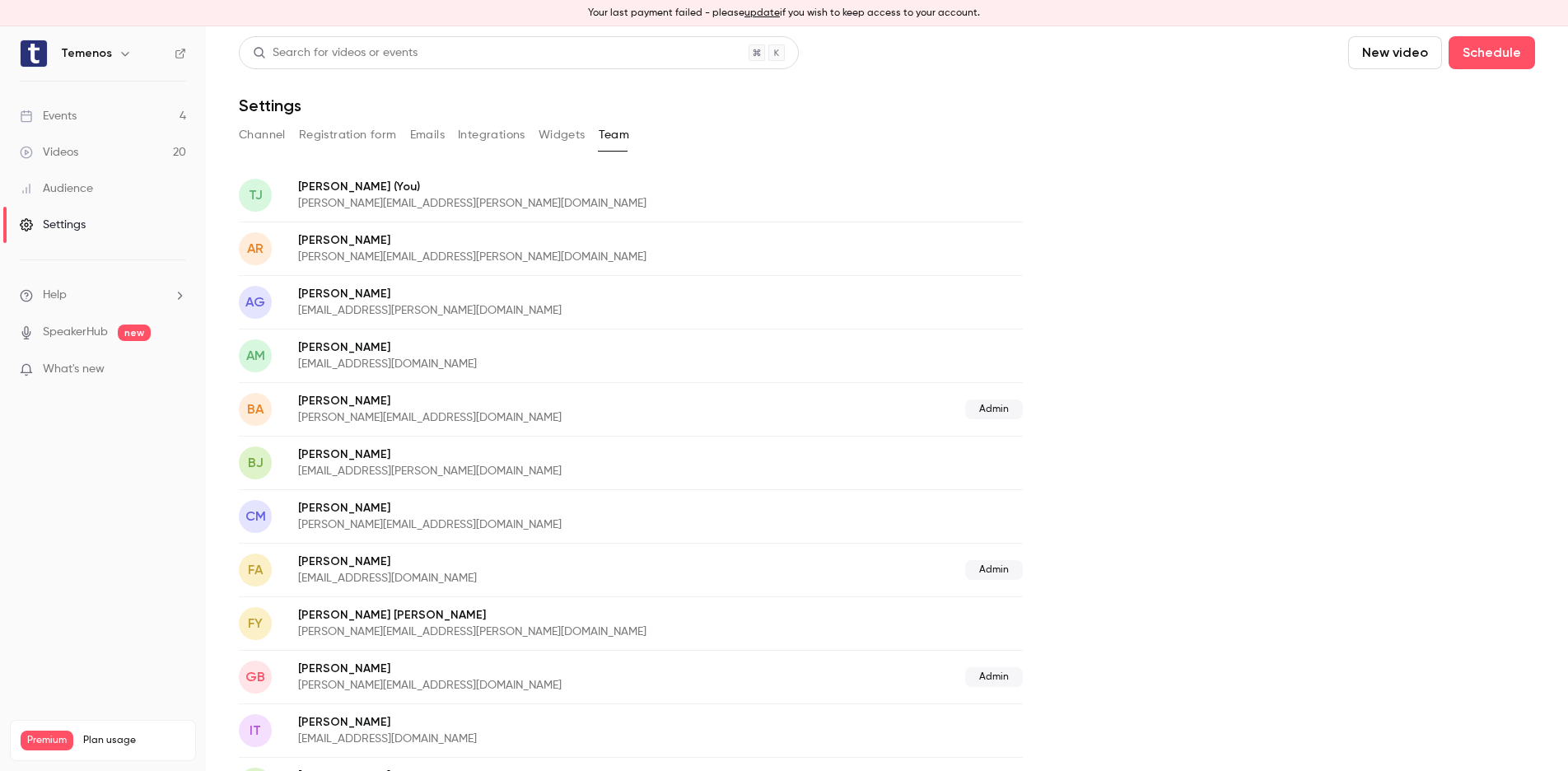
click at [76, 156] on div "Videos" at bounding box center [49, 152] width 59 height 17
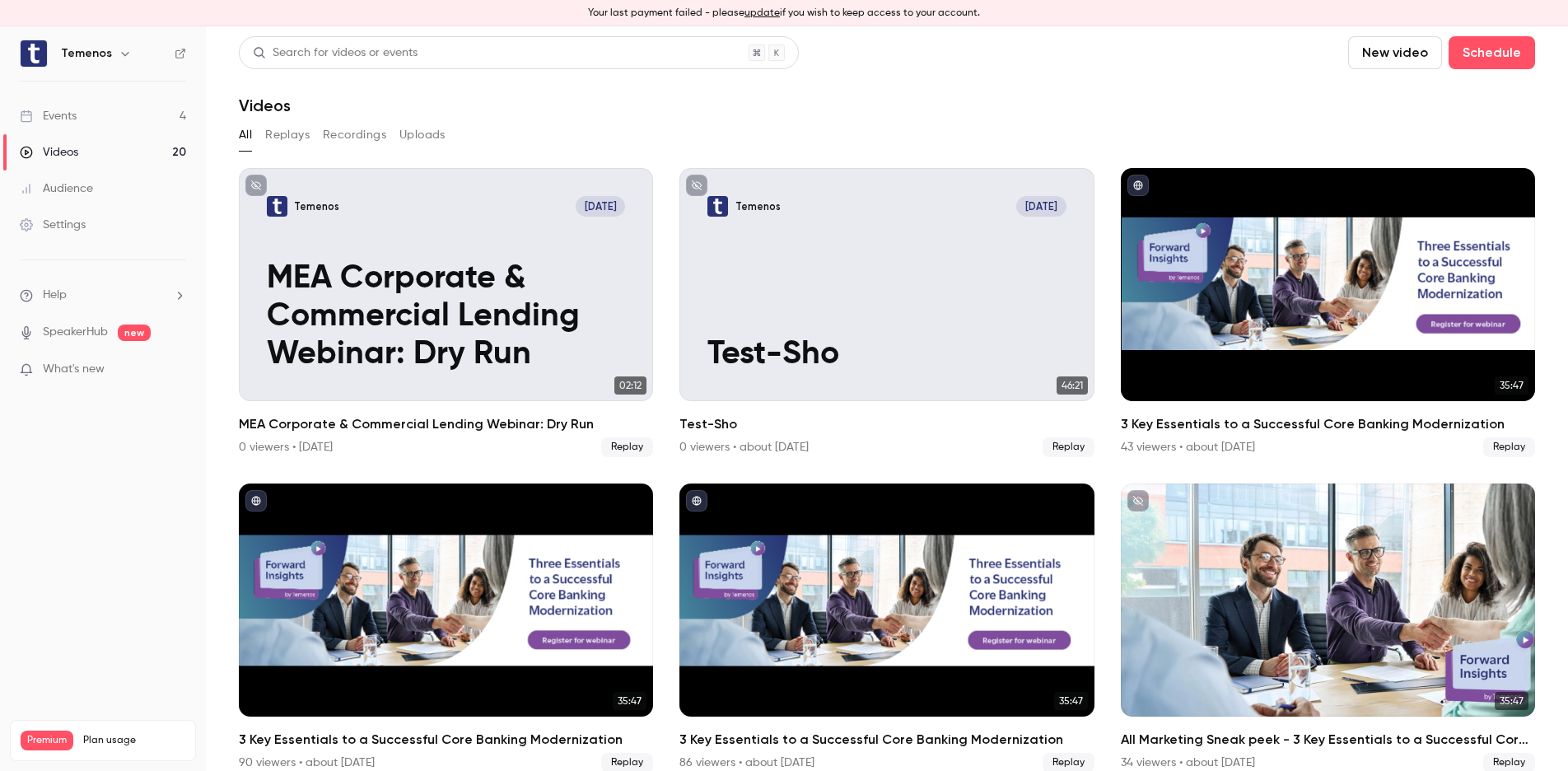
click at [74, 116] on div "Events" at bounding box center [48, 116] width 57 height 17
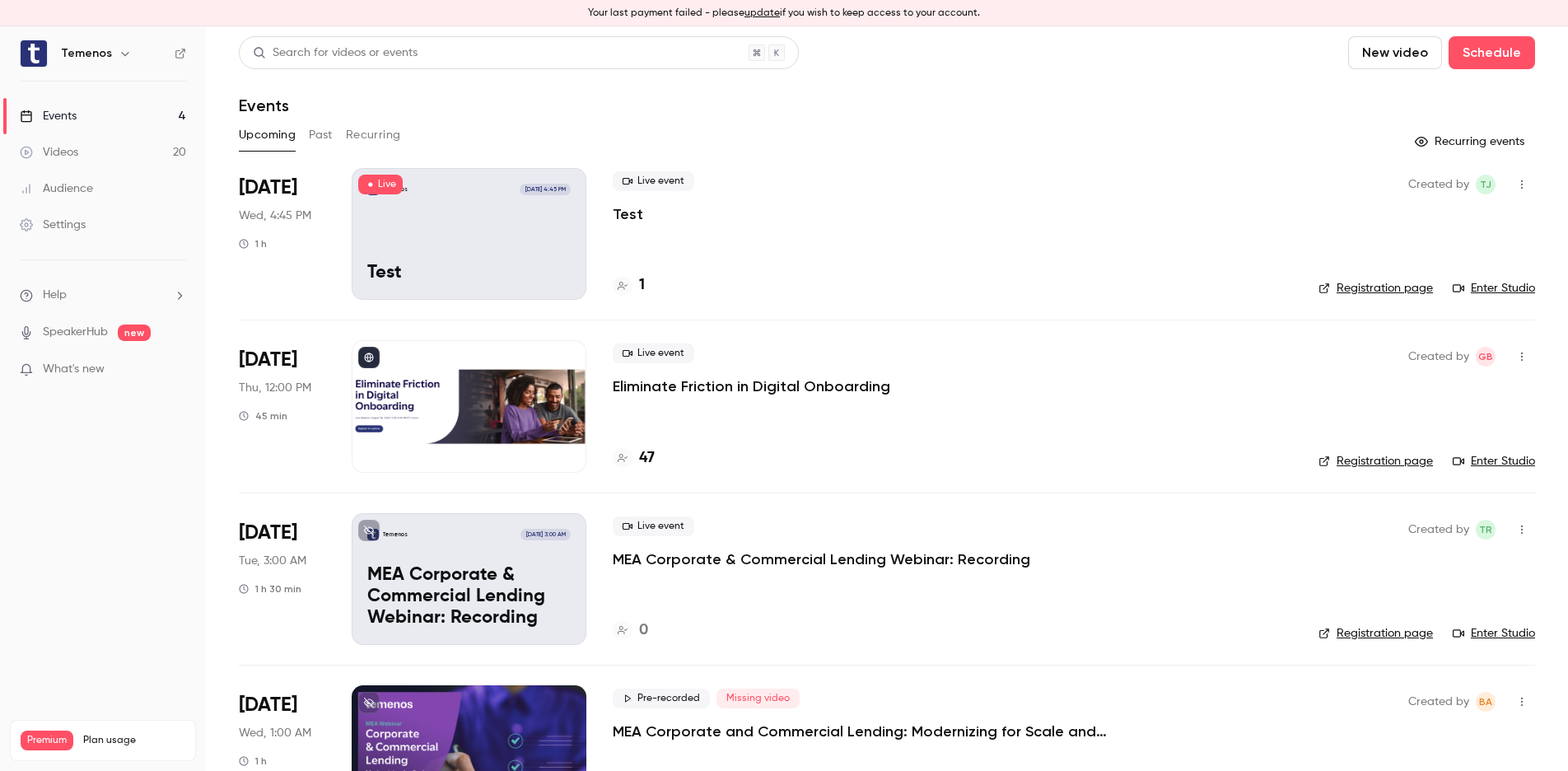
click at [324, 135] on button "Past" at bounding box center [320, 134] width 24 height 26
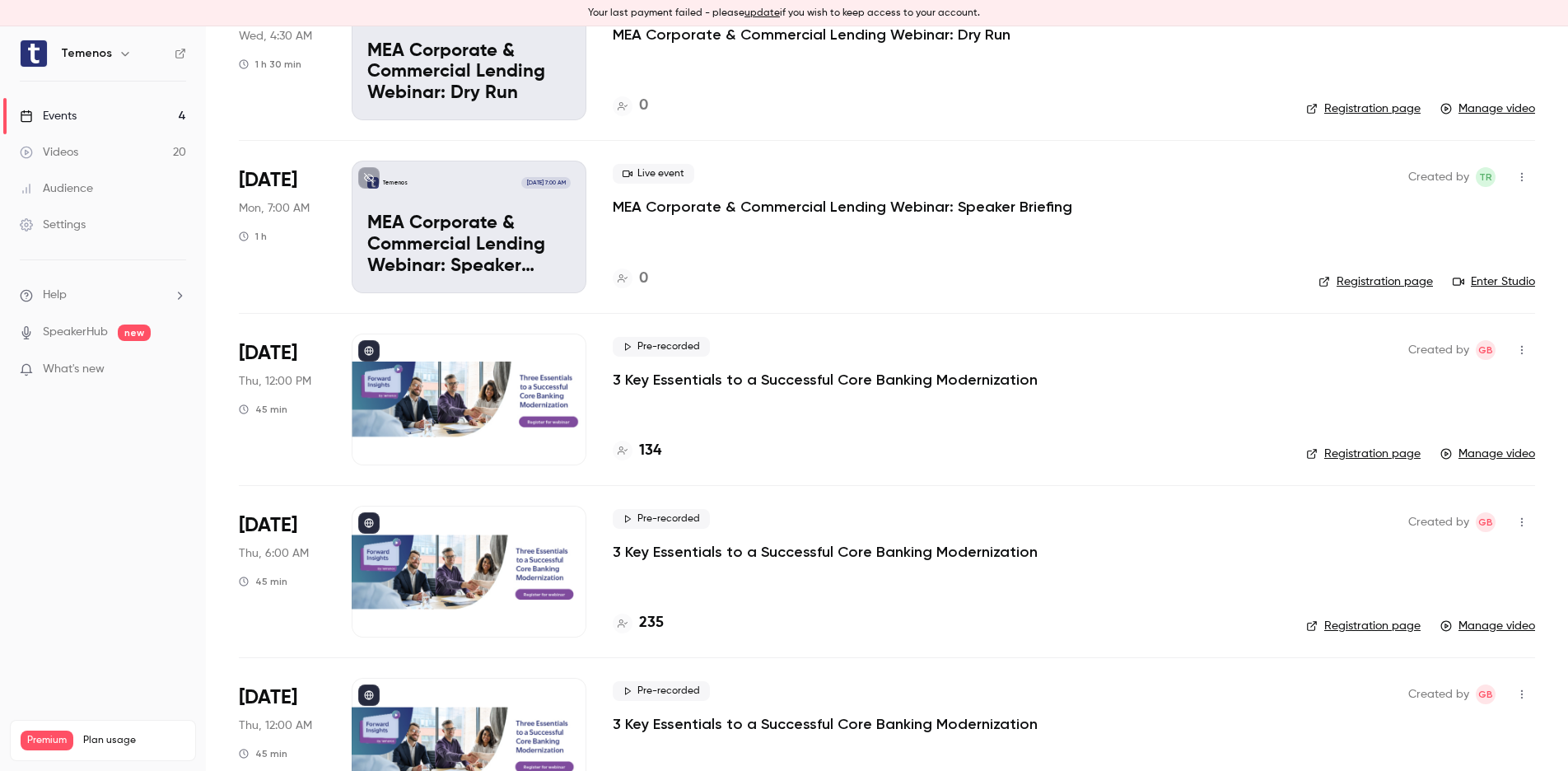
scroll to position [182, 0]
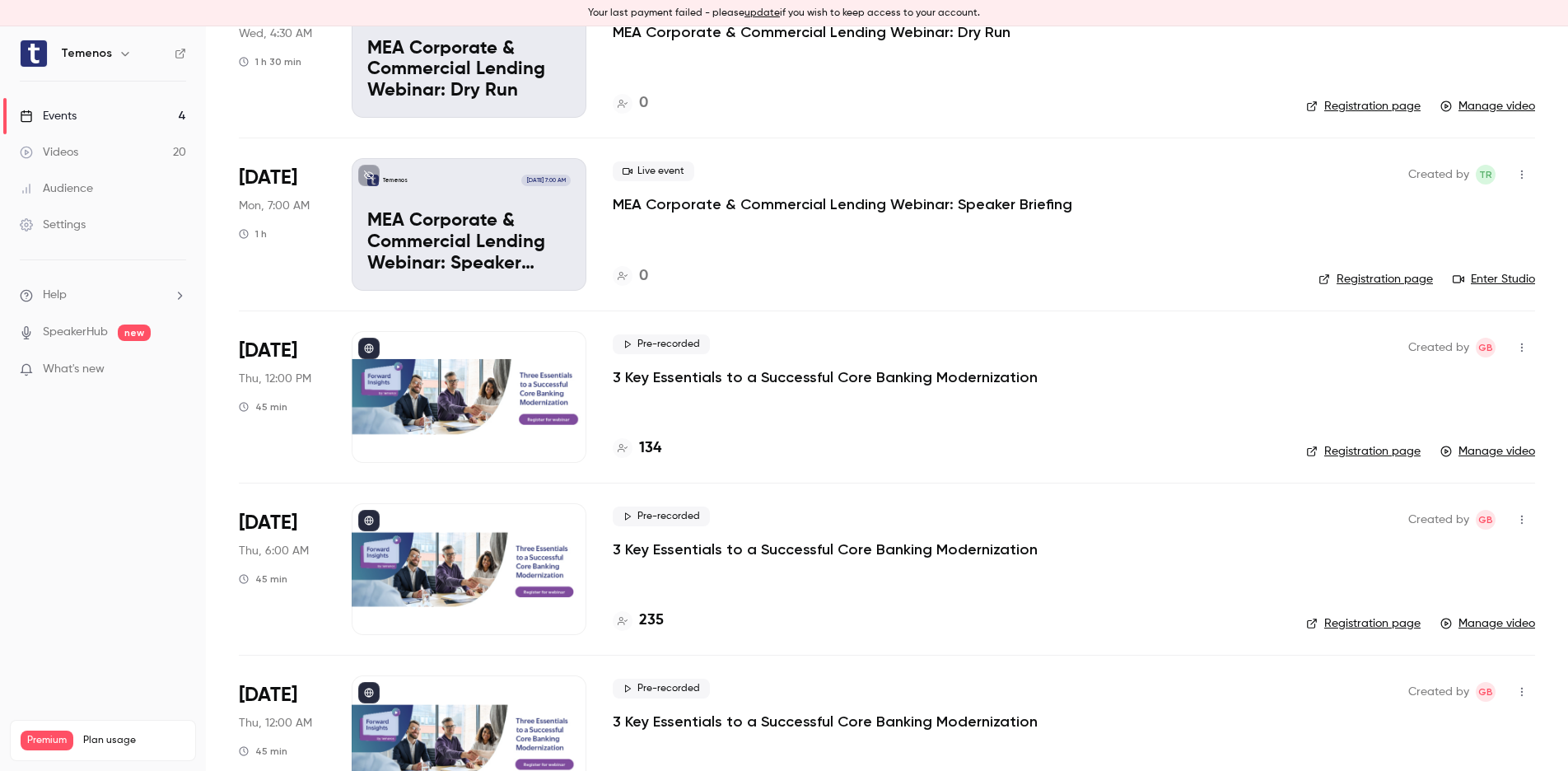
click at [735, 371] on p "3 Key Essentials to a Successful Core Banking Modernization" at bounding box center [825, 377] width 425 height 20
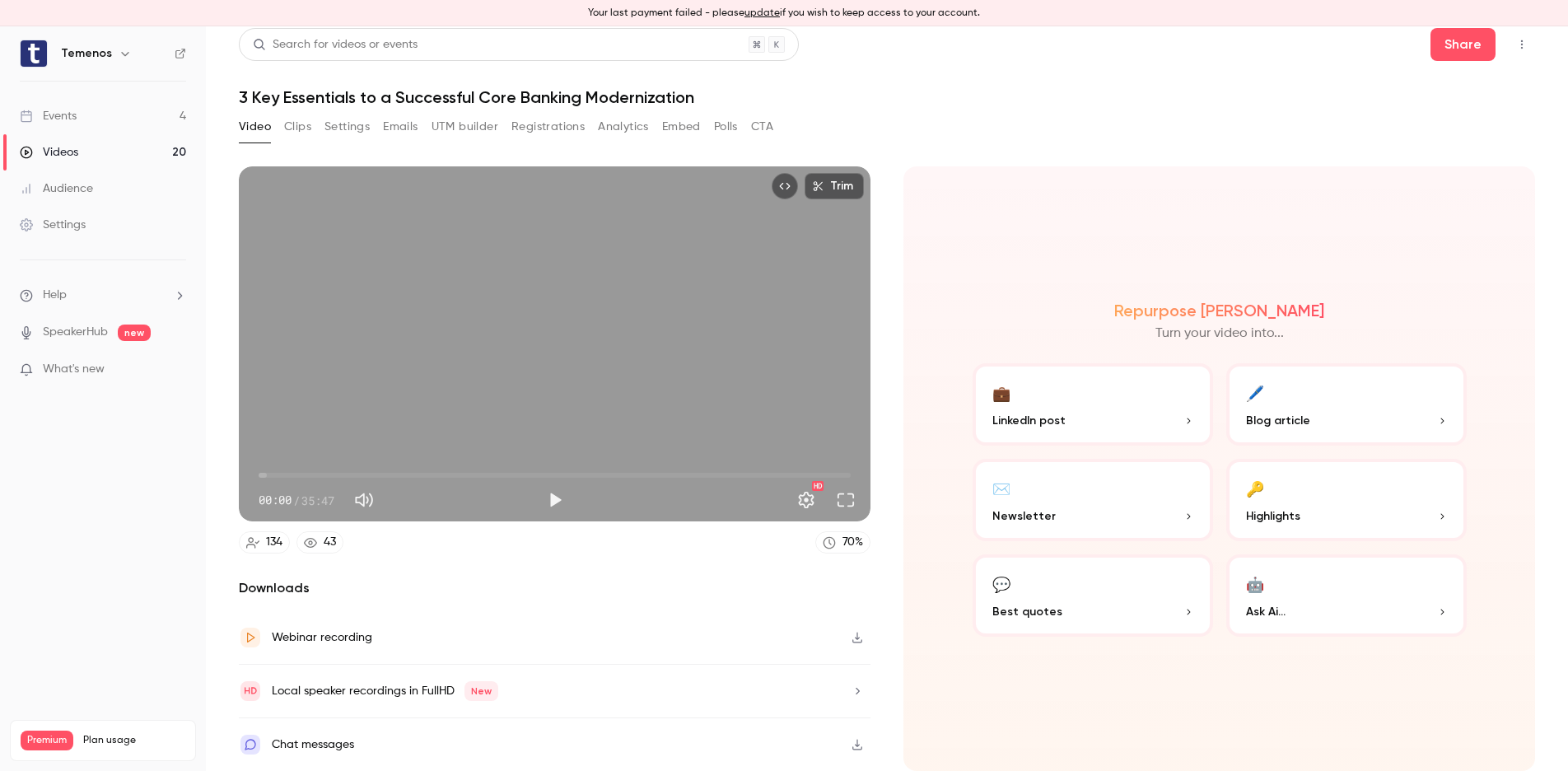
scroll to position [8, 0]
